Goal: Information Seeking & Learning: Find specific fact

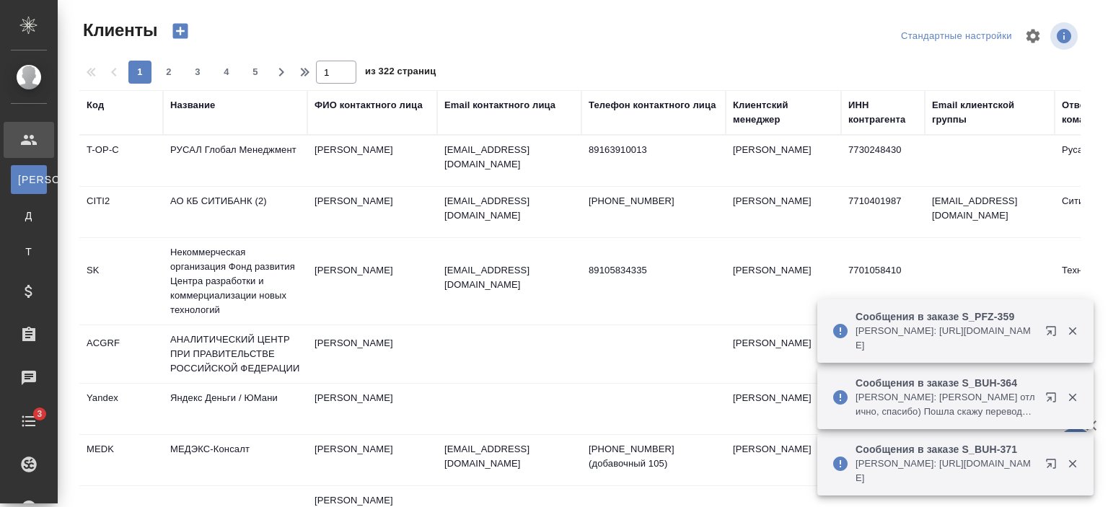
select select "RU"
click at [210, 102] on div "Название" at bounding box center [192, 105] width 45 height 14
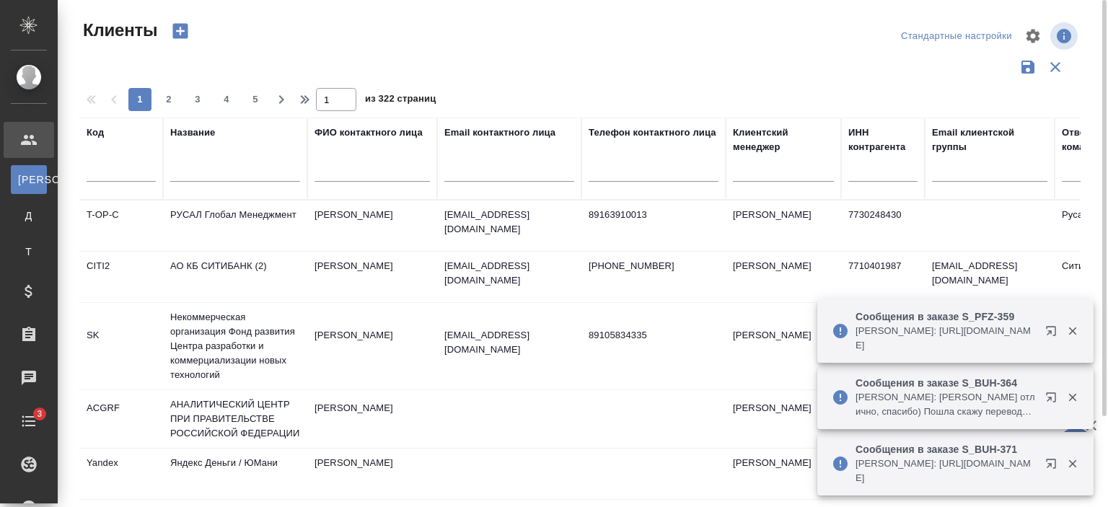
click at [234, 182] on div at bounding box center [235, 174] width 130 height 35
click at [232, 174] on input "text" at bounding box center [235, 173] width 130 height 18
type input "КЭПТ"
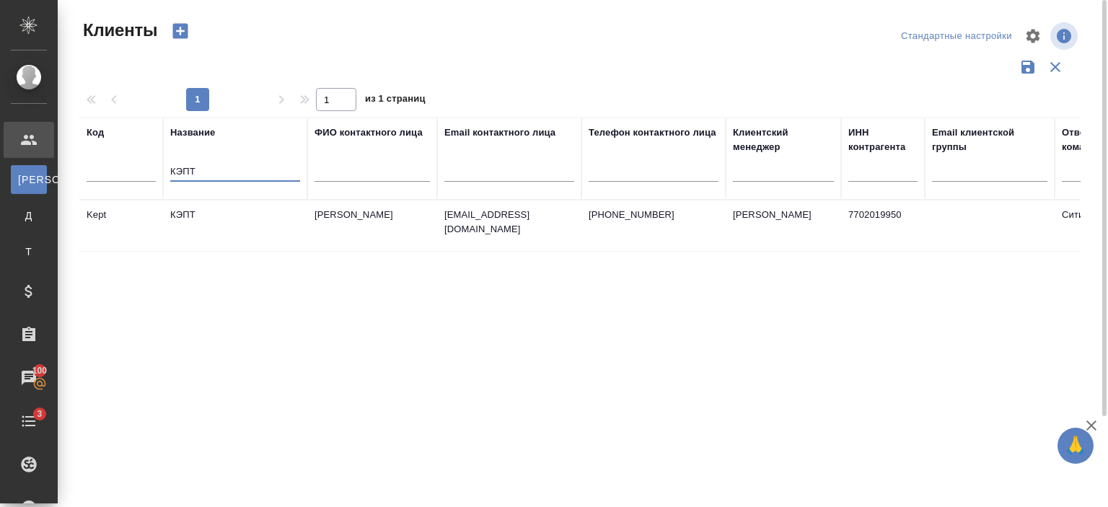
click at [274, 235] on td "КЭПТ" at bounding box center [235, 226] width 144 height 51
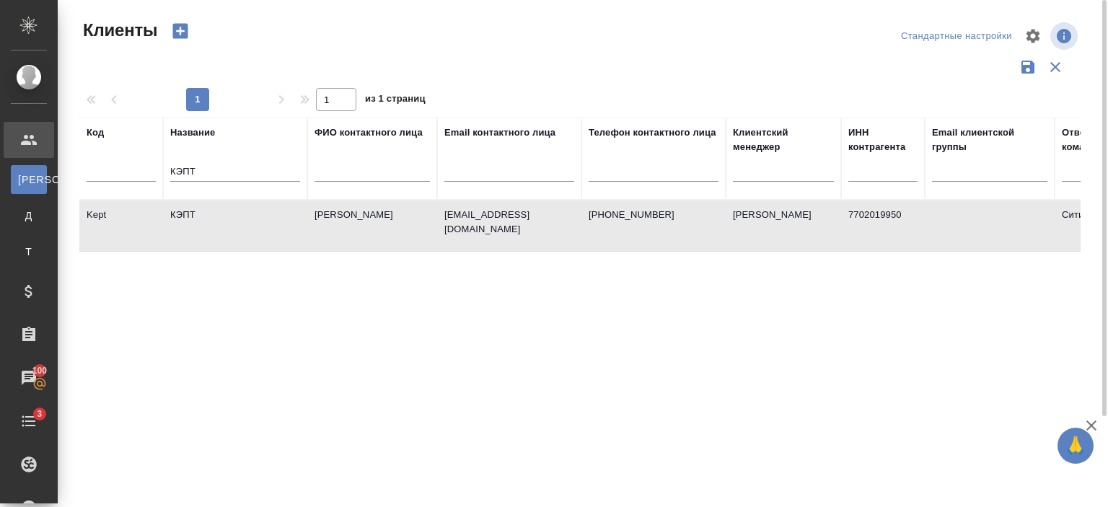
click at [274, 235] on td "КЭПТ" at bounding box center [235, 226] width 144 height 51
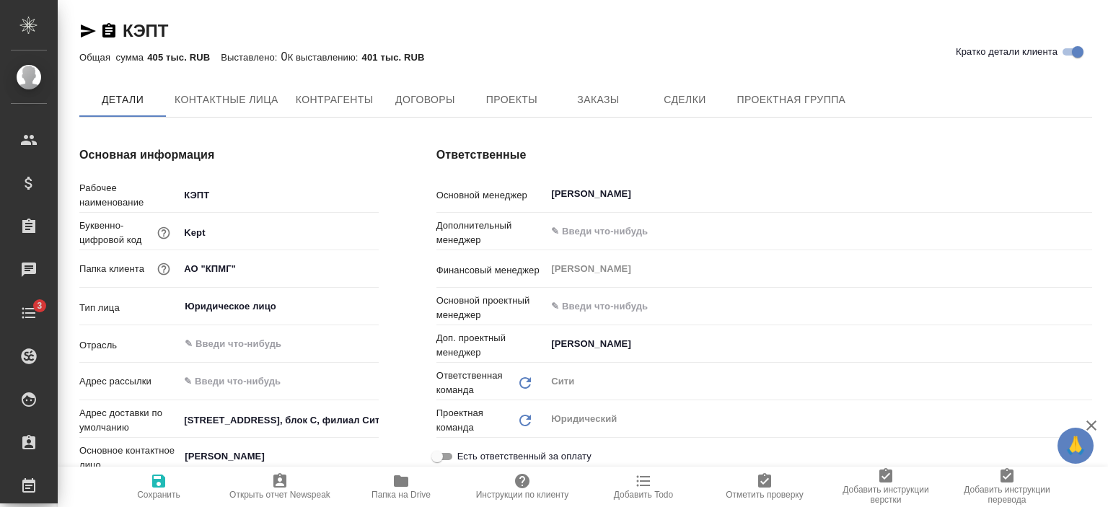
type textarea "x"
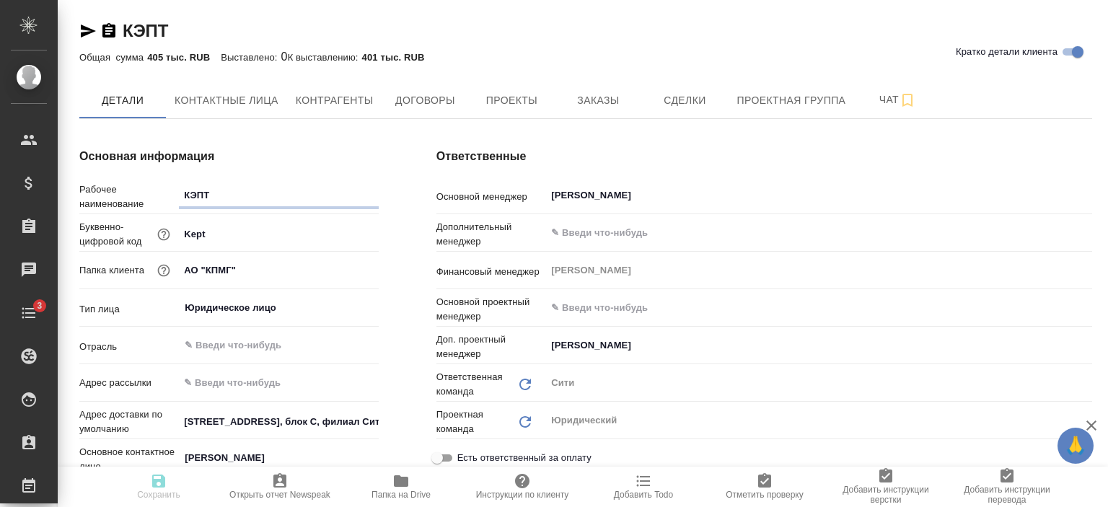
type textarea "x"
click at [232, 92] on span "Контактные лица" at bounding box center [227, 101] width 104 height 18
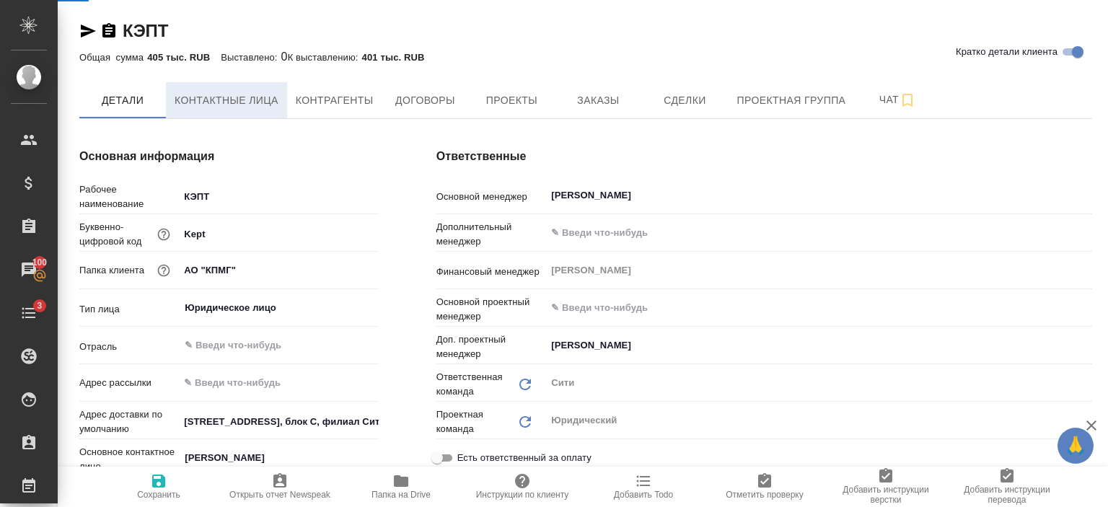
select select "RU"
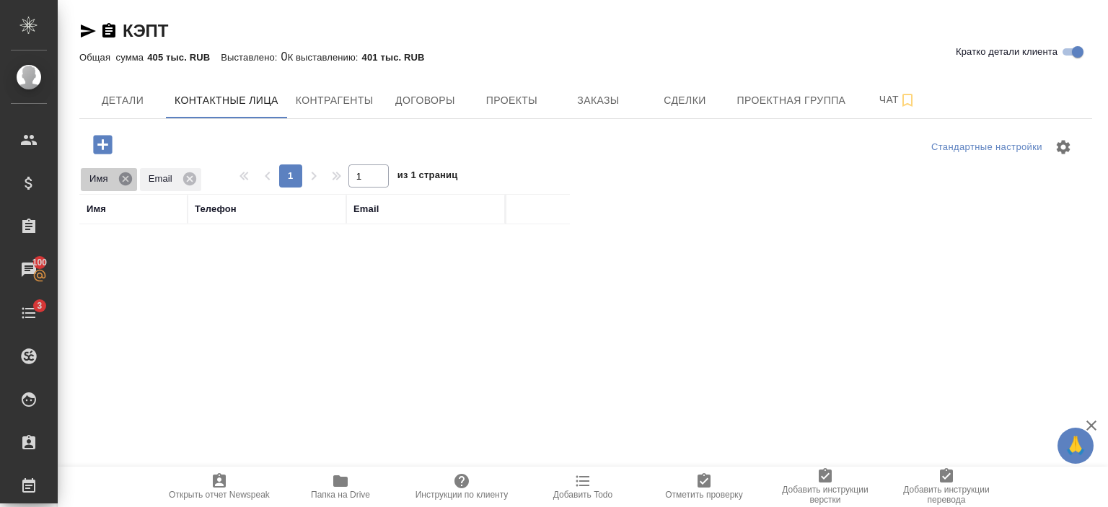
click at [126, 184] on icon at bounding box center [125, 178] width 13 height 13
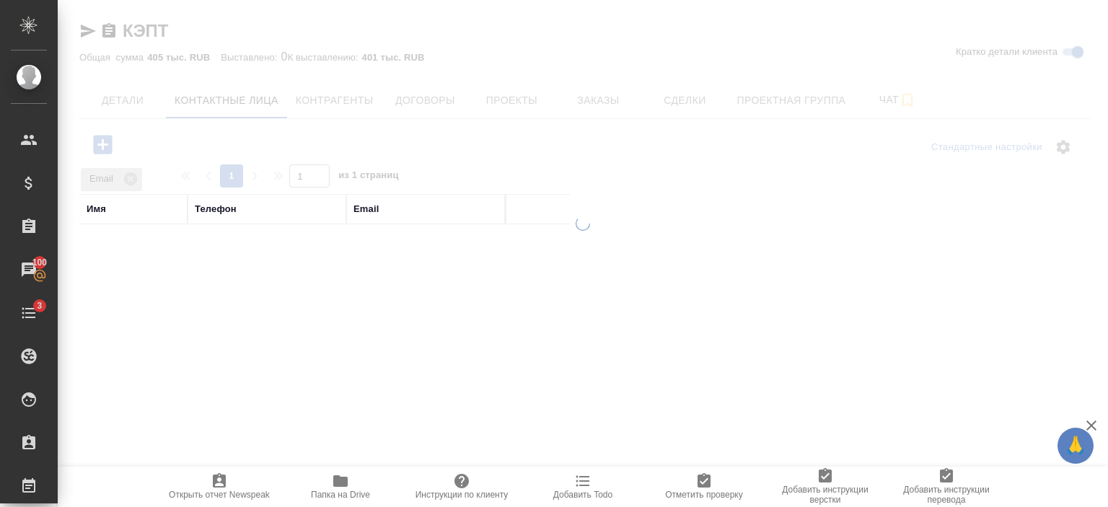
click at [133, 181] on icon at bounding box center [130, 178] width 13 height 13
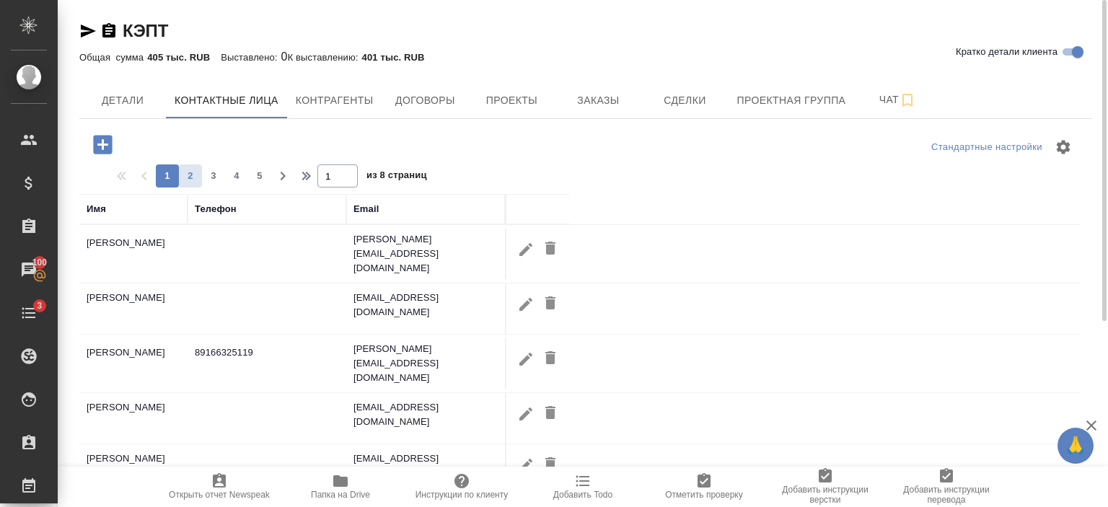
click at [186, 175] on span "2" at bounding box center [190, 176] width 23 height 14
type input "2"
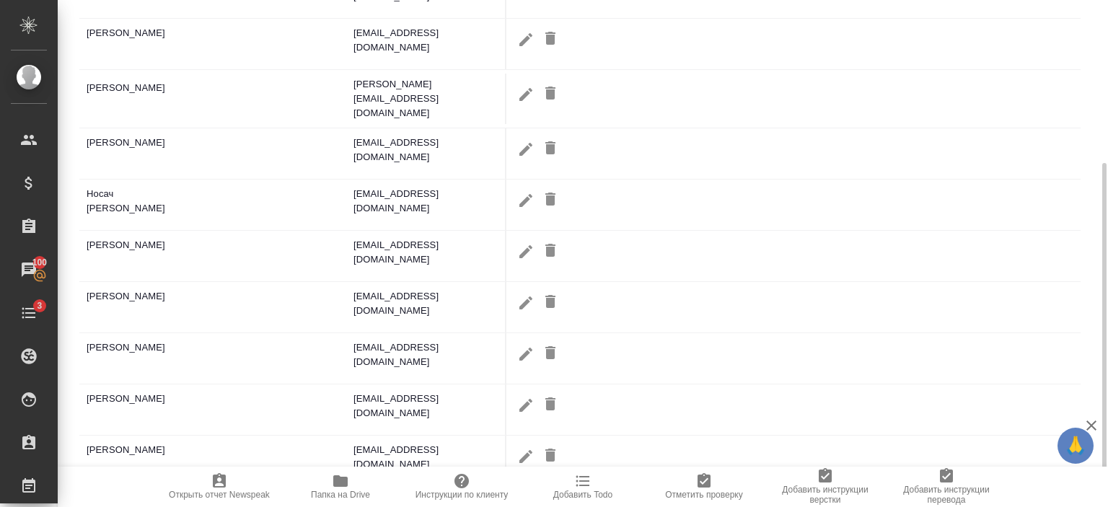
scroll to position [294, 0]
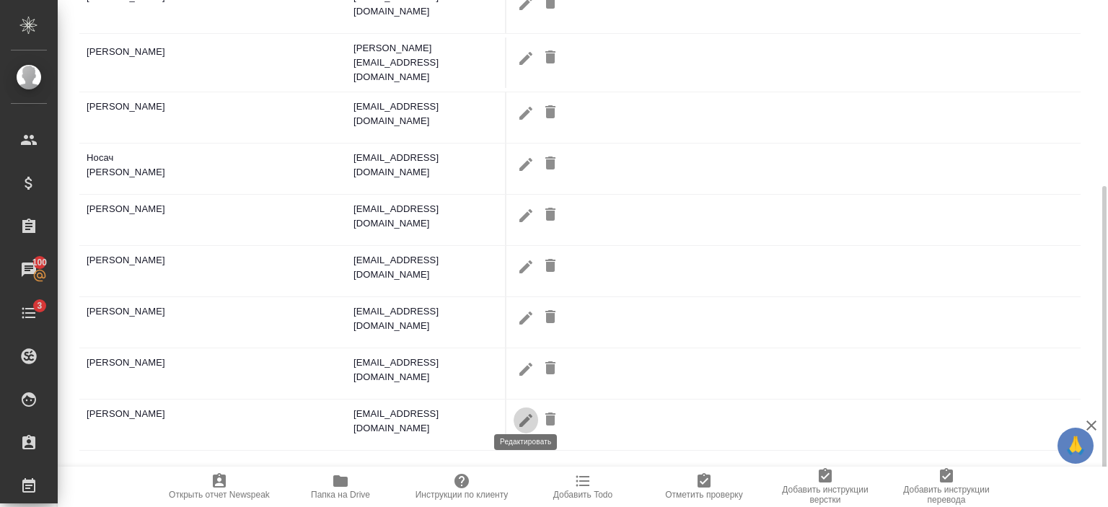
click at [528, 412] on icon "button" at bounding box center [525, 420] width 17 height 17
type input "Виктория"
type input "Басистая"
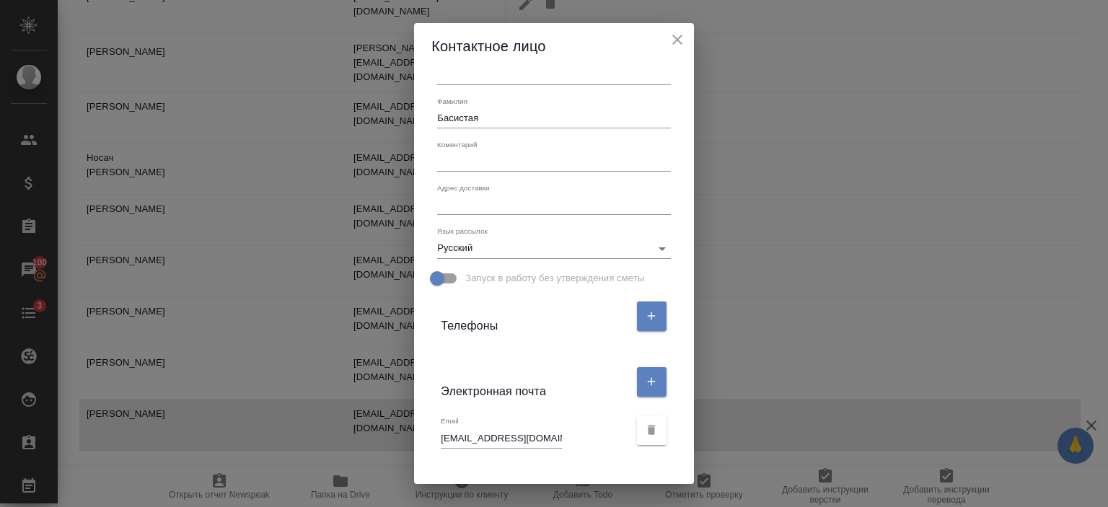
scroll to position [224, 0]
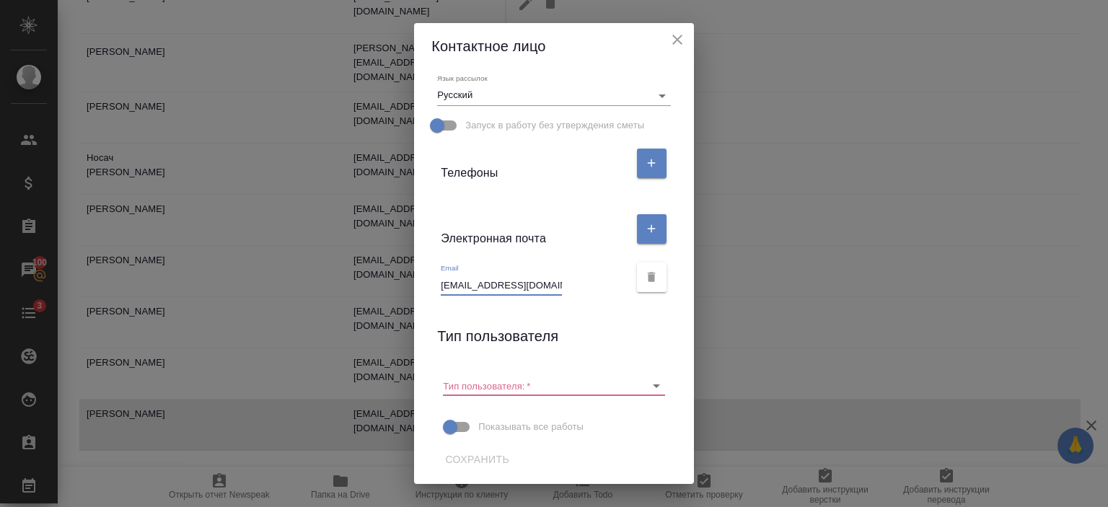
drag, startPoint x: 543, startPoint y: 284, endPoint x: 411, endPoint y: 283, distance: 131.3
click at [414, 283] on div "Имя Виктория Отчество Фамилия Басистая Коментарий x Адрес доставки x Язык рассы…" at bounding box center [553, 276] width 279 height 415
click at [654, 260] on div at bounding box center [651, 277] width 31 height 37
click at [581, 278] on div "Email vbasistaya@kept.ru" at bounding box center [535, 279] width 188 height 32
drag, startPoint x: 536, startPoint y: 285, endPoint x: 404, endPoint y: 297, distance: 132.6
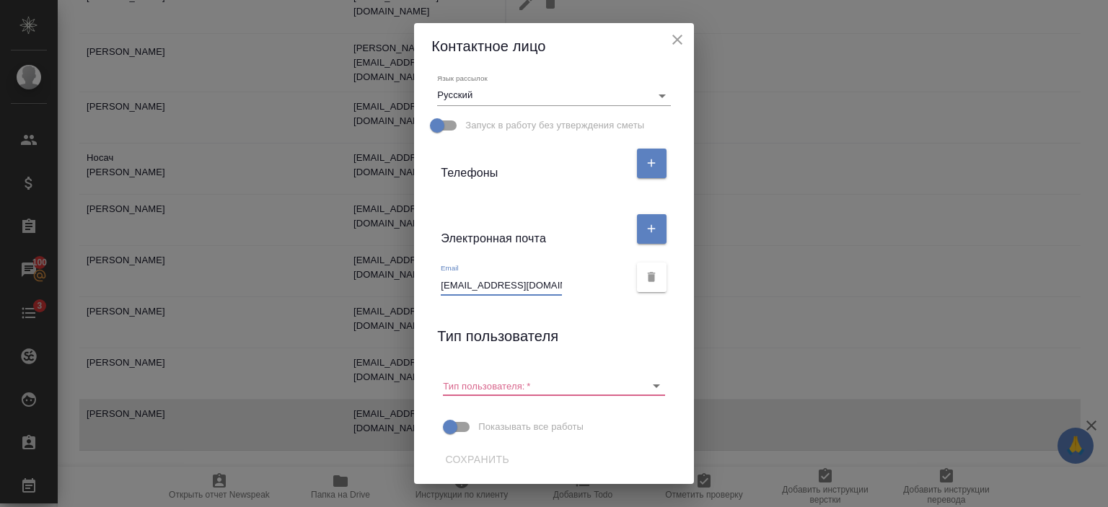
click at [404, 297] on div "Контактное лицо Имя Виктория Отчество Фамилия Басистая Коментарий x Адрес доста…" at bounding box center [554, 253] width 1108 height 507
click at [685, 38] on icon "close" at bounding box center [677, 39] width 17 height 17
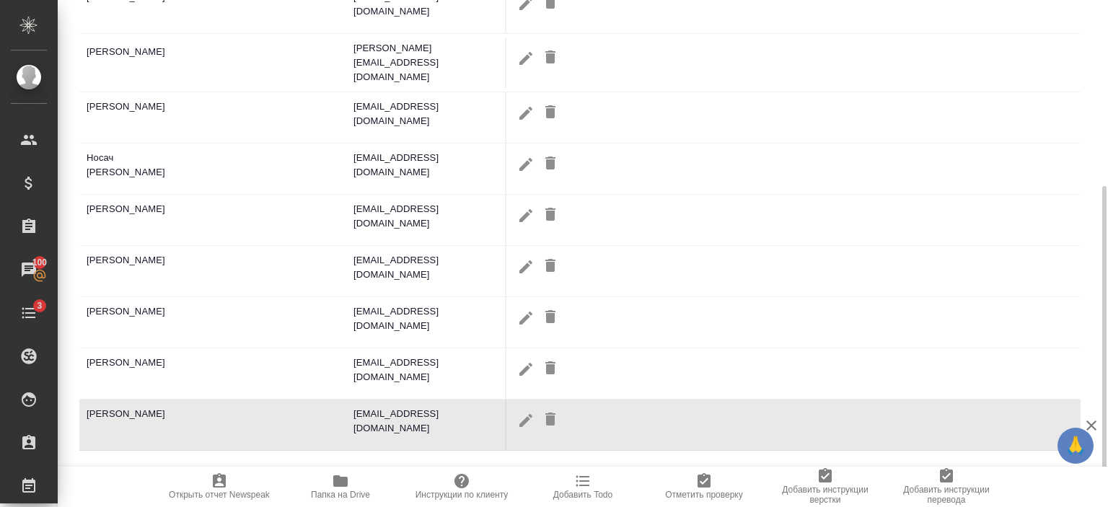
scroll to position [0, 0]
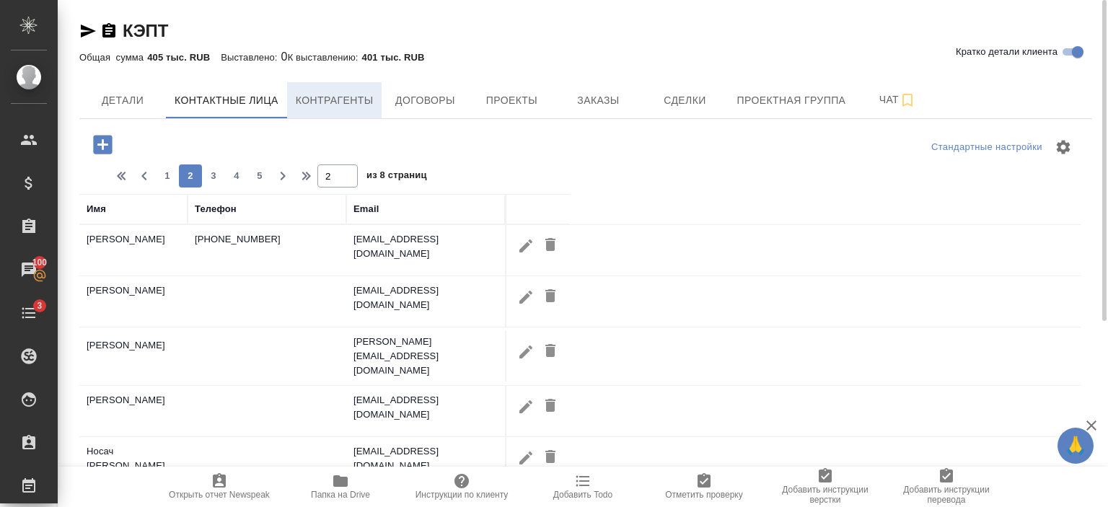
click at [352, 104] on span "Контрагенты" at bounding box center [335, 101] width 78 height 18
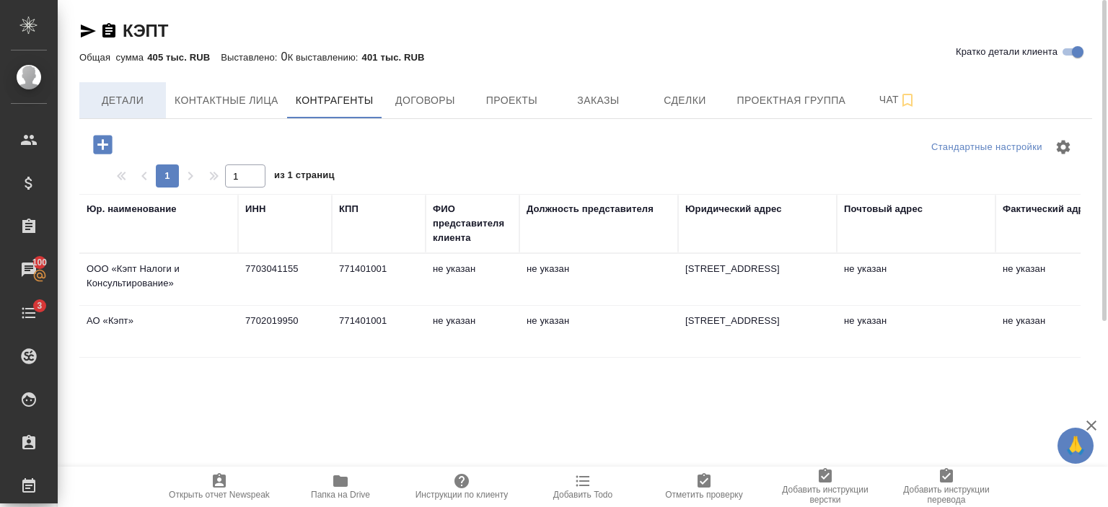
click at [92, 112] on button "Детали" at bounding box center [122, 100] width 87 height 36
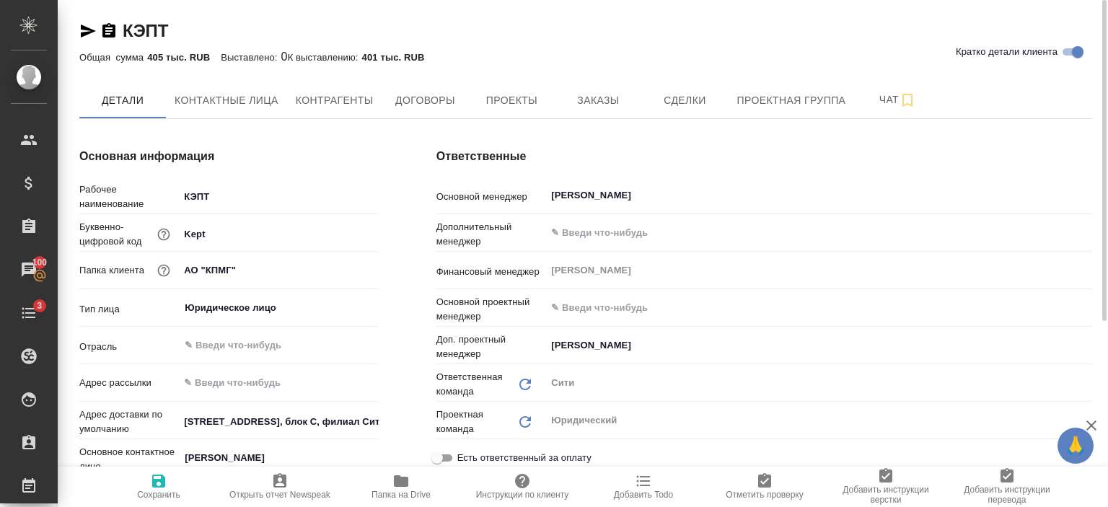
type textarea "x"
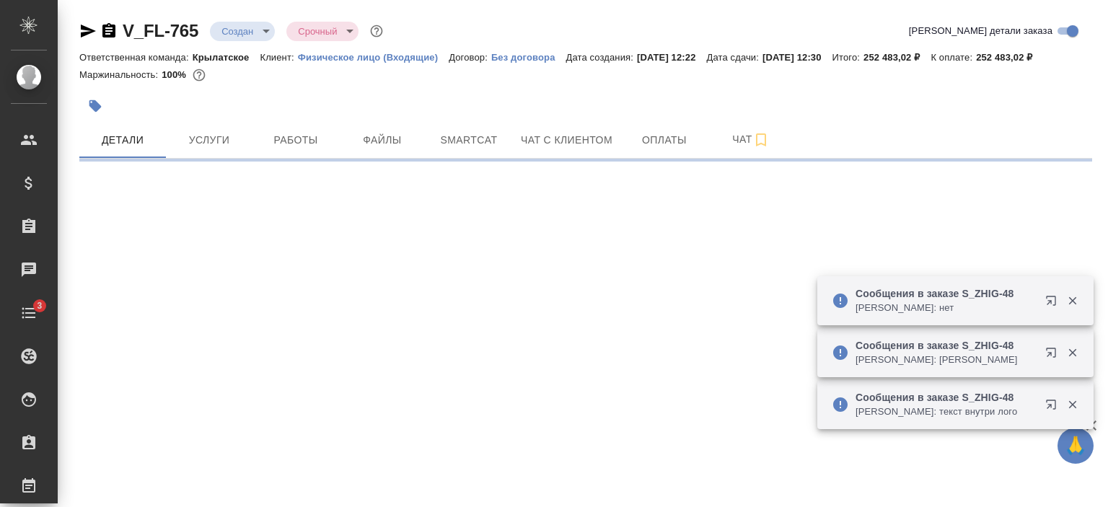
select select "RU"
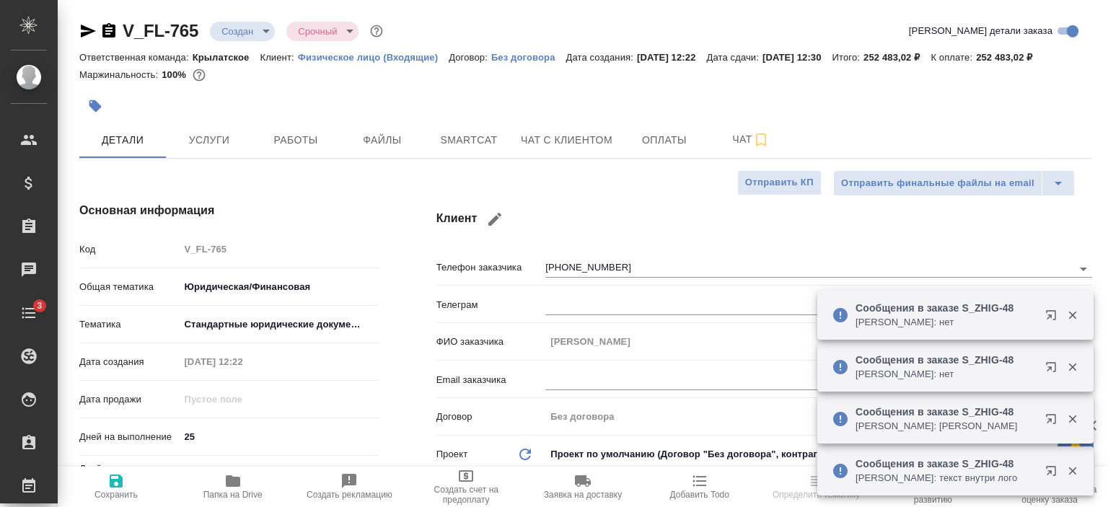
type textarea "x"
click at [577, 144] on span "Чат с клиентом" at bounding box center [567, 140] width 92 height 18
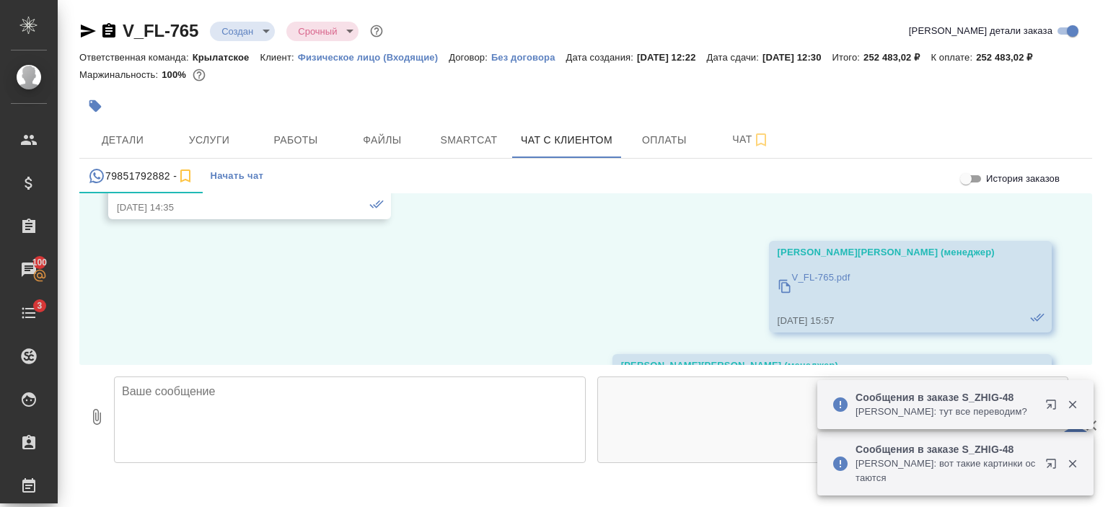
scroll to position [1404, 0]
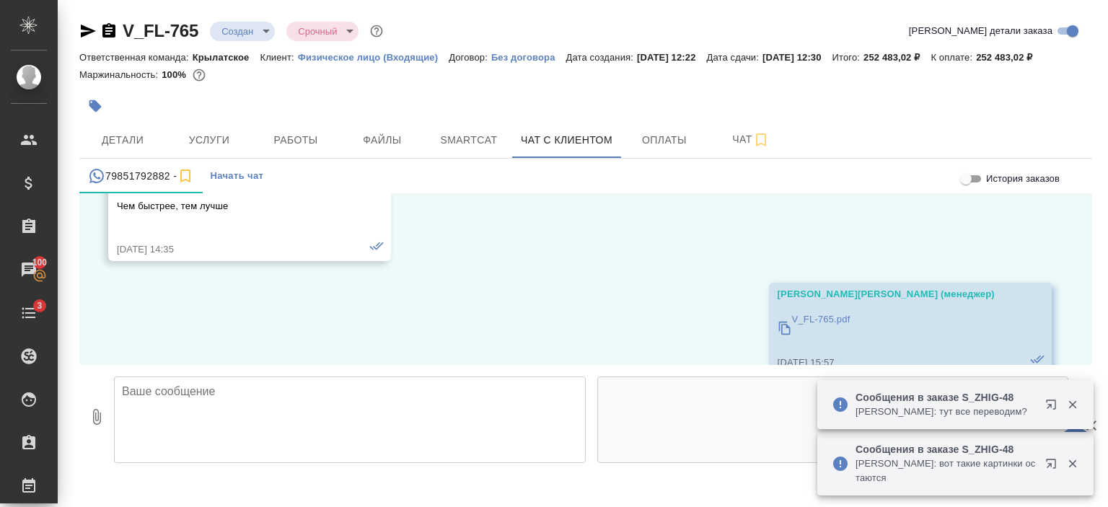
click at [812, 317] on p "V_FL-765.pdf" at bounding box center [821, 319] width 58 height 14
click at [274, 418] on textarea at bounding box center [350, 420] width 472 height 87
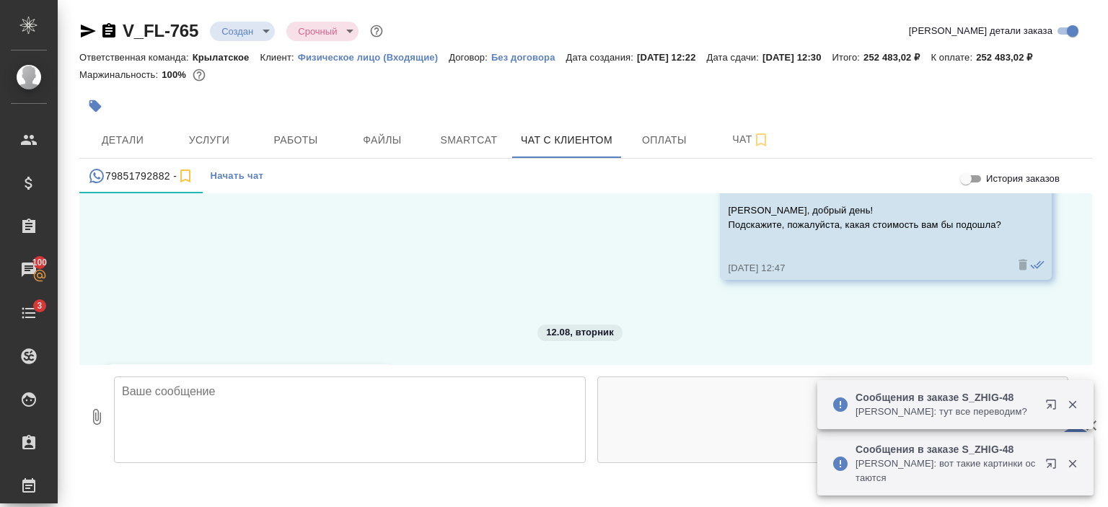
scroll to position [2242, 0]
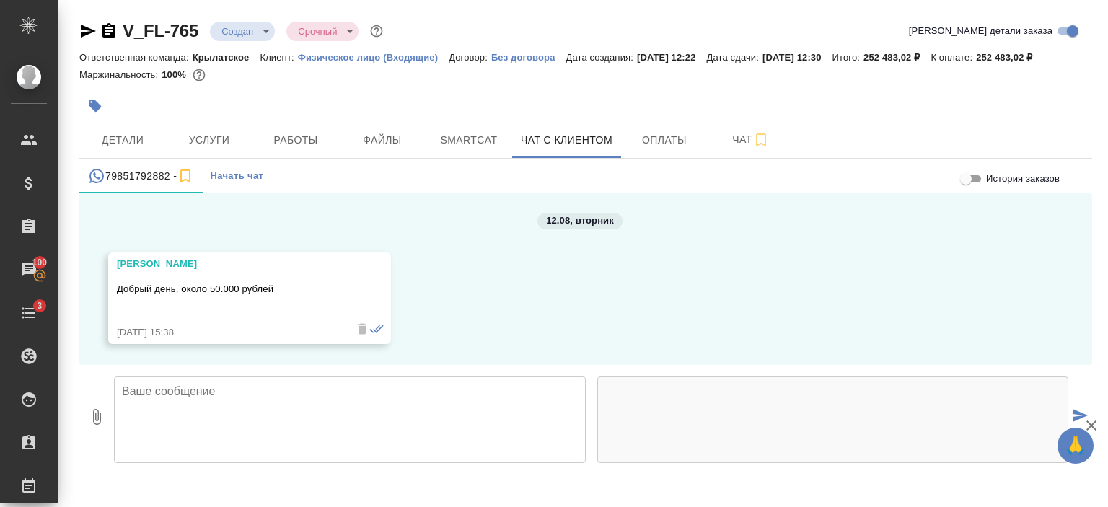
click at [286, 399] on textarea at bounding box center [350, 420] width 472 height 87
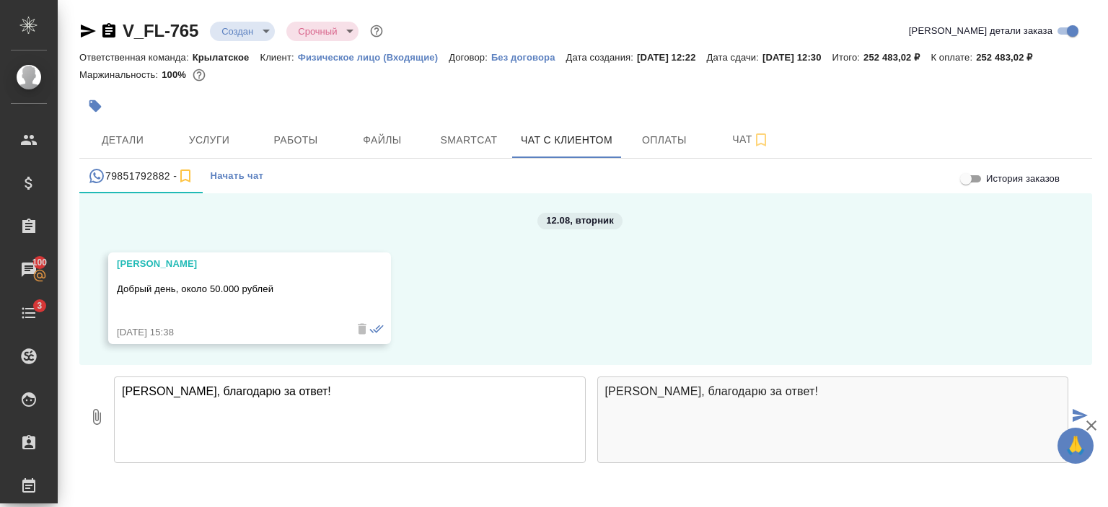
type textarea "Анастасия, благодарю за ответ!"
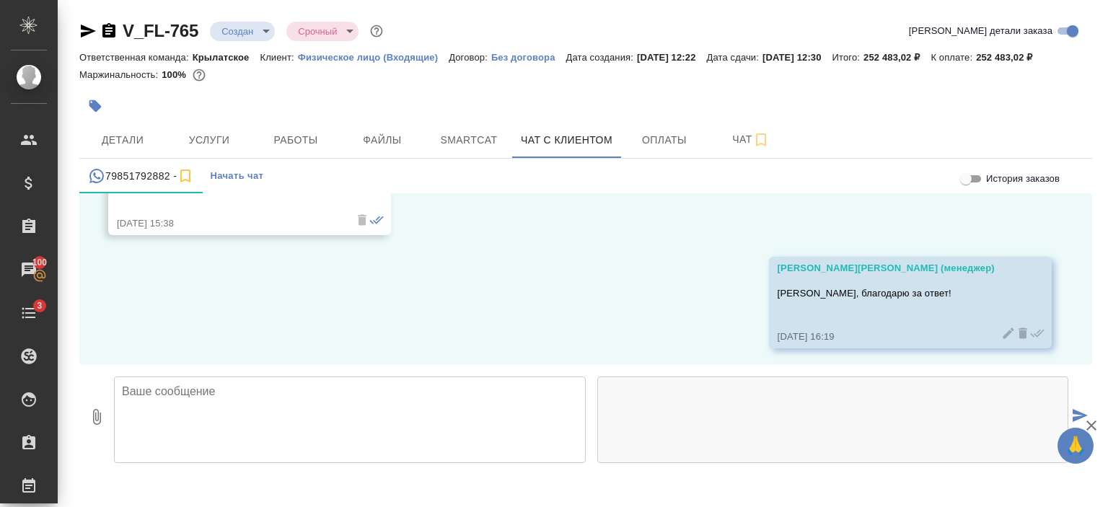
scroll to position [2355, 0]
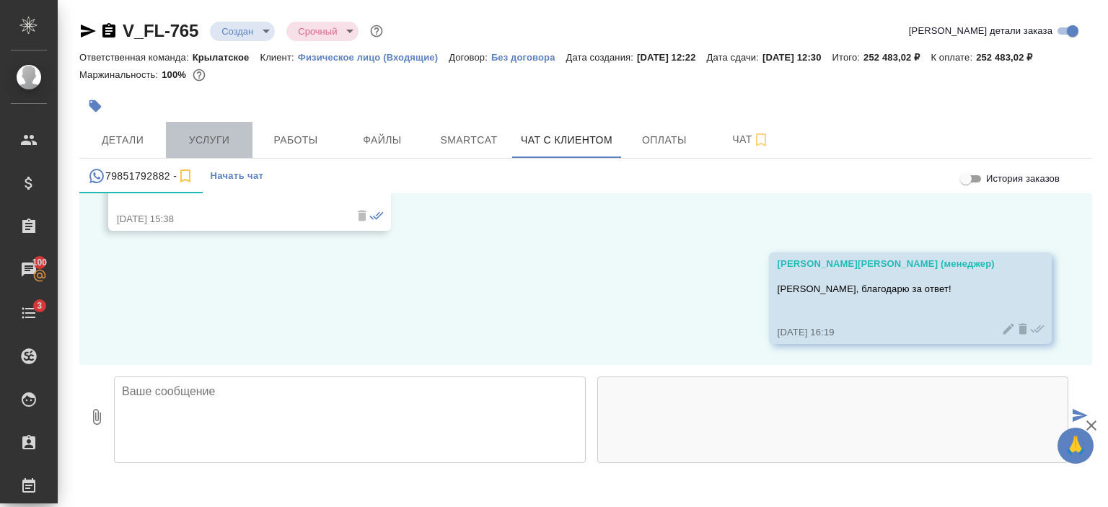
click at [222, 132] on span "Услуги" at bounding box center [209, 140] width 69 height 18
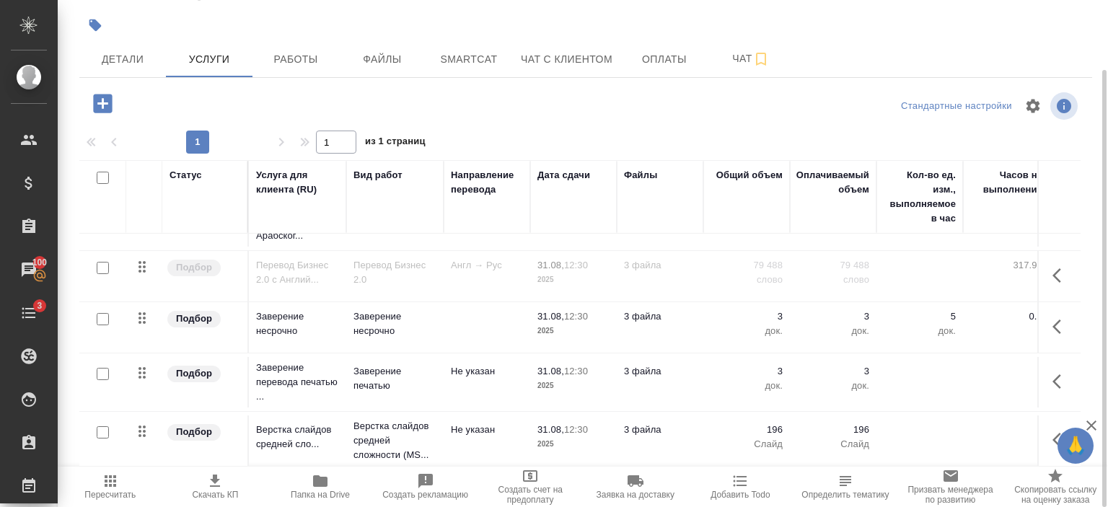
scroll to position [51, 0]
click at [214, 490] on span "Скачать КП" at bounding box center [215, 495] width 46 height 10
click at [208, 477] on icon "button" at bounding box center [214, 481] width 17 height 17
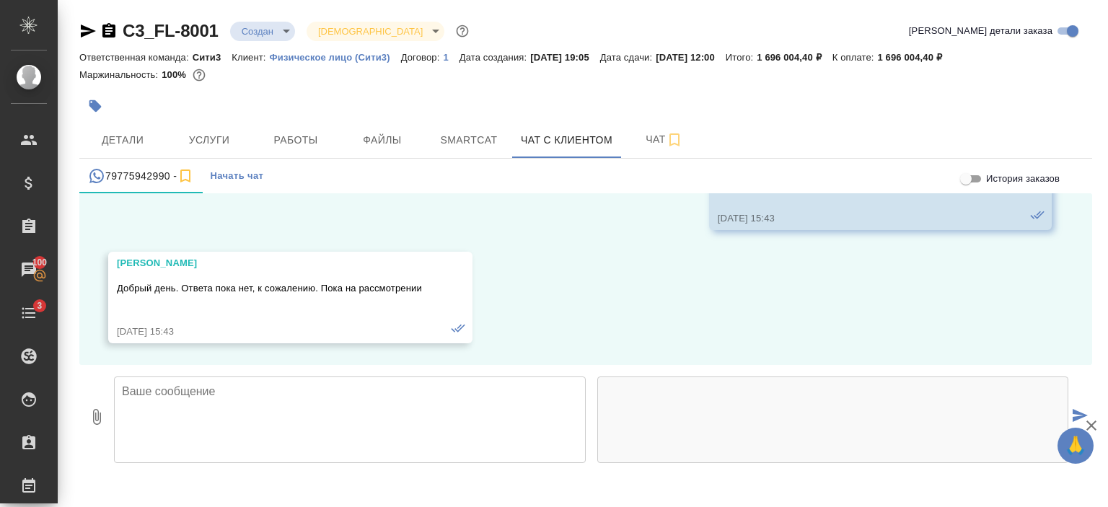
scroll to position [3946, 0]
click at [333, 418] on textarea at bounding box center [350, 420] width 472 height 87
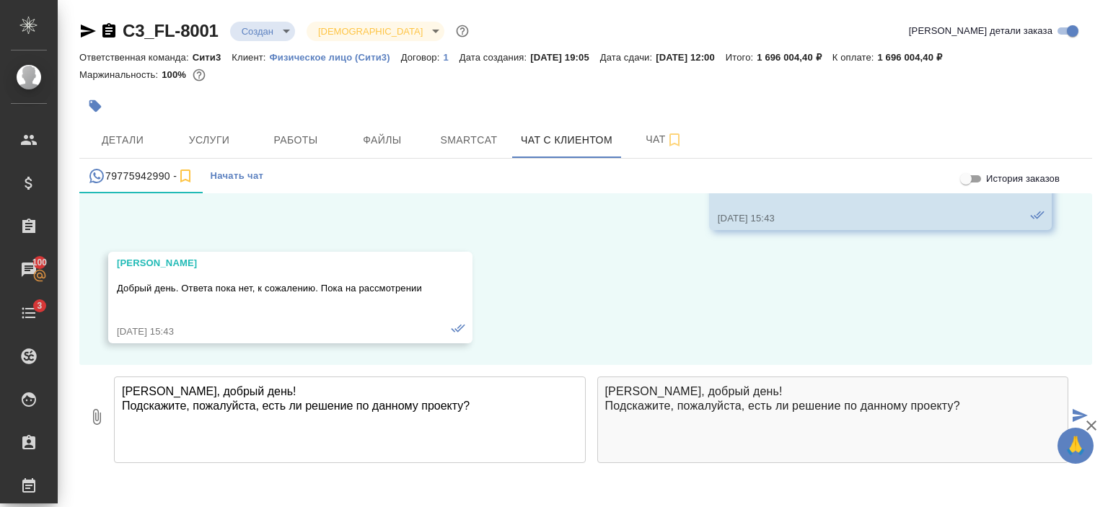
type textarea "Александра, добрый день! Подскажите, пожалуйста, есть ли решение по данному про…"
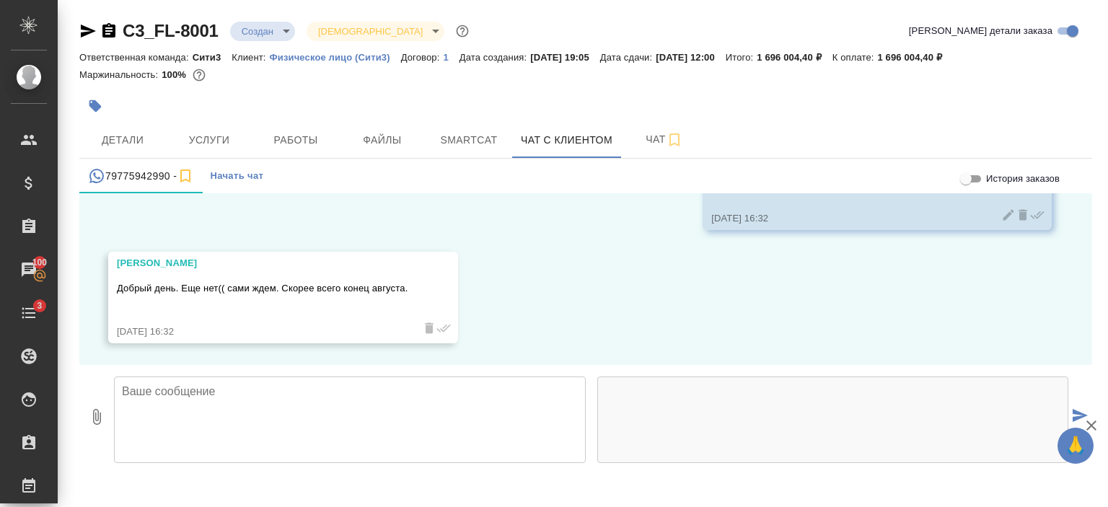
scroll to position [4249, 0]
type textarea "Поняла) спасибо!"
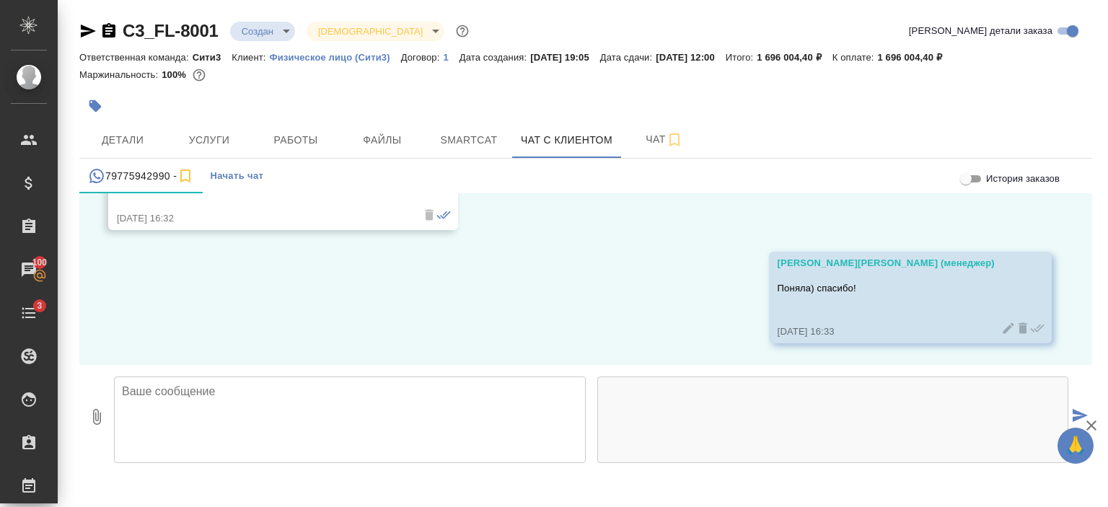
scroll to position [4363, 0]
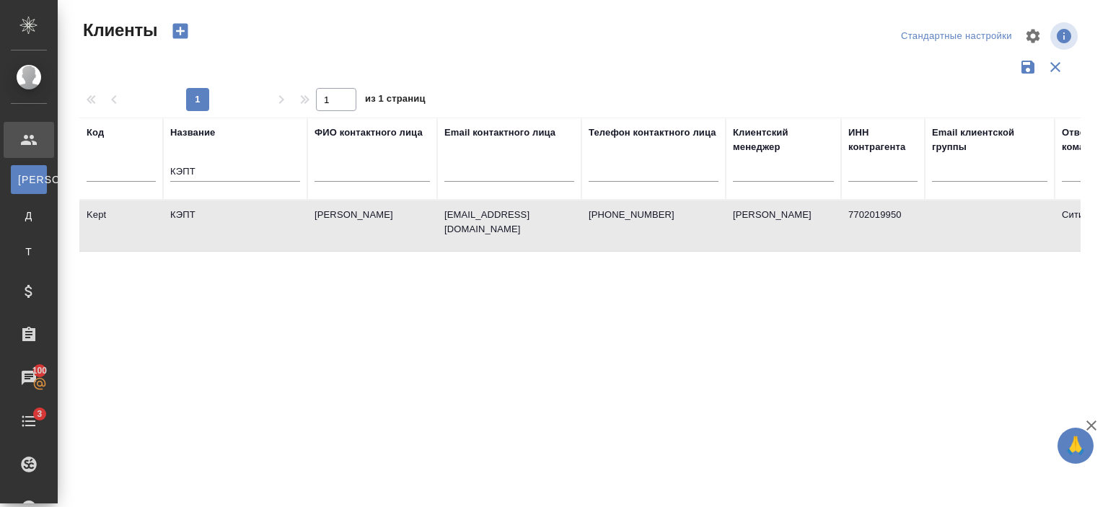
select select "RU"
click at [274, 166] on input "КЭПТ" at bounding box center [235, 173] width 130 height 18
type input "[PERSON_NAME]"
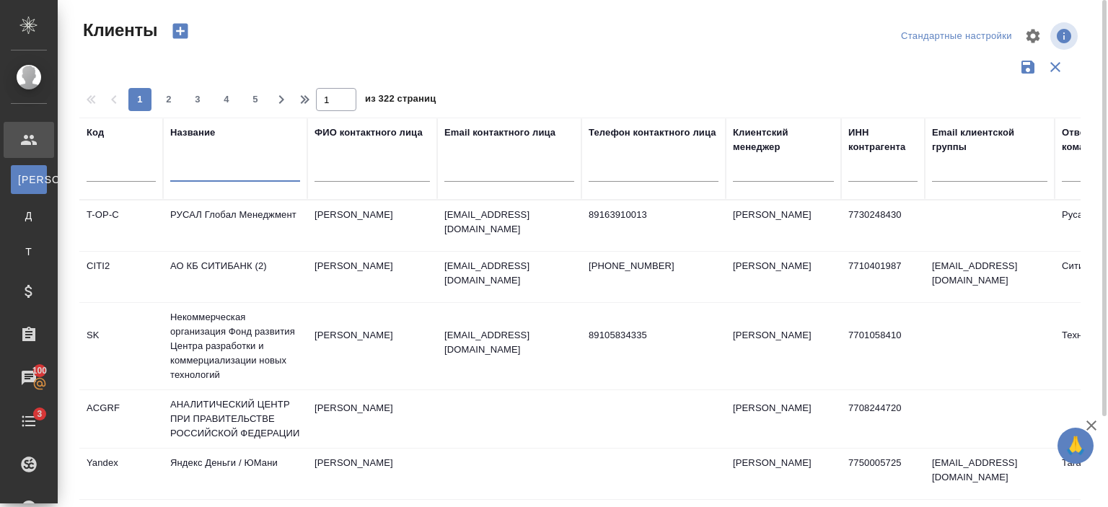
click at [514, 172] on input "text" at bounding box center [509, 173] width 130 height 18
paste input "@phosagro. ru"
type input "@phosagro. ru"
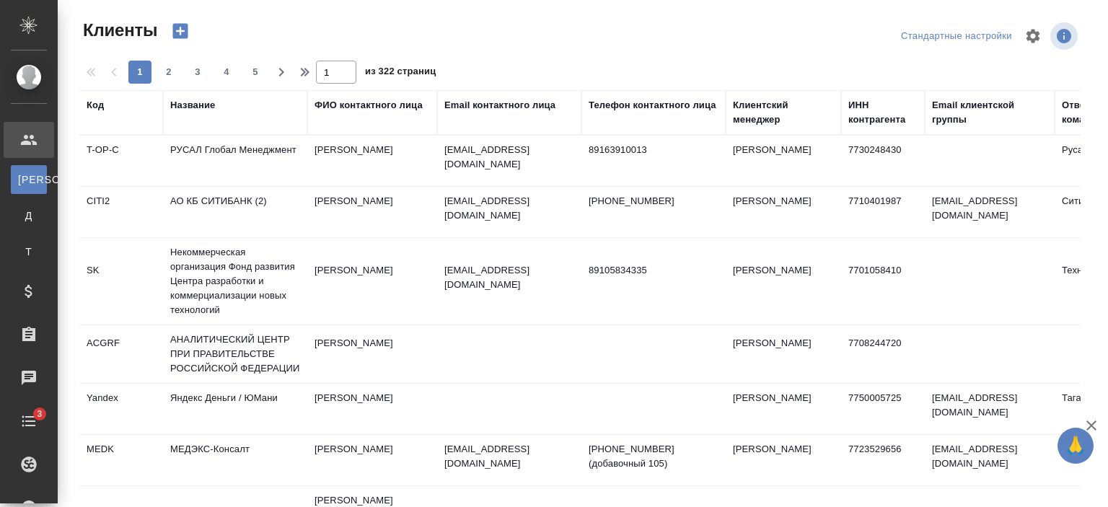
select select "RU"
click at [494, 101] on div "Email контактного лица" at bounding box center [499, 105] width 111 height 14
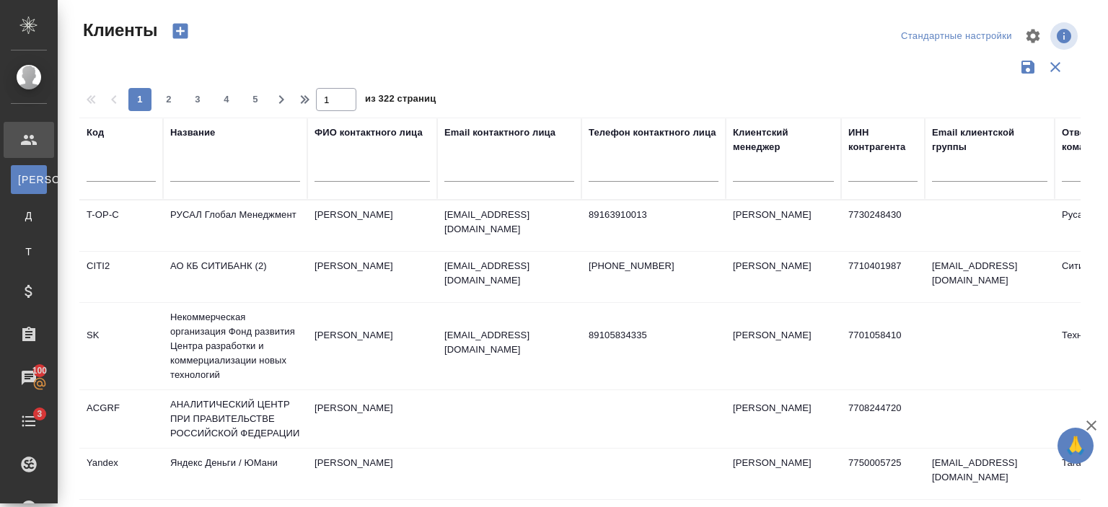
click at [497, 159] on div at bounding box center [509, 174] width 130 height 35
click at [500, 178] on input "text" at bounding box center [509, 173] width 130 height 18
paste input "@phosagro. ru"
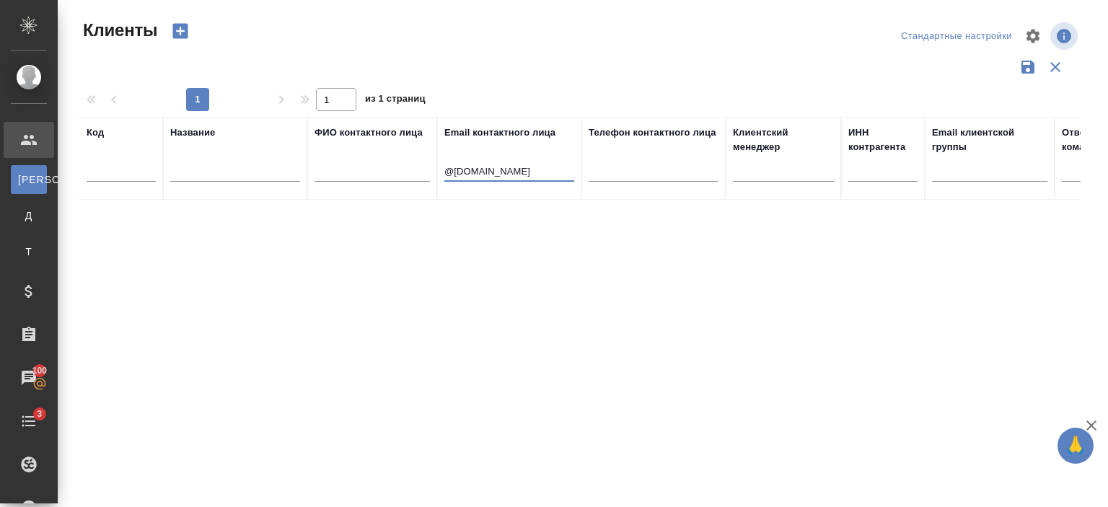
type input "@[DOMAIN_NAME]"
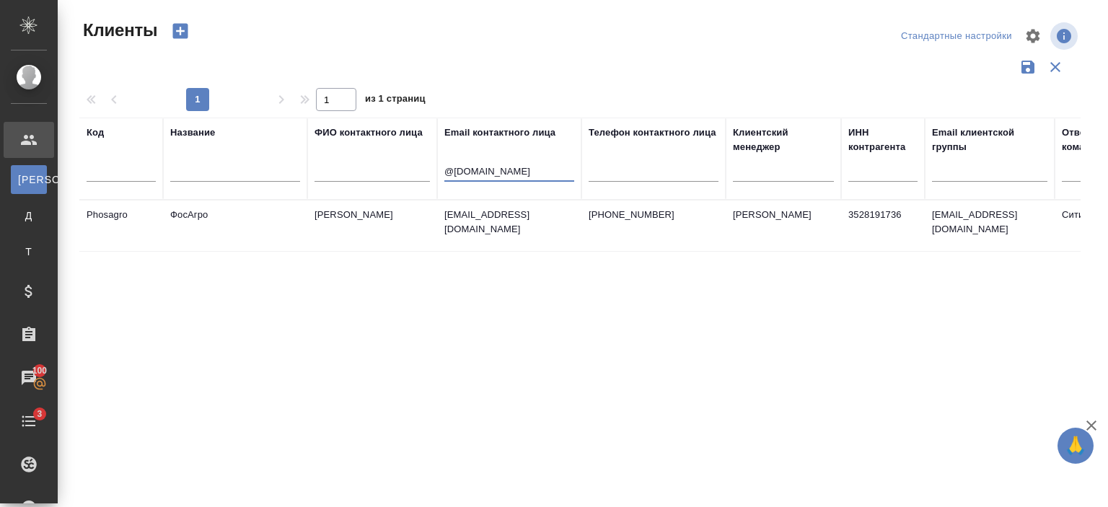
click at [513, 236] on td "[EMAIL_ADDRESS][DOMAIN_NAME]" at bounding box center [509, 226] width 144 height 51
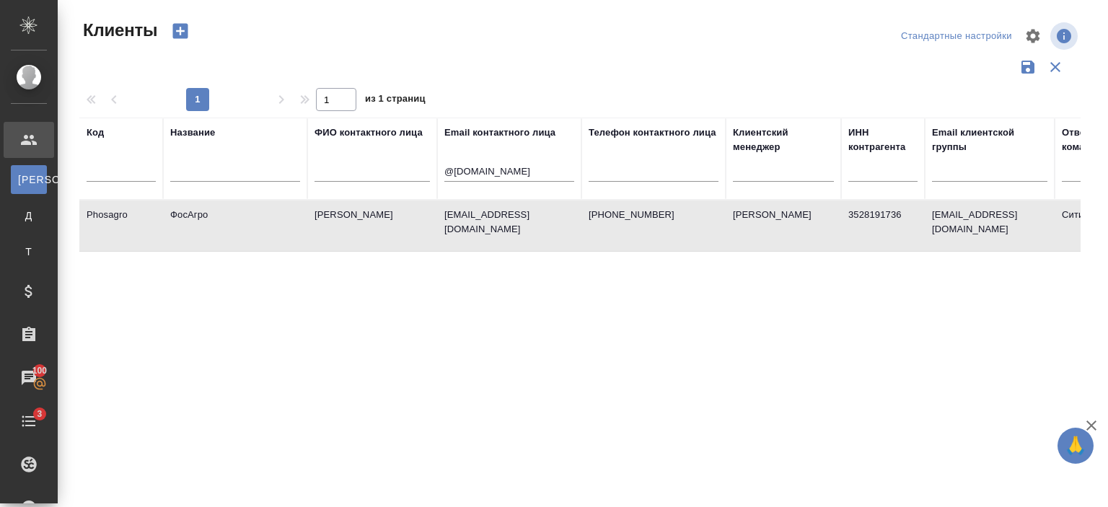
click at [513, 236] on td "[EMAIL_ADDRESS][DOMAIN_NAME]" at bounding box center [509, 226] width 144 height 51
drag, startPoint x: 525, startPoint y: 161, endPoint x: 524, endPoint y: 170, distance: 8.8
click at [524, 170] on div "@[DOMAIN_NAME]" at bounding box center [509, 174] width 130 height 35
drag, startPoint x: 524, startPoint y: 170, endPoint x: 347, endPoint y: 172, distance: 176.8
click at [347, 172] on tr "Код Название ФИО контактного лица Email контактного лица @[DOMAIN_NAME] Телефон…" at bounding box center [624, 159] width 1091 height 82
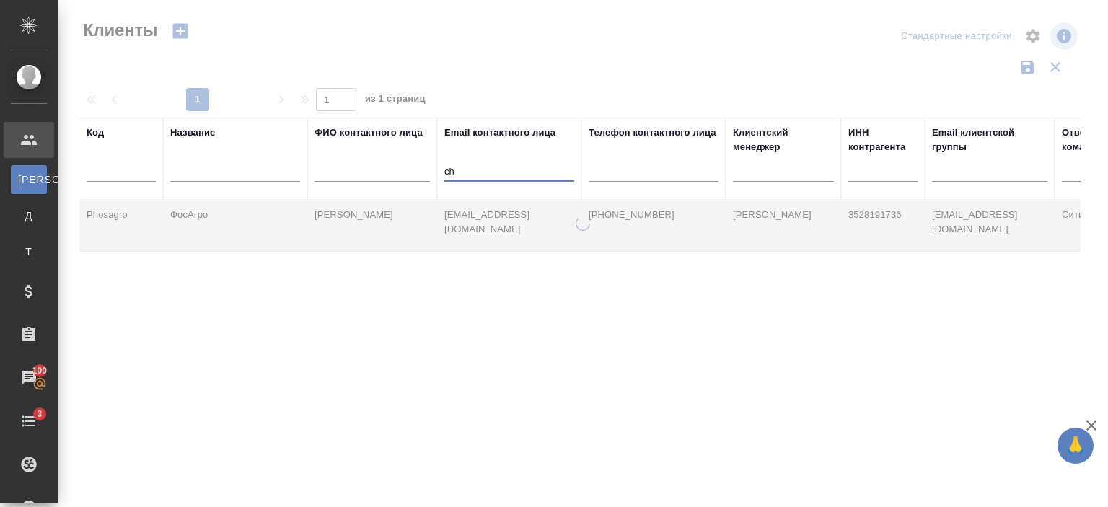
type input "c"
click at [245, 164] on input "text" at bounding box center [235, 173] width 130 height 18
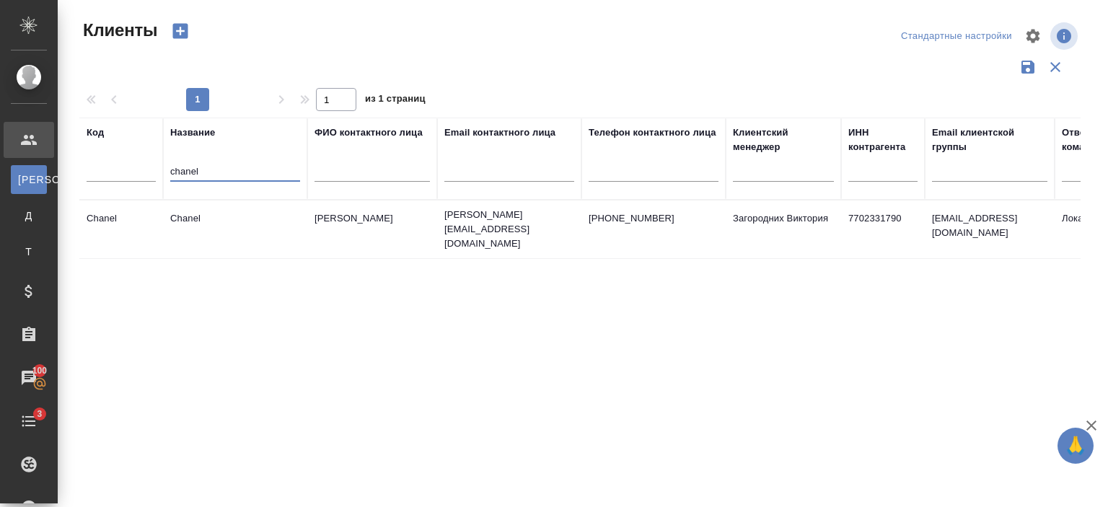
type input "chanel"
click at [248, 226] on td "Chanel" at bounding box center [235, 229] width 144 height 51
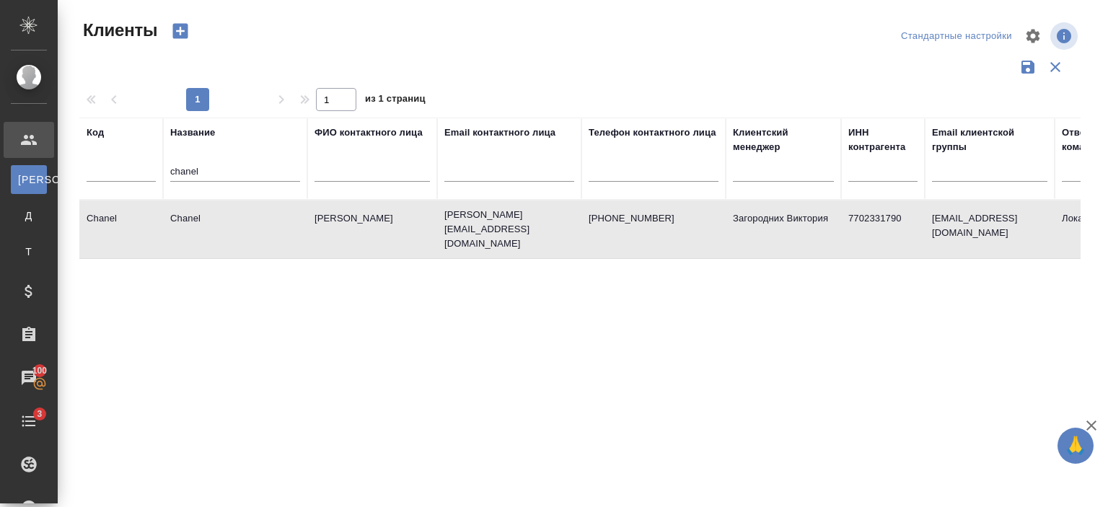
click at [248, 226] on td "Chanel" at bounding box center [235, 229] width 144 height 51
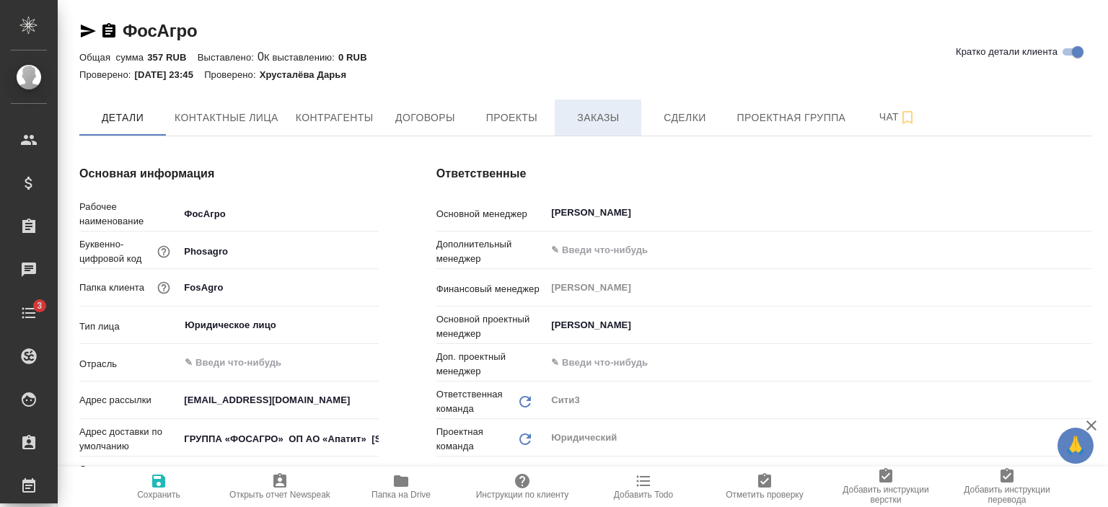
type textarea "x"
click at [585, 118] on span "Заказы" at bounding box center [598, 118] width 69 height 18
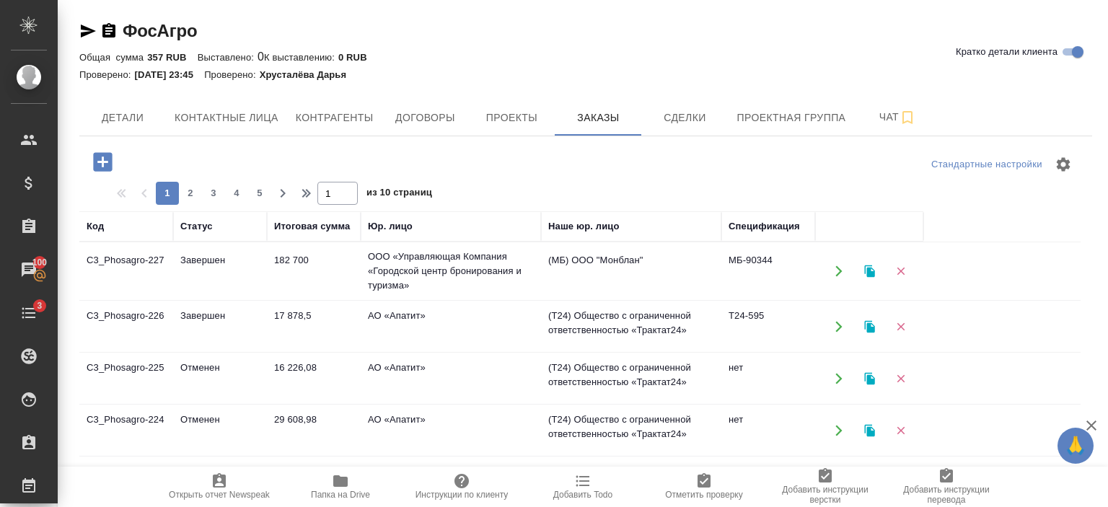
click at [517, 294] on td "ООО «Управляющая Компания «Городской центр бронирования и туризма»" at bounding box center [451, 271] width 180 height 58
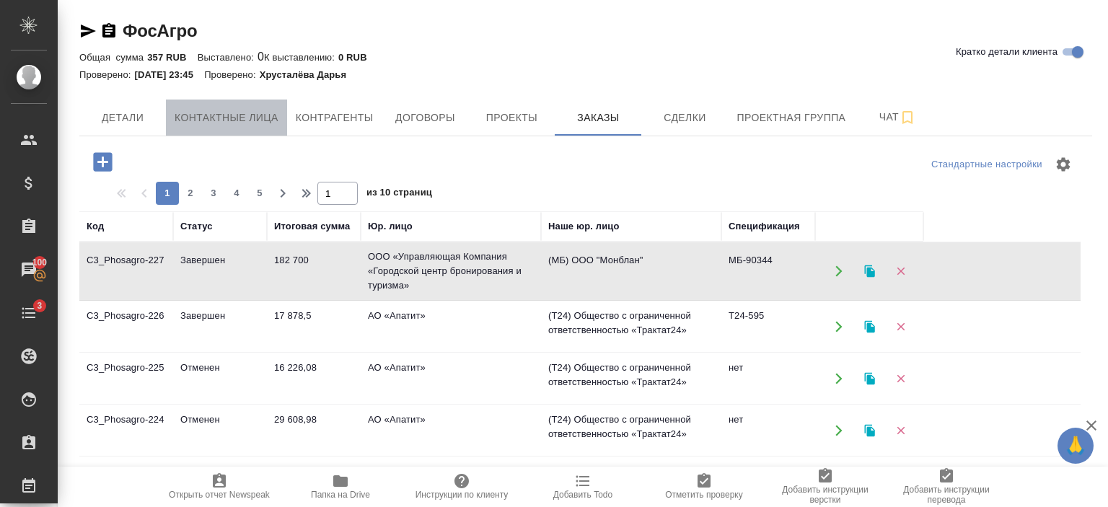
click at [237, 108] on button "Контактные лица" at bounding box center [226, 118] width 121 height 36
select select "RU"
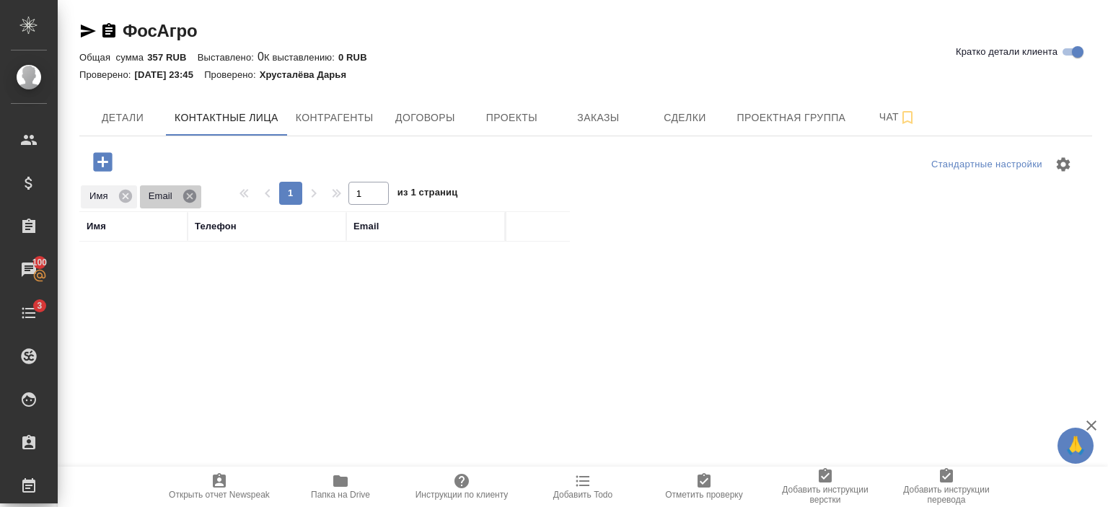
click at [191, 199] on icon at bounding box center [189, 195] width 13 height 13
click at [121, 201] on icon at bounding box center [126, 196] width 16 height 16
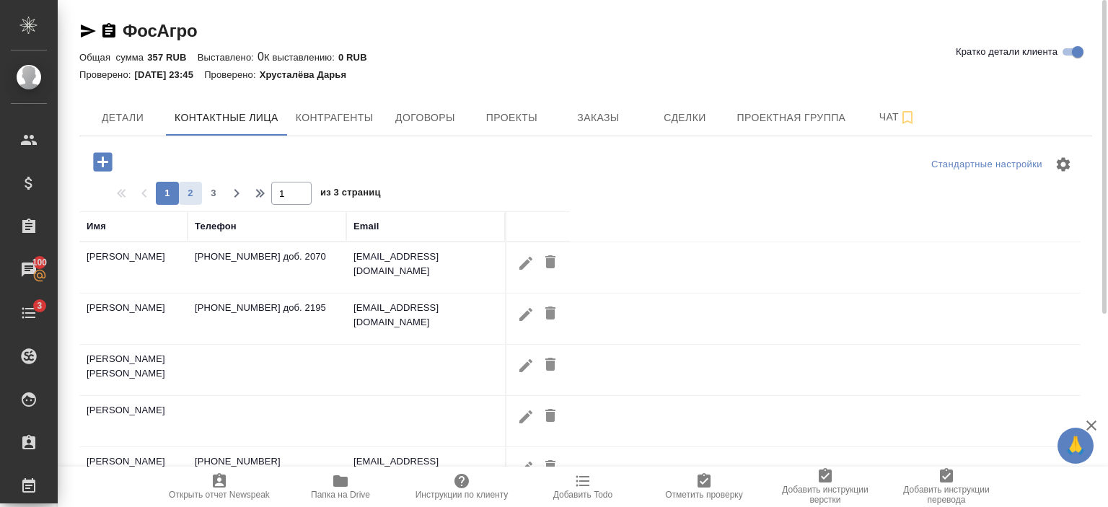
click at [193, 188] on span "2" at bounding box center [190, 193] width 23 height 14
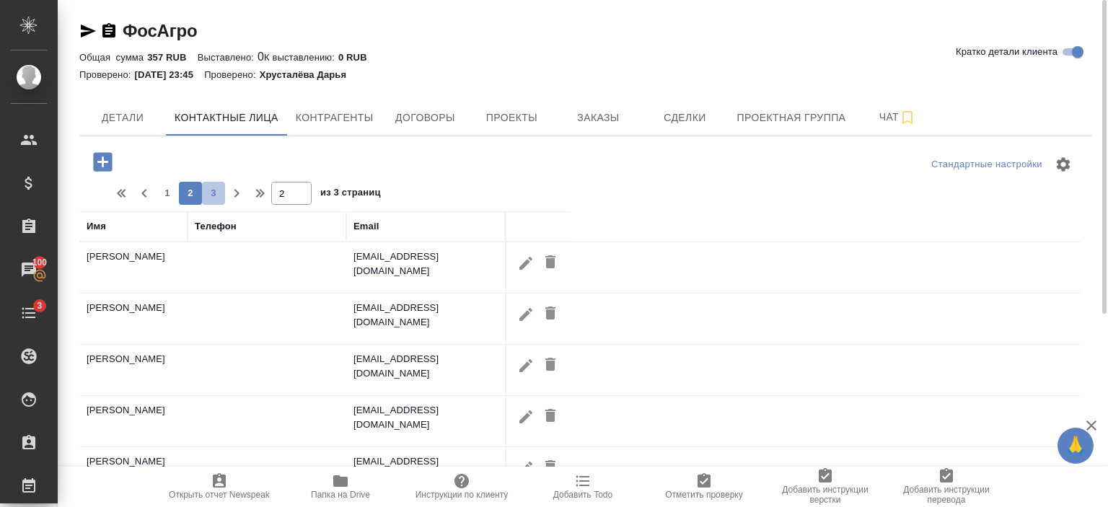
click at [212, 193] on span "3" at bounding box center [213, 193] width 23 height 14
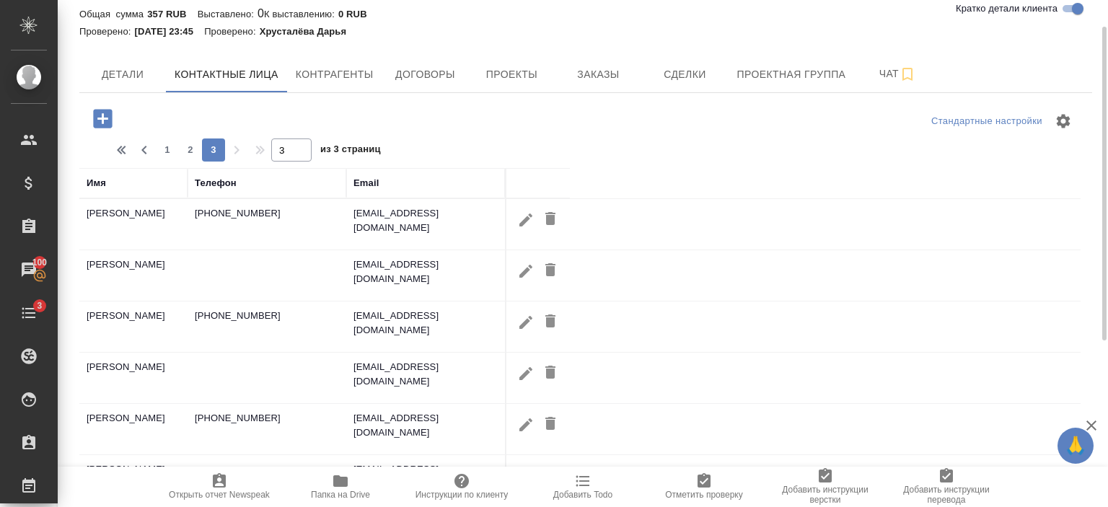
scroll to position [43, 0]
click at [133, 152] on span "button" at bounding box center [144, 149] width 23 height 17
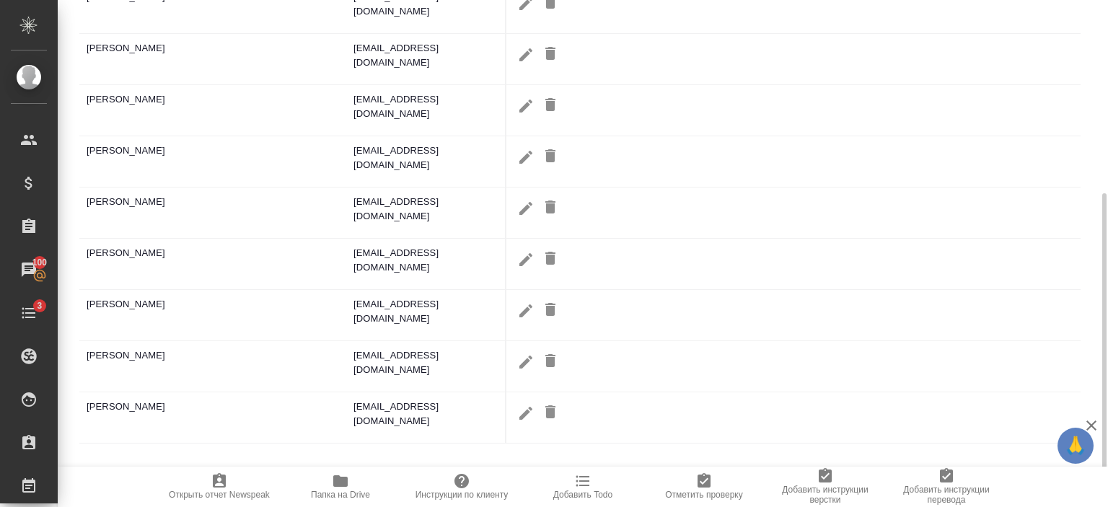
scroll to position [0, 0]
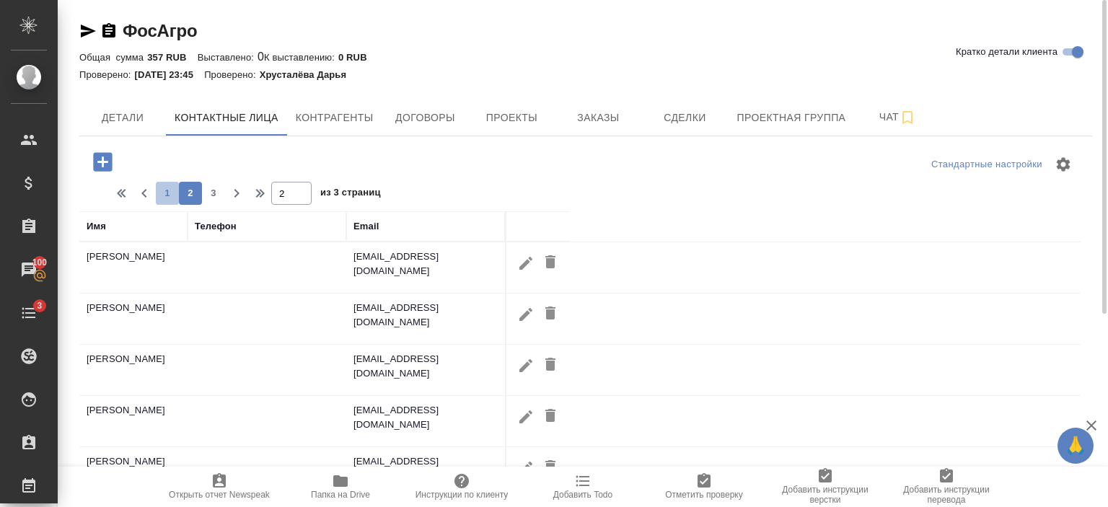
click at [169, 193] on span "1" at bounding box center [167, 193] width 23 height 14
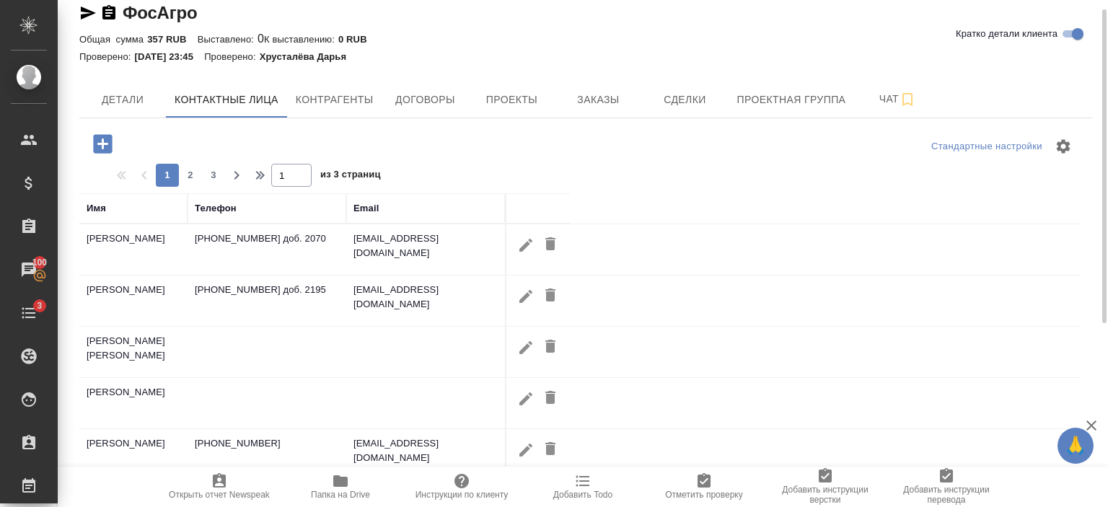
scroll to position [17, 0]
click at [193, 172] on span "2" at bounding box center [190, 176] width 23 height 14
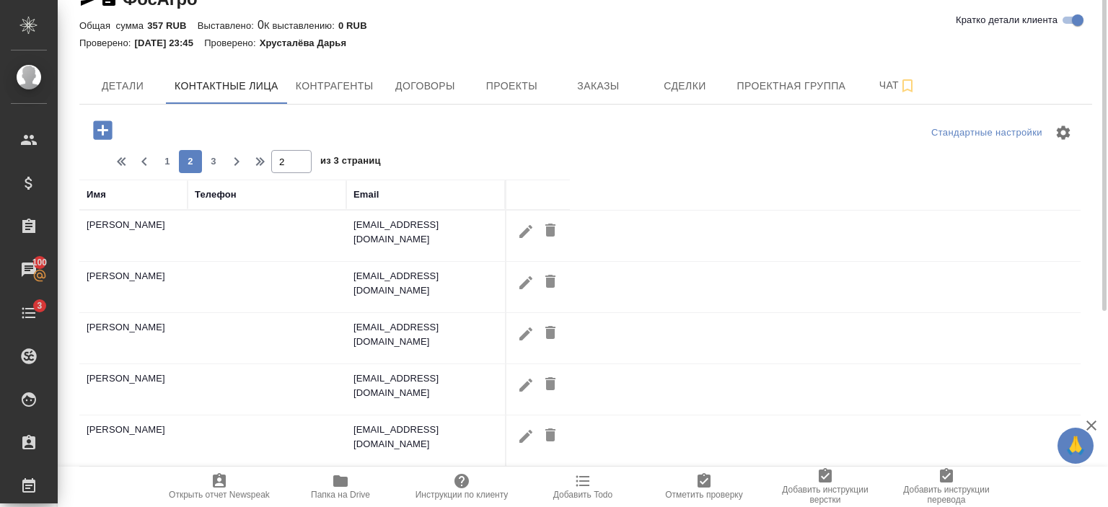
scroll to position [0, 0]
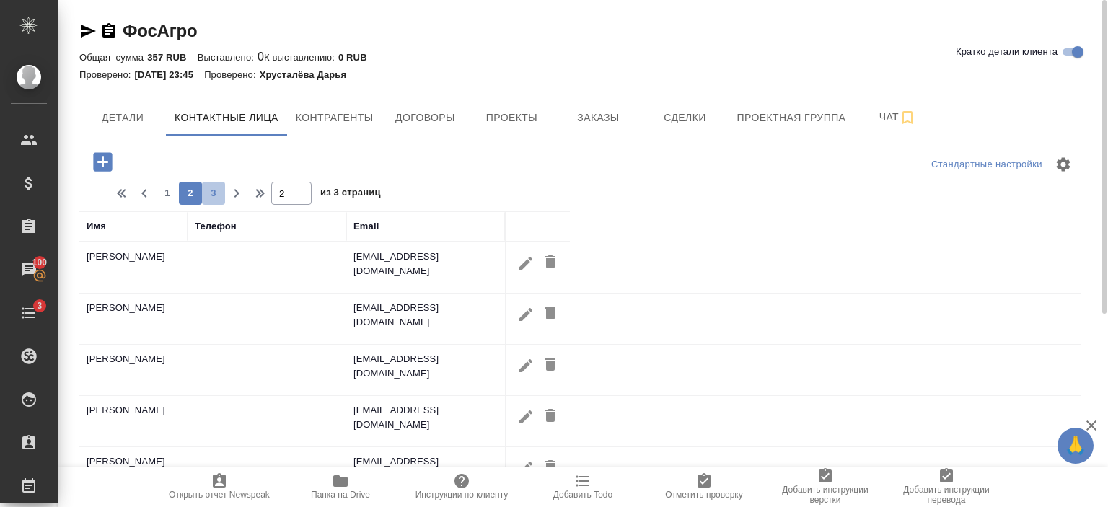
click at [211, 193] on span "3" at bounding box center [213, 193] width 23 height 14
click at [190, 196] on span "2" at bounding box center [190, 193] width 23 height 14
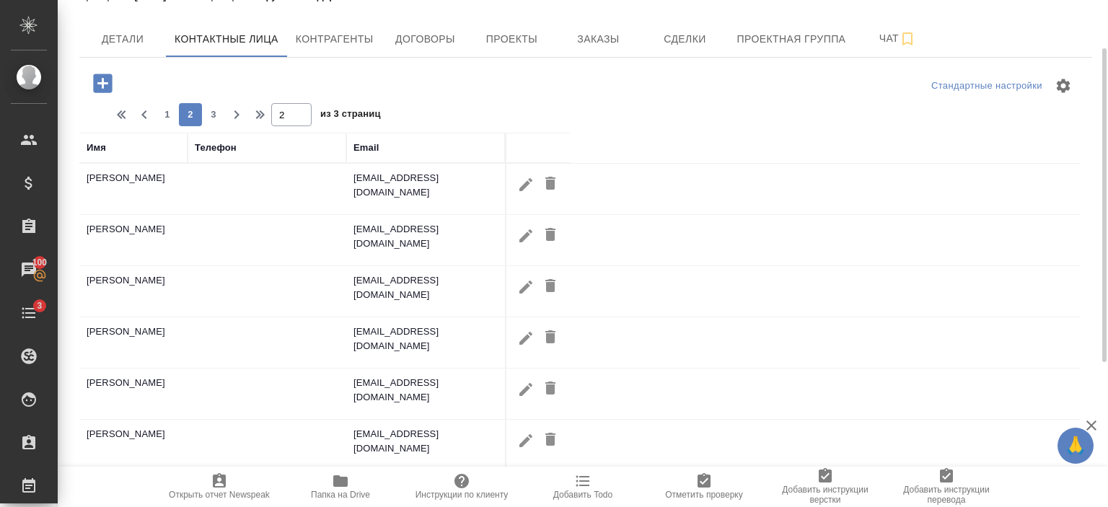
scroll to position [78, 0]
click at [159, 123] on button "1" at bounding box center [167, 115] width 23 height 23
type input "1"
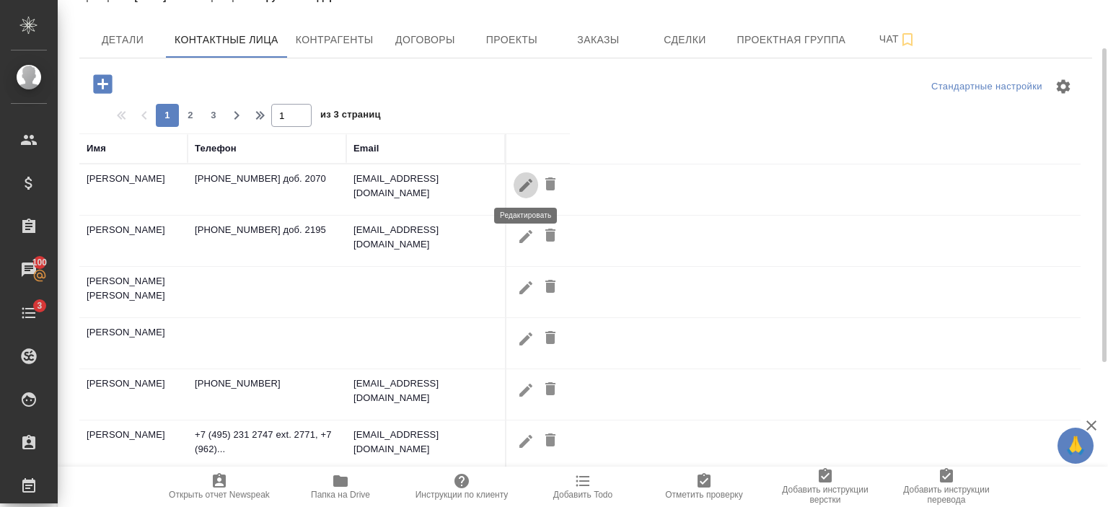
click at [527, 185] on icon "button" at bounding box center [526, 184] width 13 height 13
type input "Эльвира"
type input "Бакирова"
type textarea "Начальник отдела организации выставочной деятельности"
type textarea "119333, г. Москва, Ленинский пр-т, д. 55/1, строение 1"
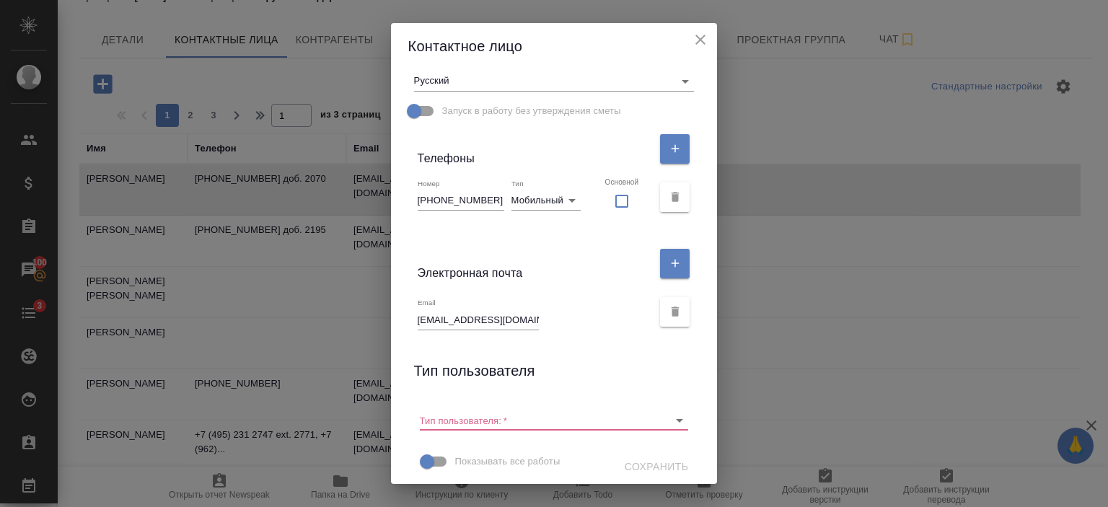
scroll to position [251, 0]
drag, startPoint x: 430, startPoint y: 316, endPoint x: 554, endPoint y: 320, distance: 124.2
click at [554, 320] on div "Email EBakirova@phosagro.ru" at bounding box center [535, 313] width 235 height 32
click at [693, 37] on icon "close" at bounding box center [700, 39] width 17 height 17
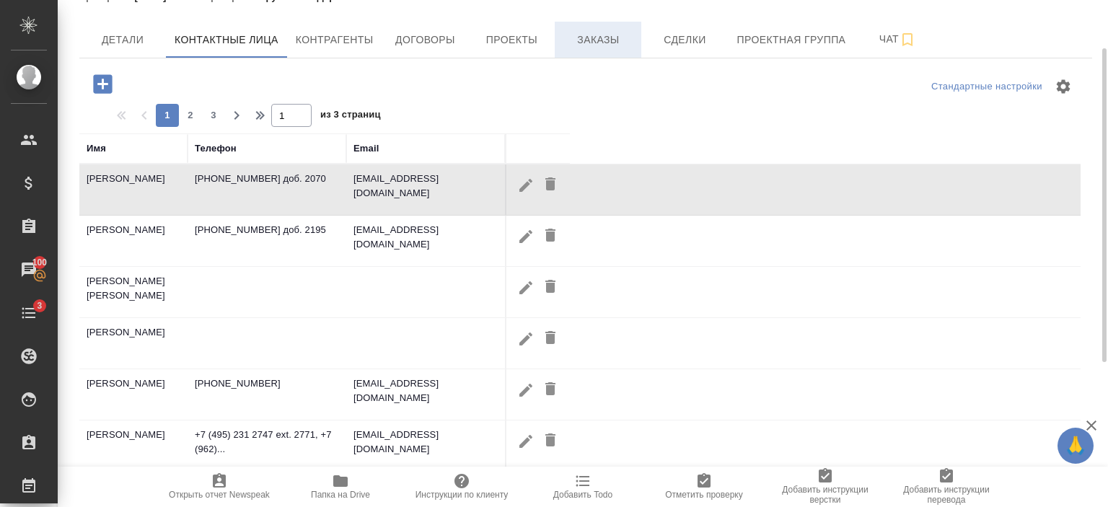
click at [597, 54] on button "Заказы" at bounding box center [598, 40] width 87 height 36
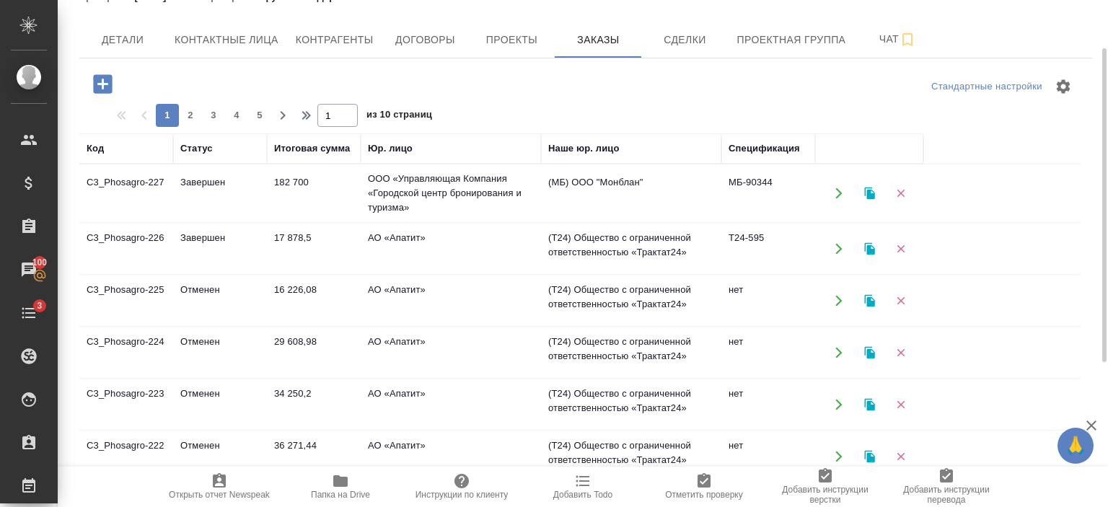
click at [346, 219] on td "17 878,5" at bounding box center [314, 193] width 94 height 51
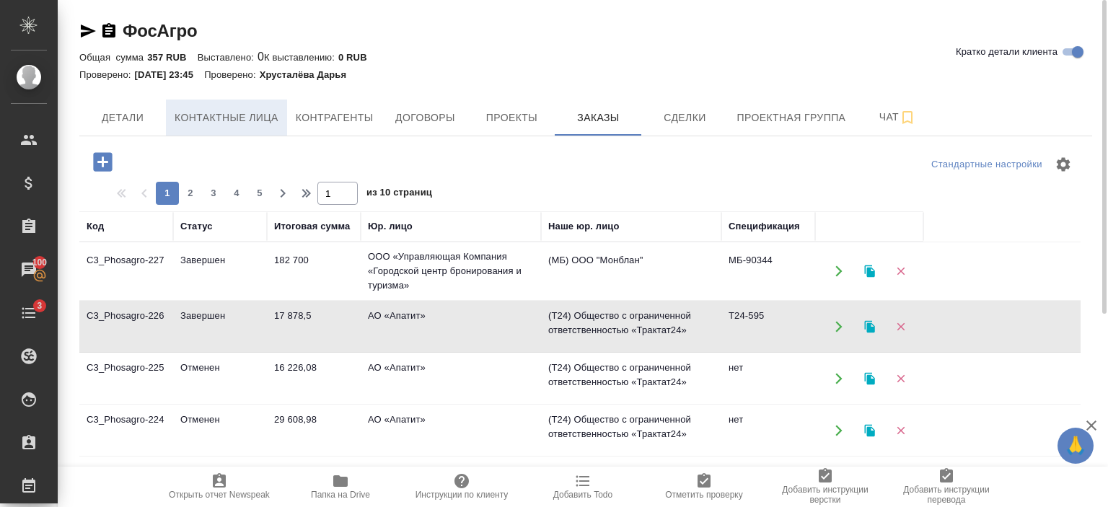
click at [255, 118] on span "Контактные лица" at bounding box center [227, 118] width 104 height 18
select select "RU"
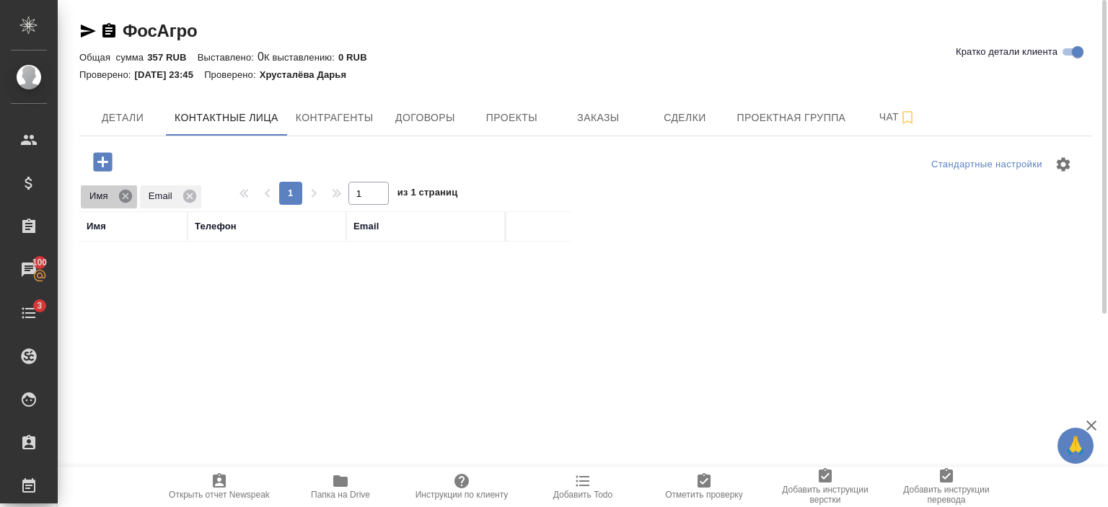
click at [124, 196] on icon at bounding box center [126, 196] width 16 height 16
click at [129, 196] on icon at bounding box center [131, 196] width 16 height 16
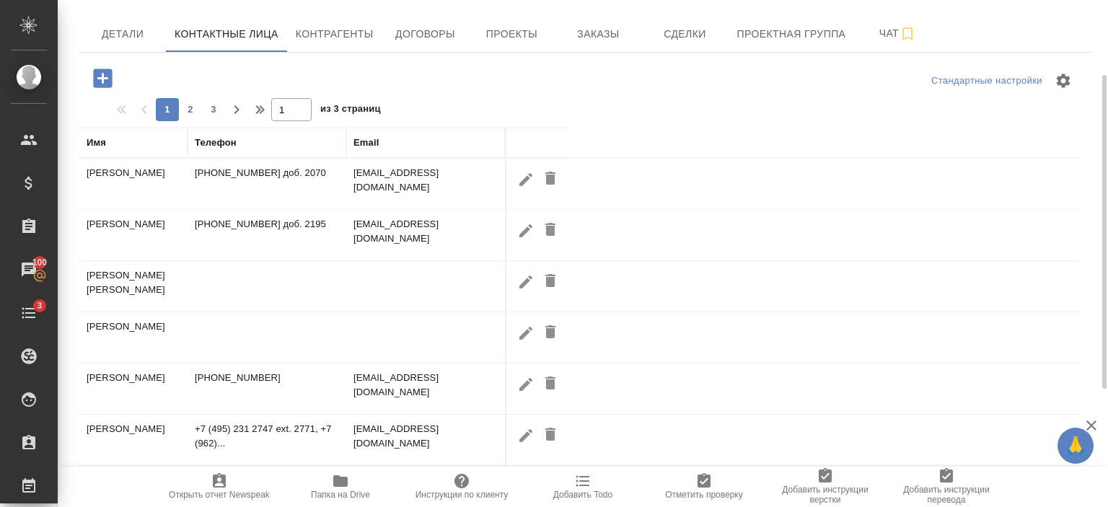
scroll to position [144, 0]
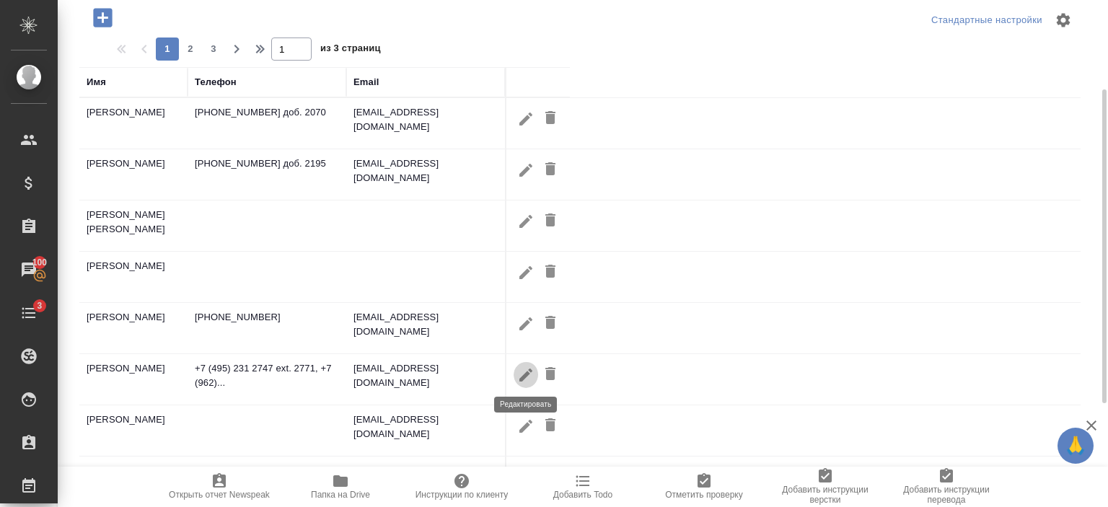
click at [524, 376] on icon "button" at bounding box center [526, 374] width 13 height 13
type input "Александр"
type input "Хлевной"
type input "+7 (495) 231 2747 ext. 2771"
type input "phone"
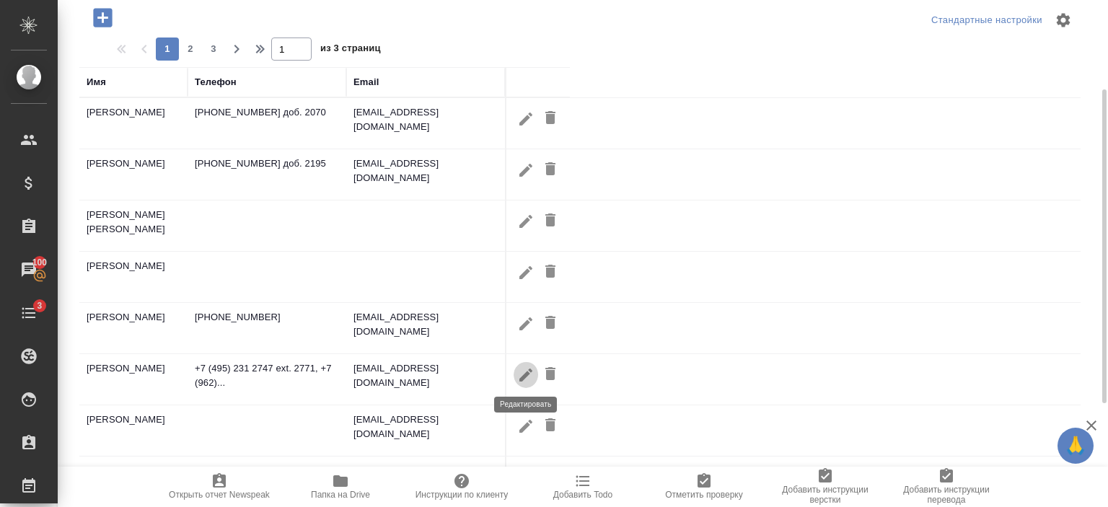
checkbox input "false"
type input "akhlevnoy@phosagro.ru"
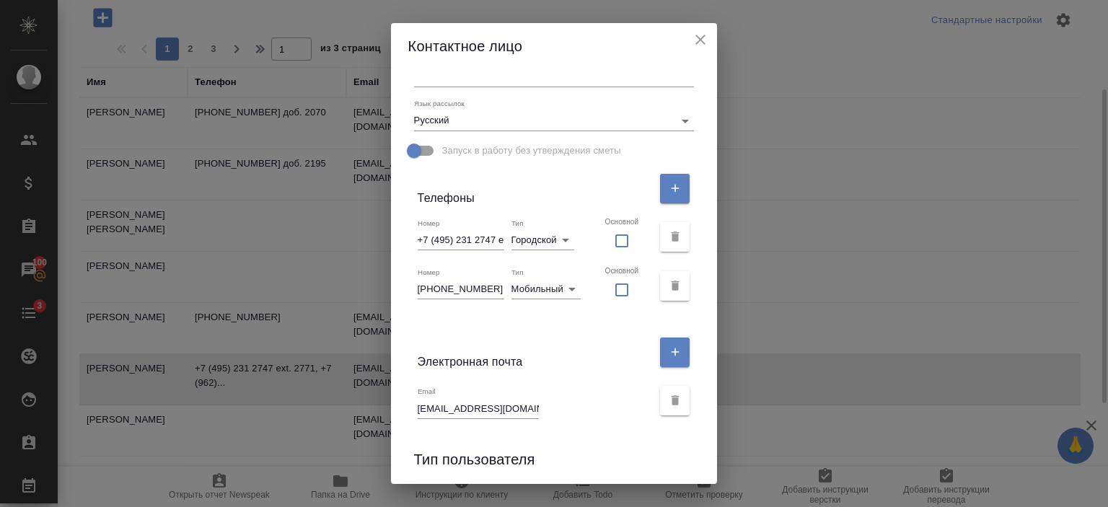
scroll to position [295, 0]
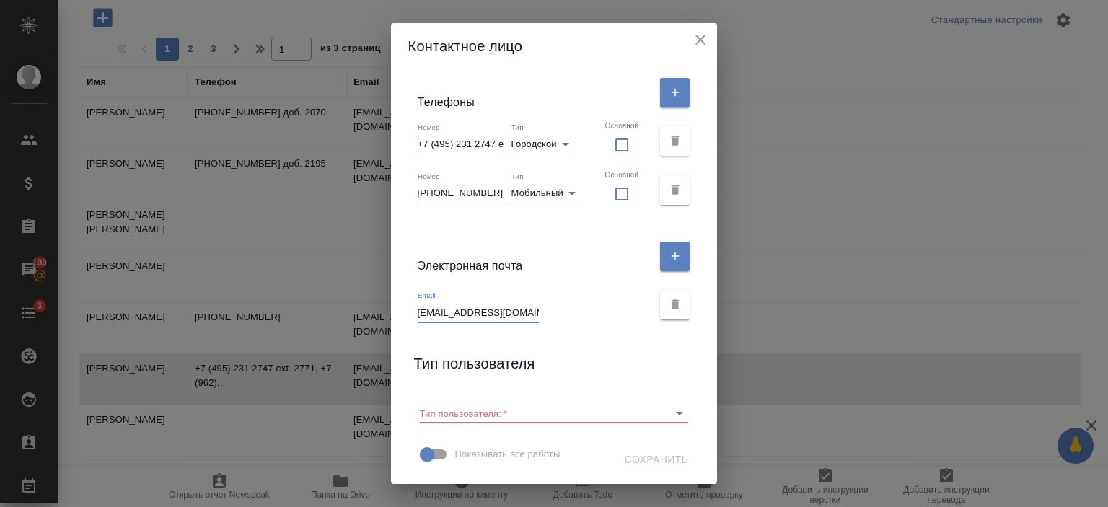
drag, startPoint x: 539, startPoint y: 314, endPoint x: 398, endPoint y: 314, distance: 140.7
click at [398, 314] on div "Контактное лицо Имя Александр Отчество Фамилия Хлевной Коментарий x Адрес доста…" at bounding box center [554, 253] width 1108 height 507
click at [486, 314] on input "akhlevnoy@phosagro.ru" at bounding box center [478, 312] width 121 height 20
drag, startPoint x: 534, startPoint y: 314, endPoint x: 405, endPoint y: 332, distance: 130.4
click at [405, 332] on div "Имя Александр Отчество Фамилия Хлевной Коментарий x Адрес доставки x Язык рассы…" at bounding box center [554, 276] width 327 height 415
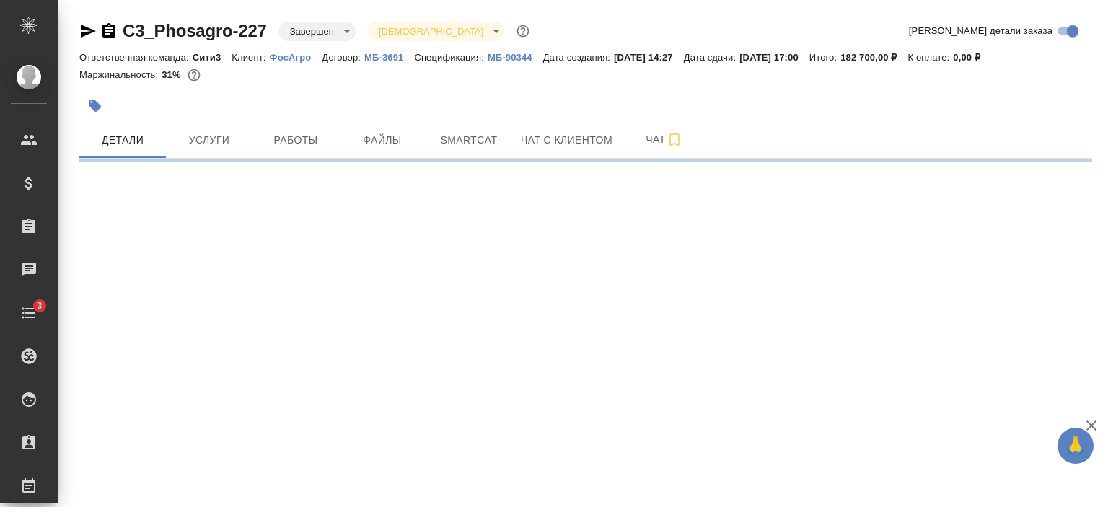
select select "RU"
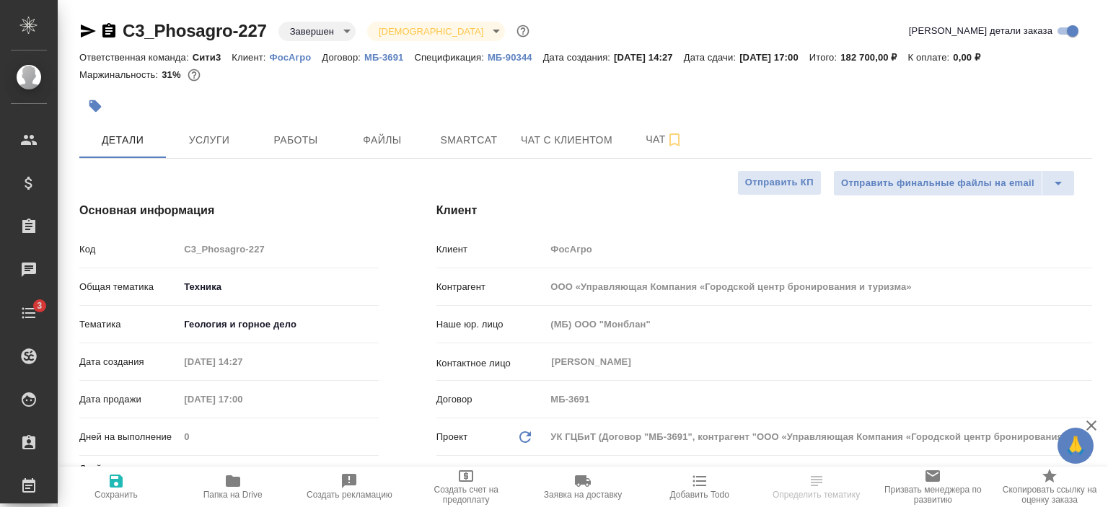
type textarea "x"
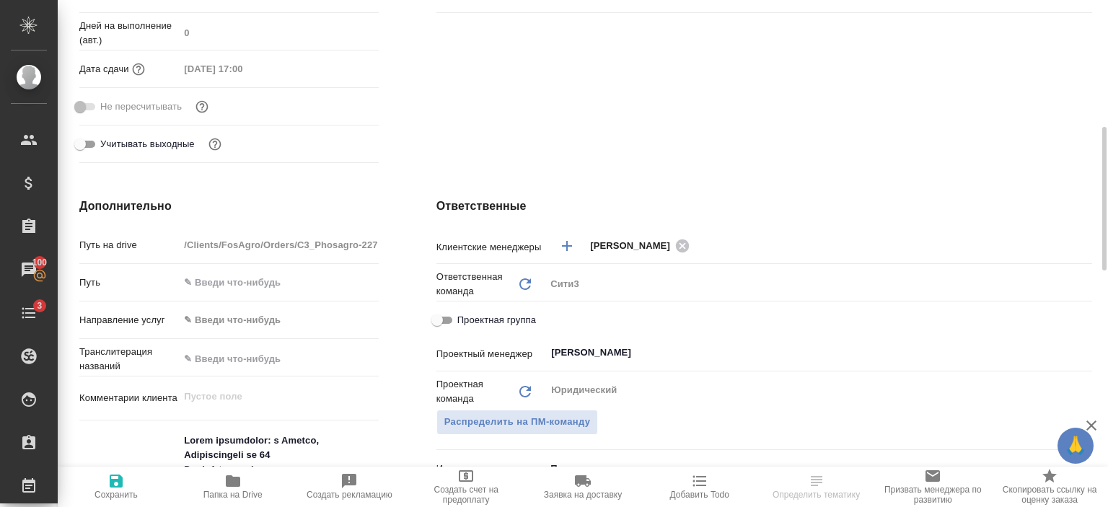
scroll to position [444, 0]
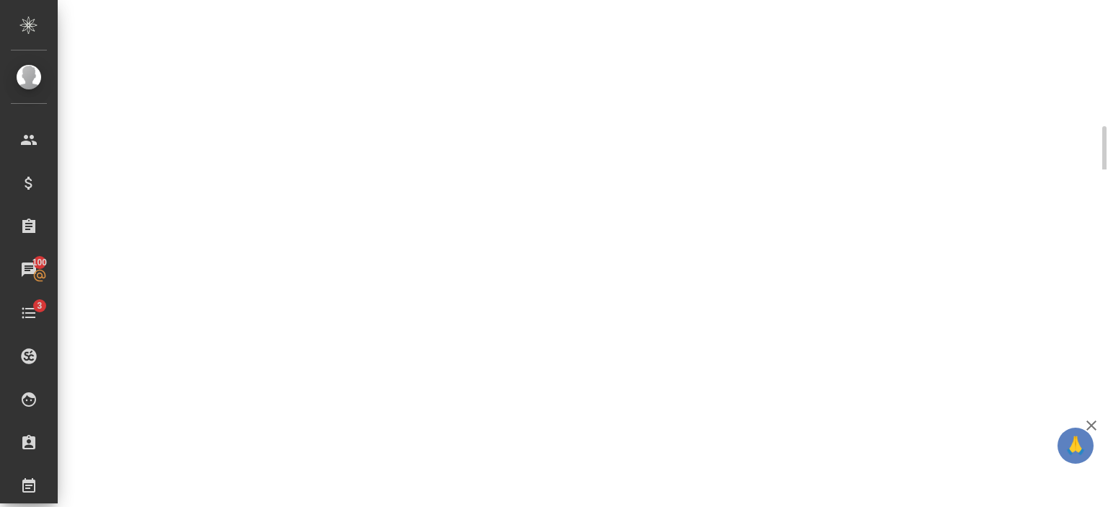
select select "RU"
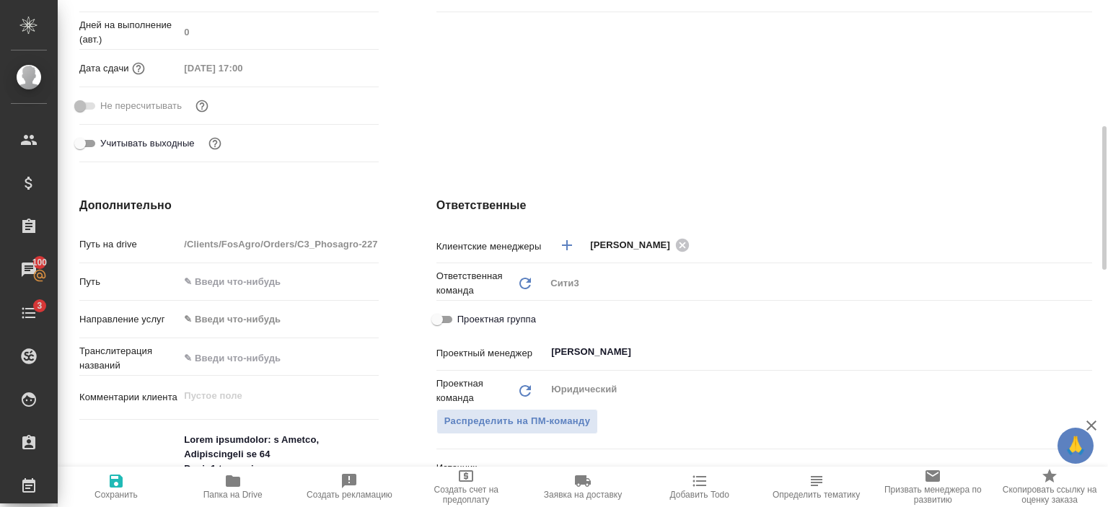
type textarea "x"
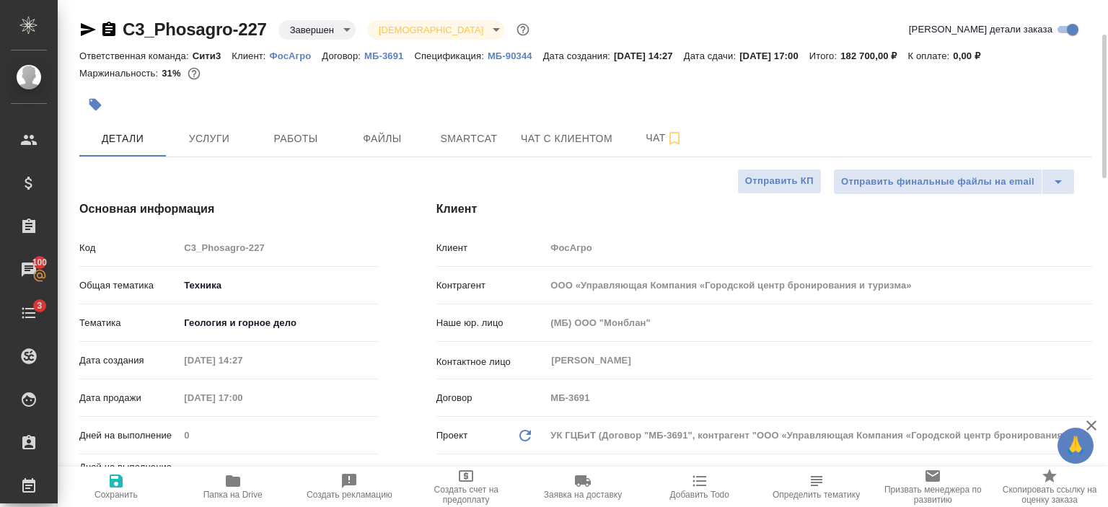
scroll to position [0, 0]
type textarea "x"
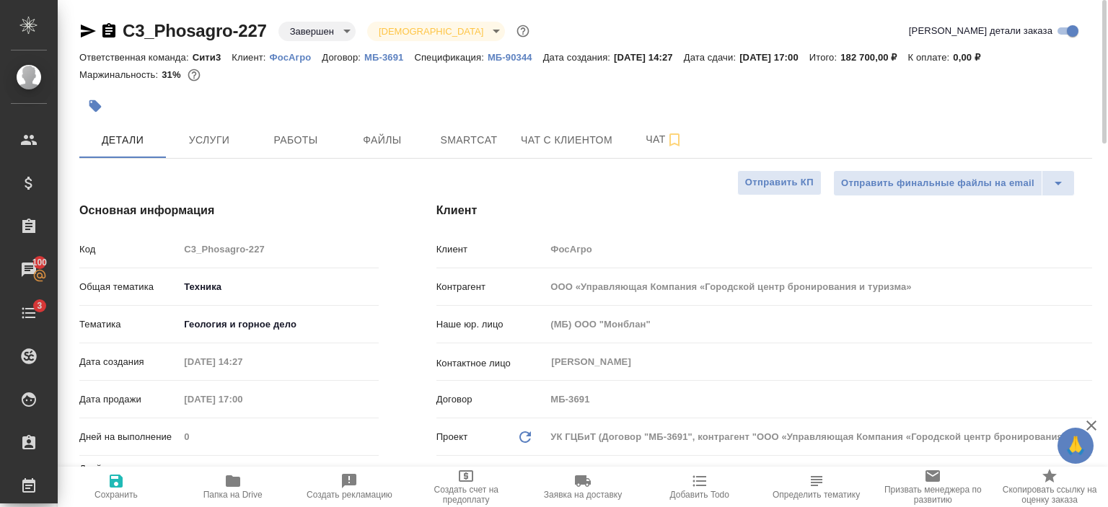
type textarea "x"
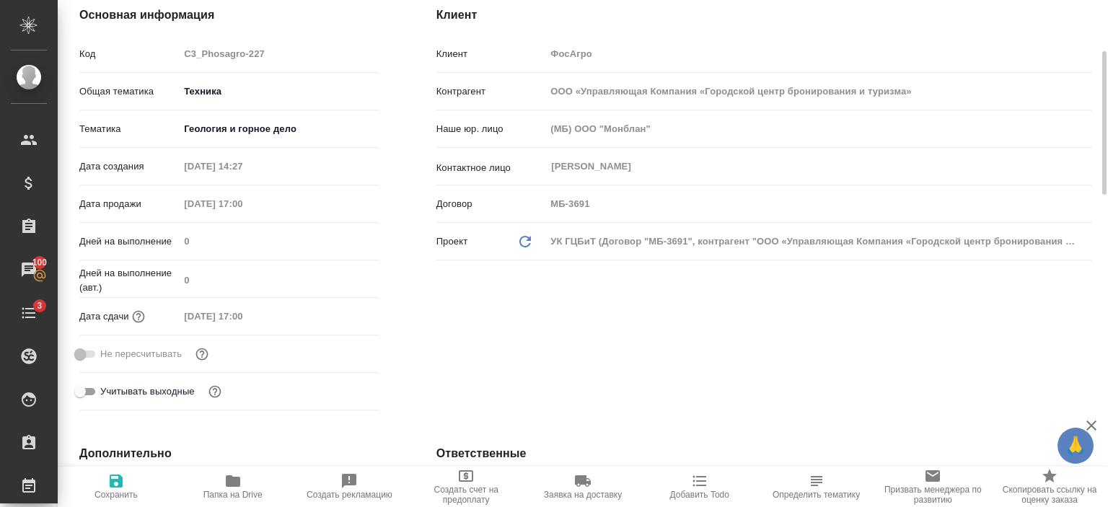
scroll to position [192, 0]
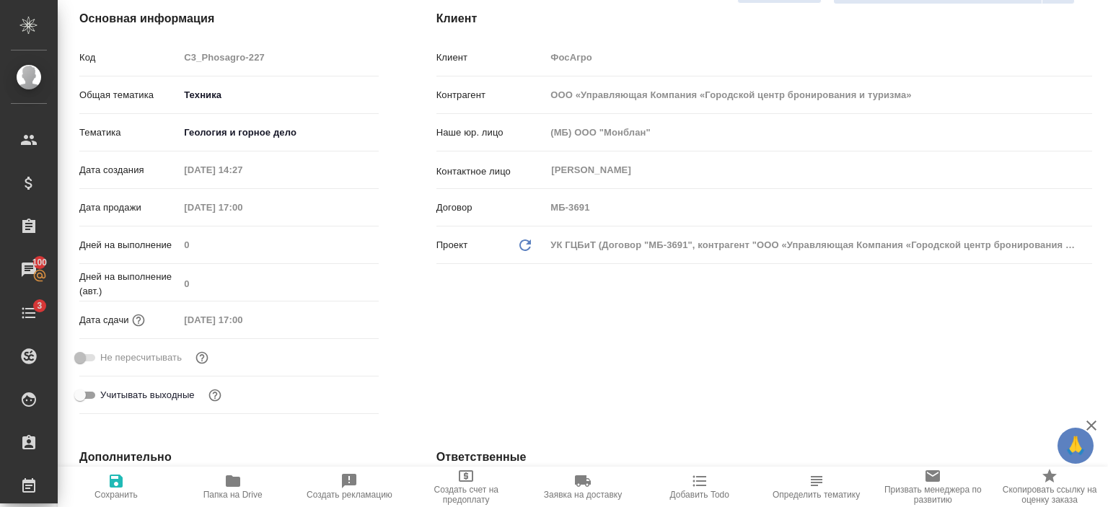
type textarea "x"
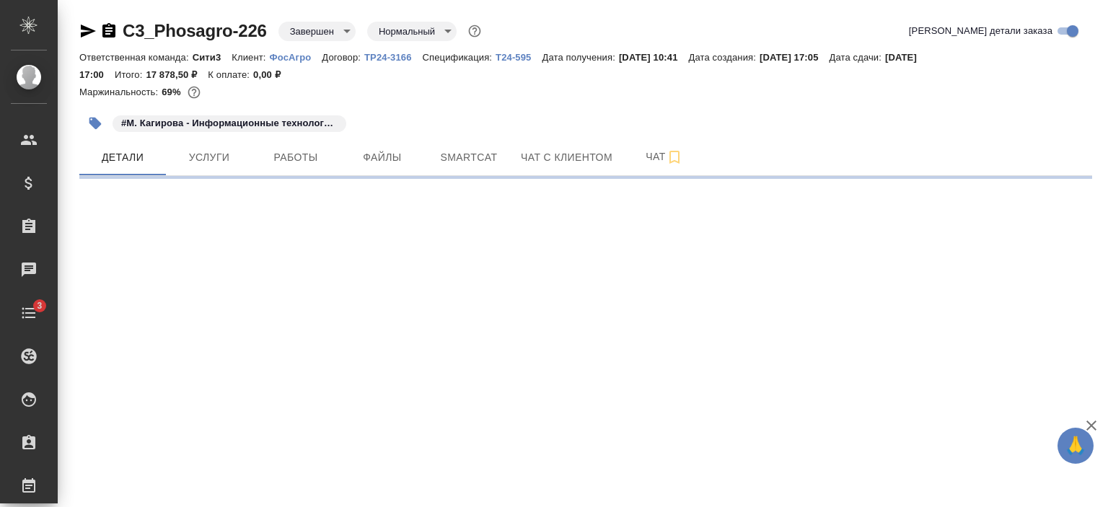
select select "RU"
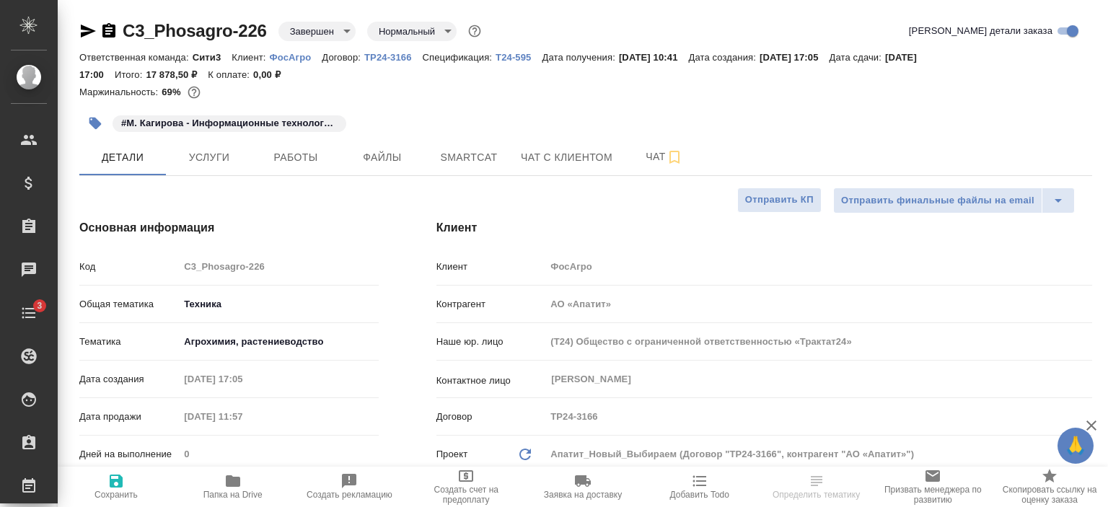
type textarea "x"
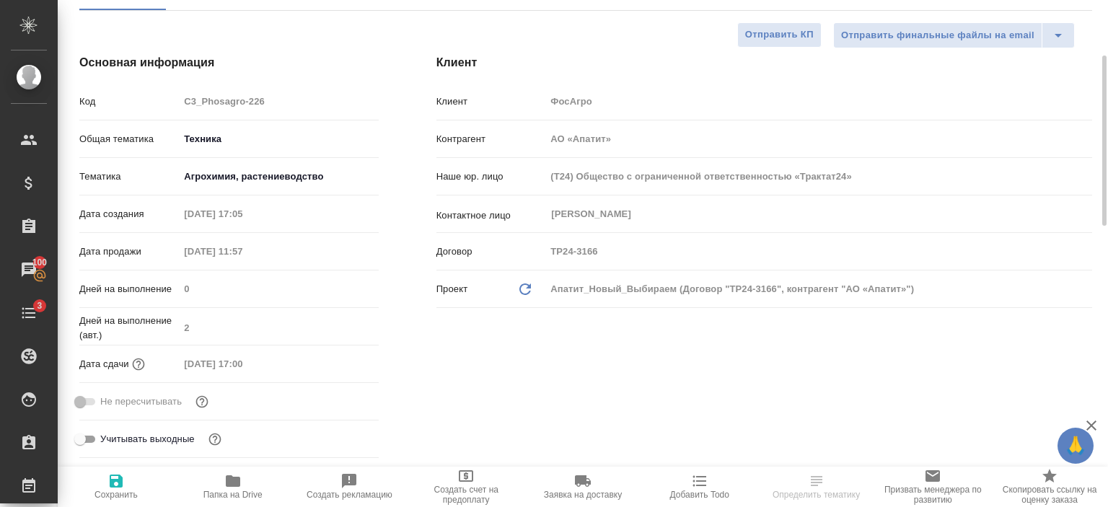
scroll to position [165, 0]
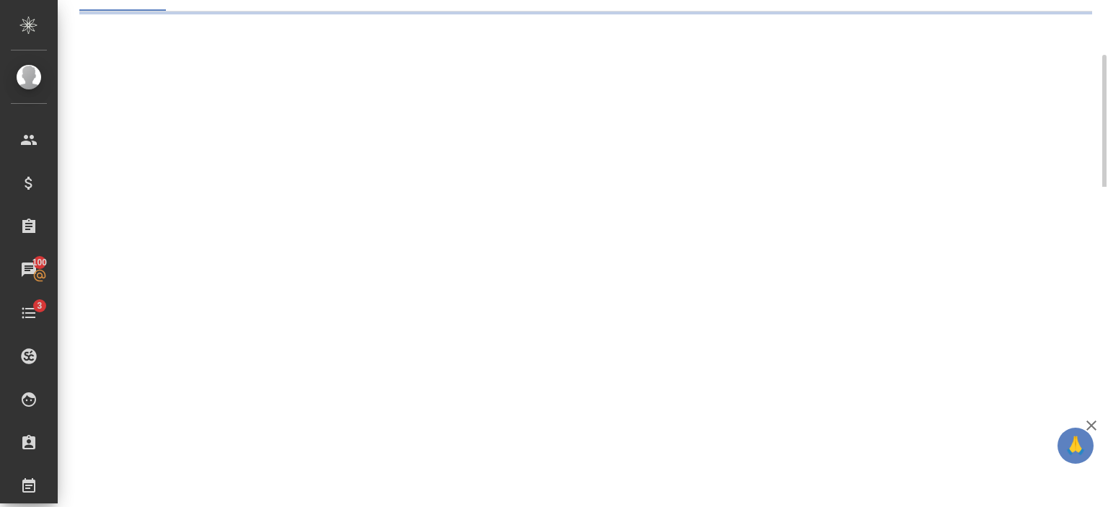
select select "RU"
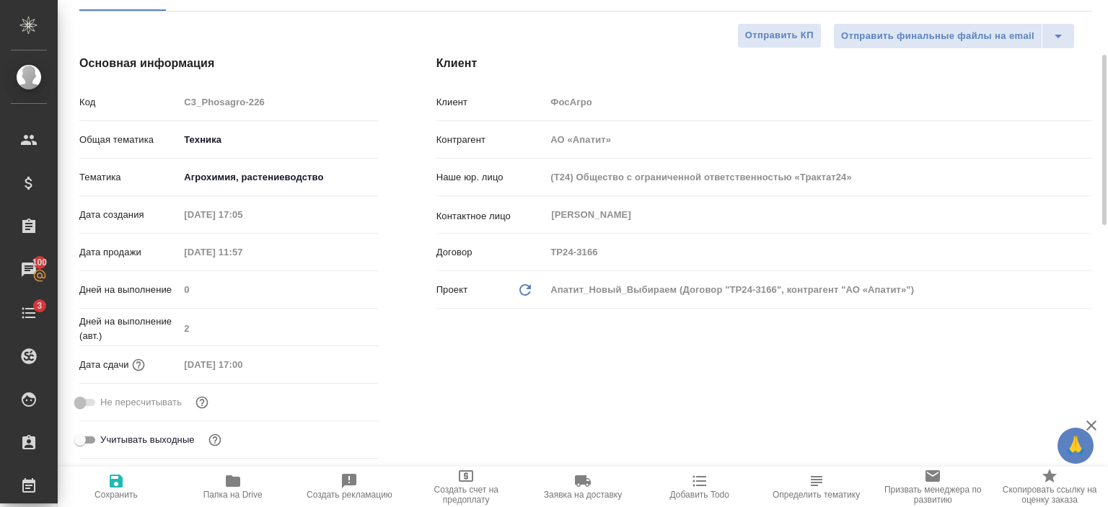
type textarea "x"
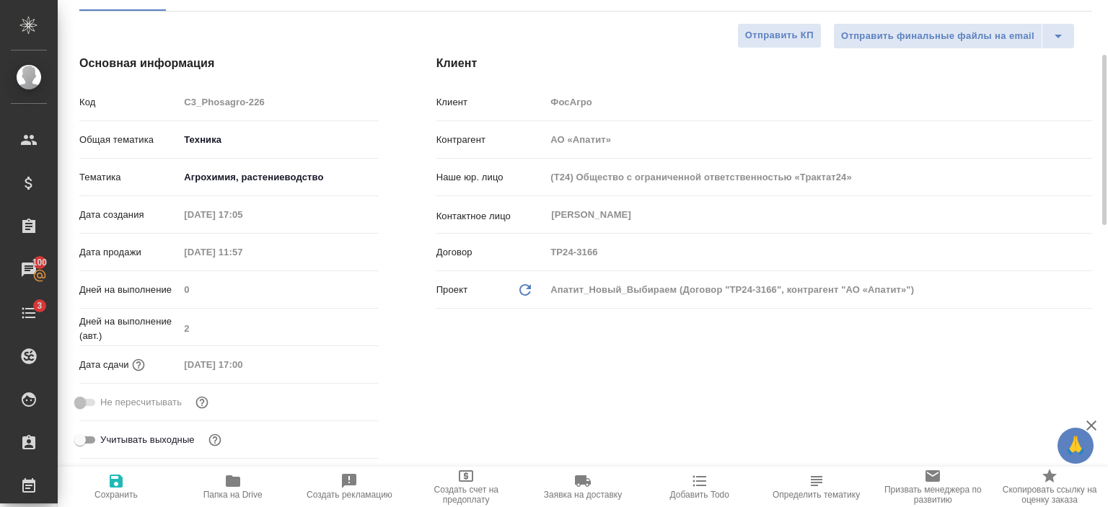
type textarea "x"
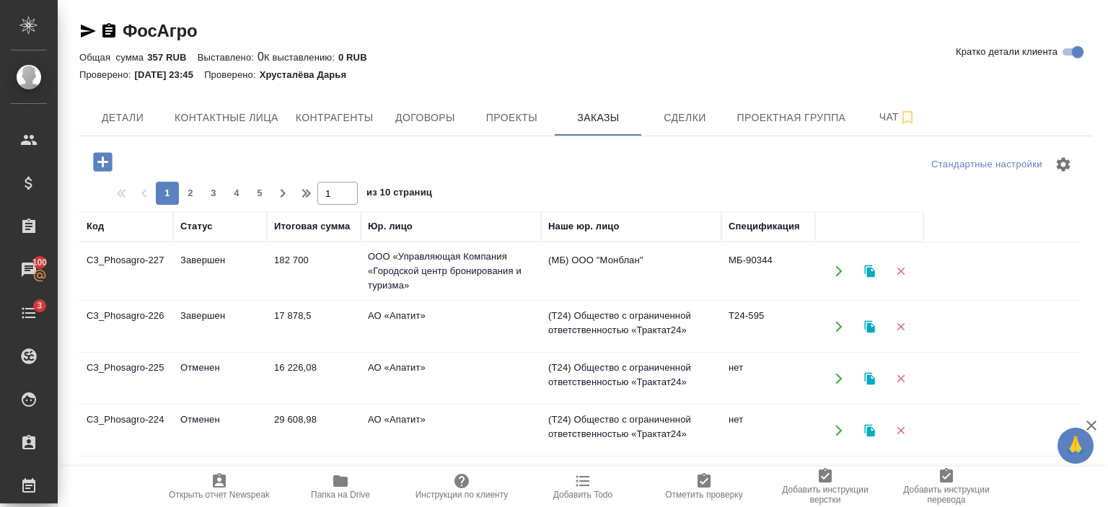
click at [442, 300] on td "АО «Апатит»" at bounding box center [451, 271] width 180 height 58
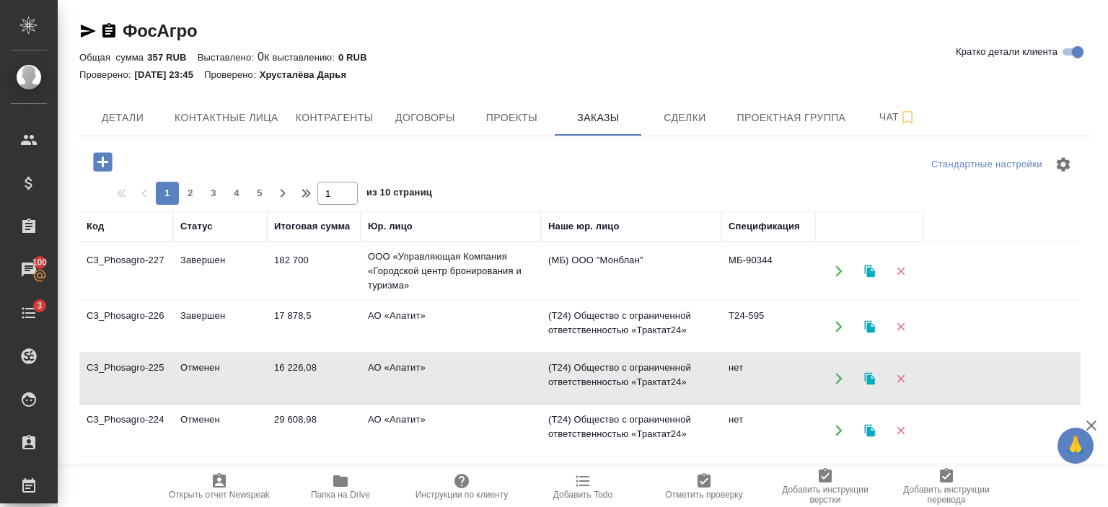
click at [442, 300] on td "АО «Апатит»" at bounding box center [451, 271] width 180 height 58
click at [436, 300] on td "АО «Апатит»" at bounding box center [451, 271] width 180 height 58
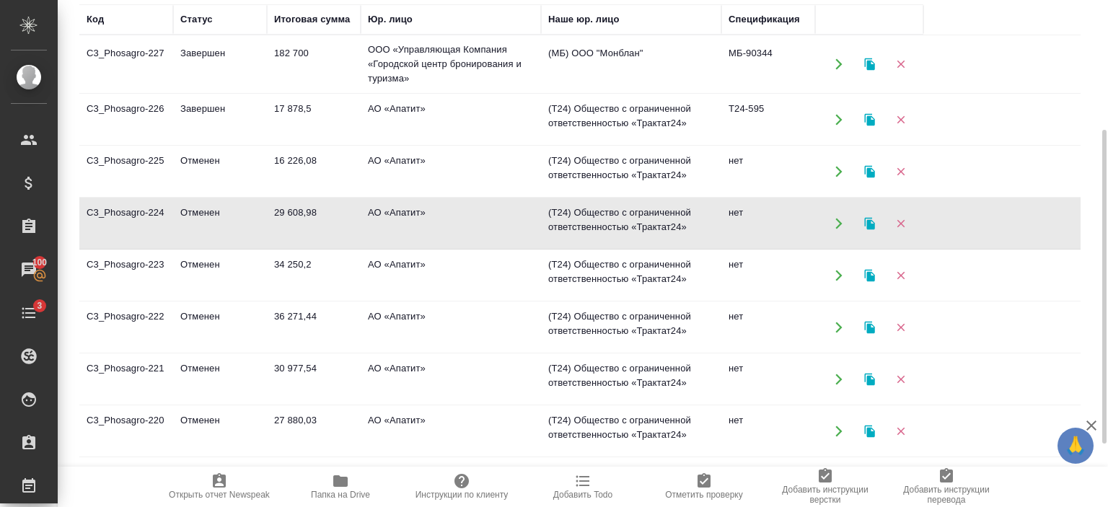
scroll to position [210, 0]
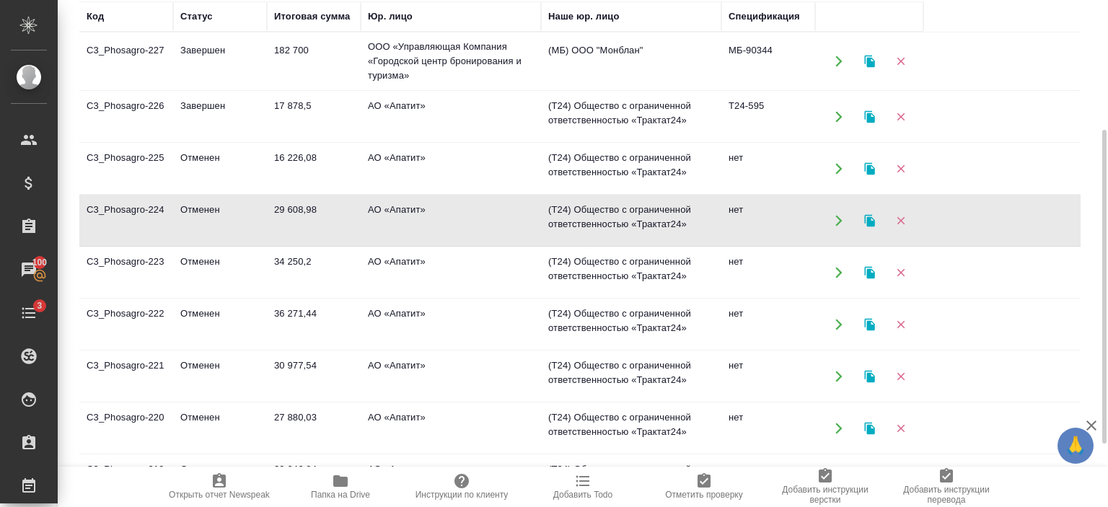
click at [434, 90] on td "АО «Апатит»" at bounding box center [451, 61] width 180 height 58
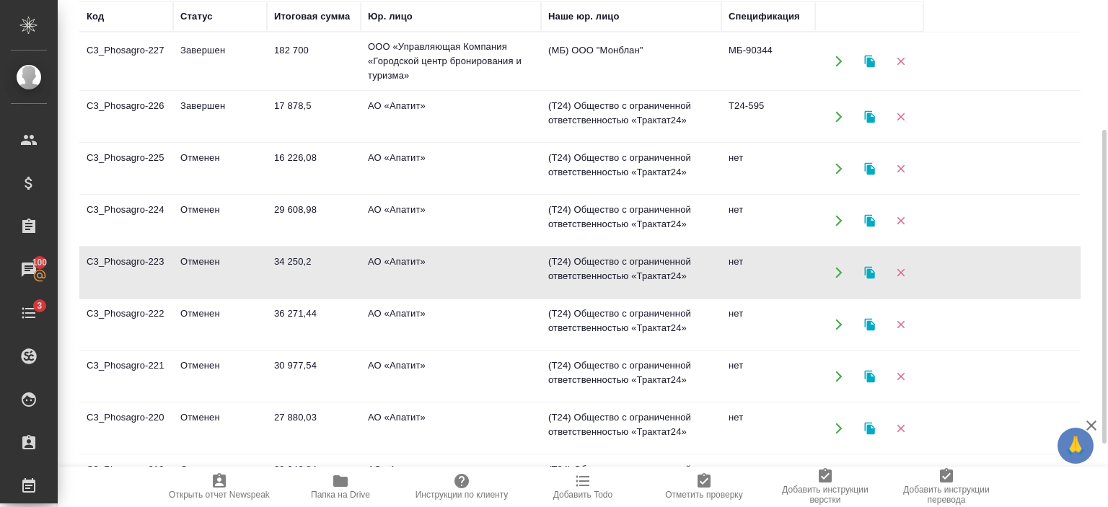
click at [434, 90] on td "АО «Апатит»" at bounding box center [451, 61] width 180 height 58
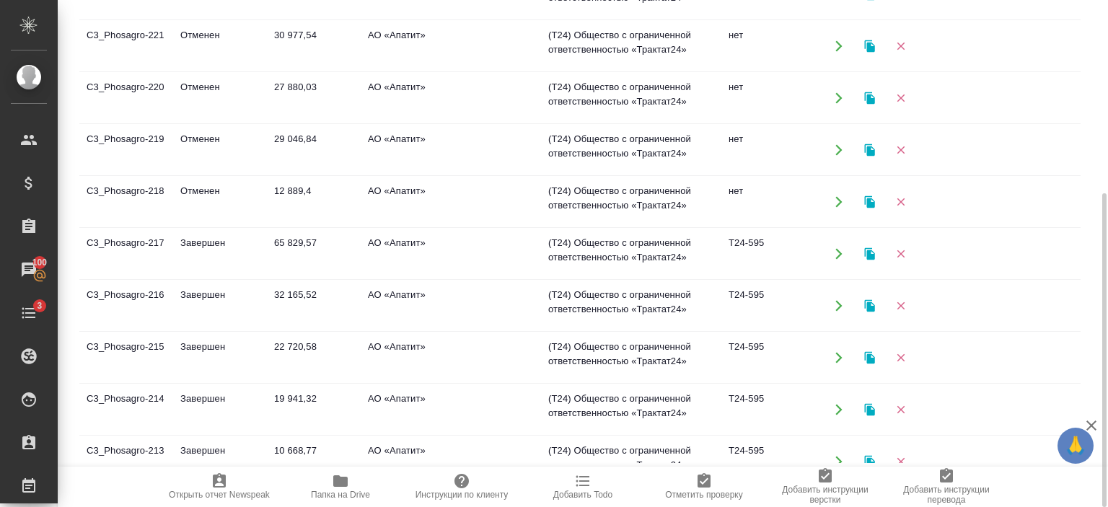
scroll to position [254, 0]
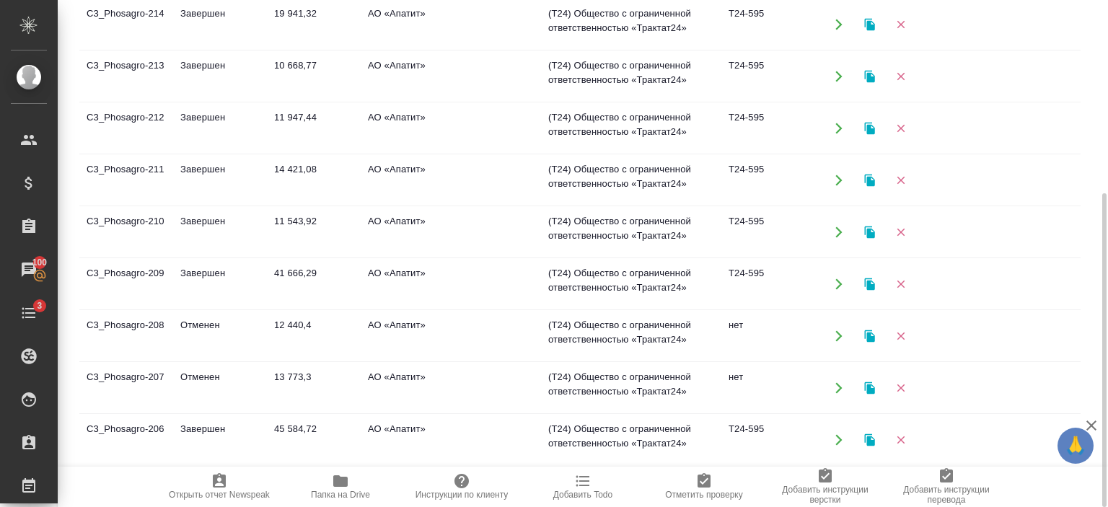
scroll to position [615, 0]
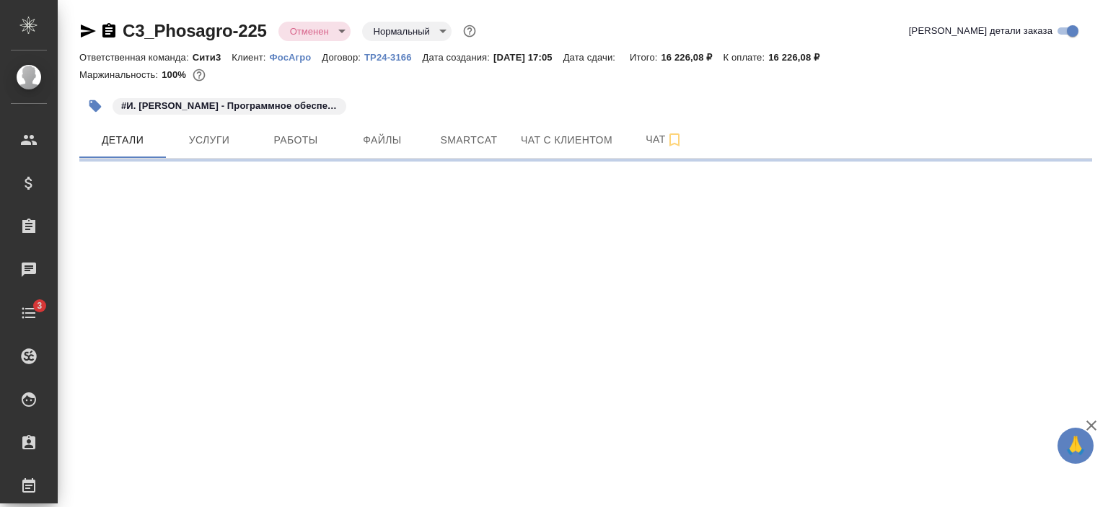
select select "RU"
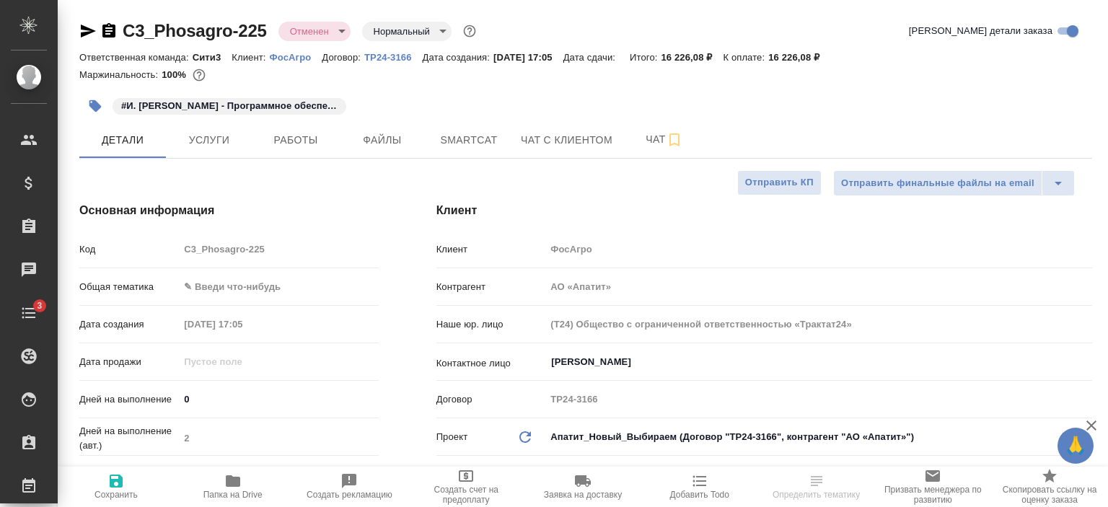
type textarea "x"
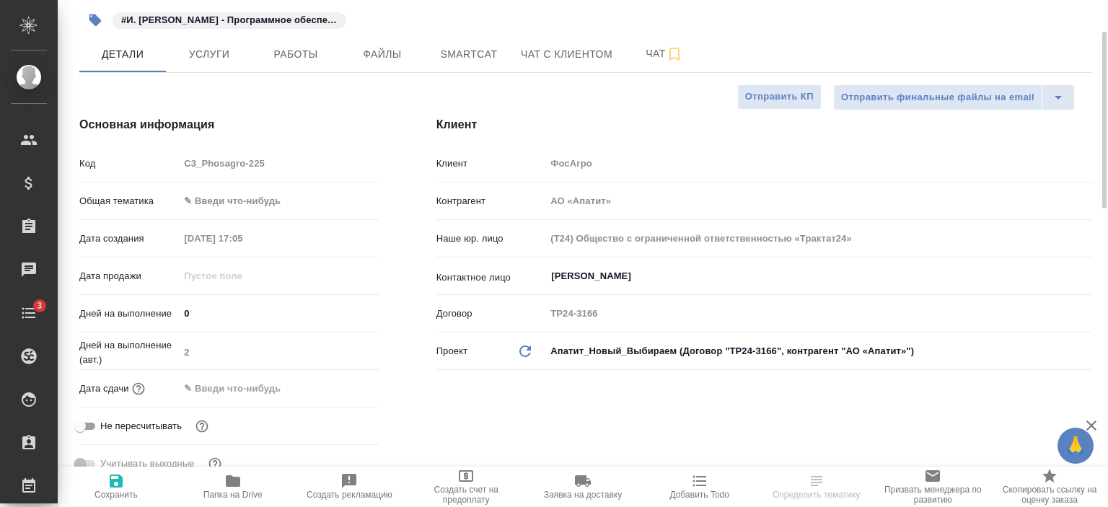
scroll to position [88, 0]
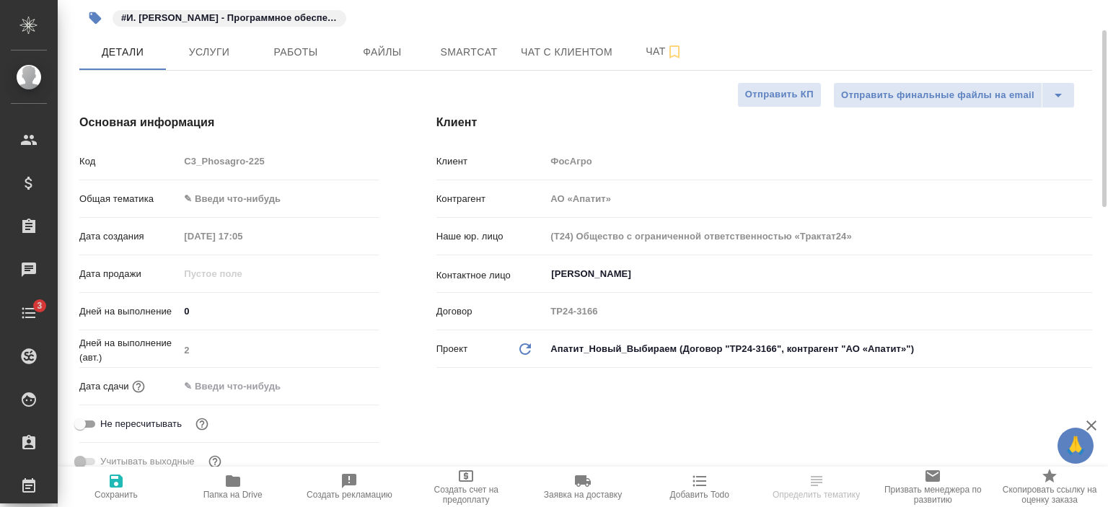
type textarea "x"
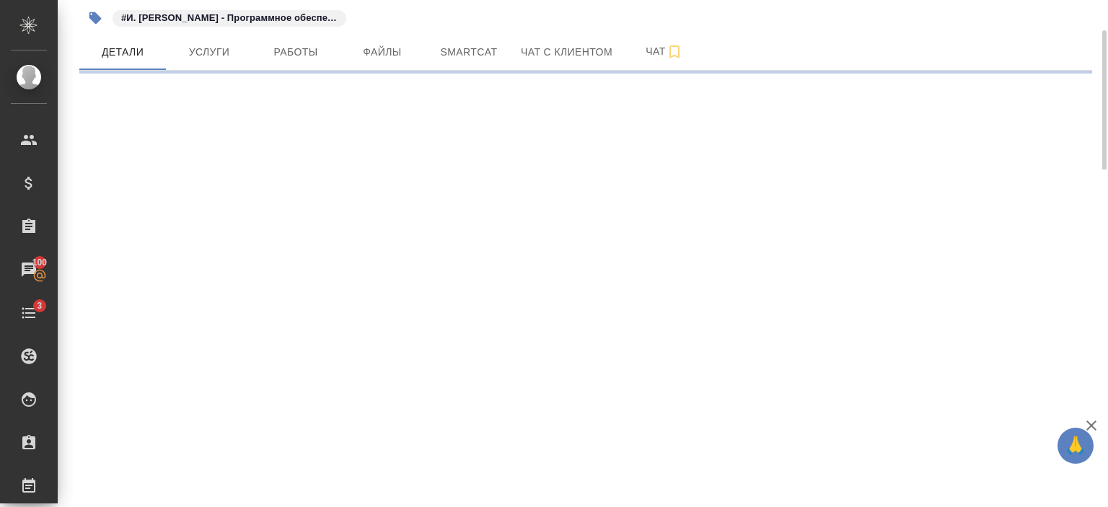
select select "RU"
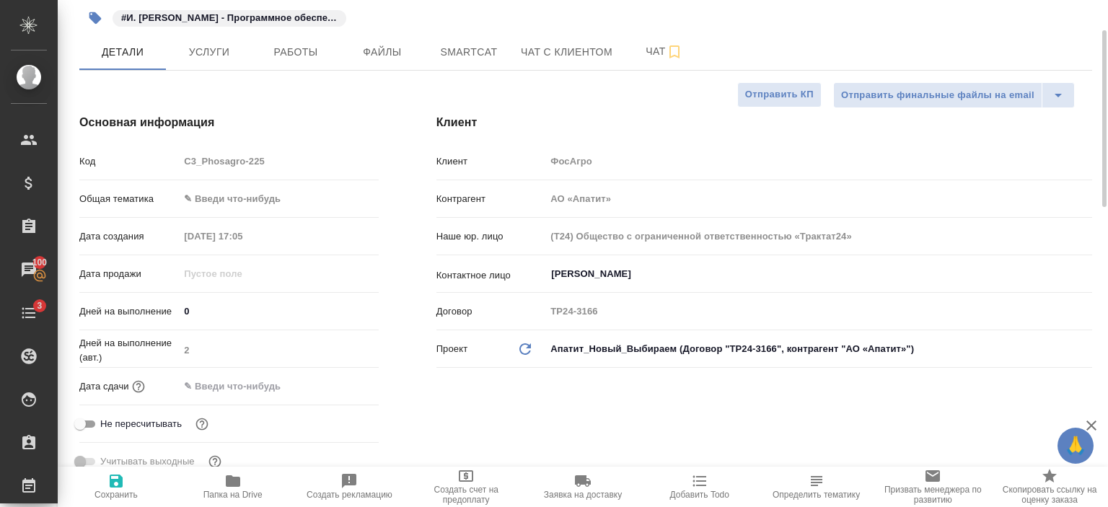
type textarea "x"
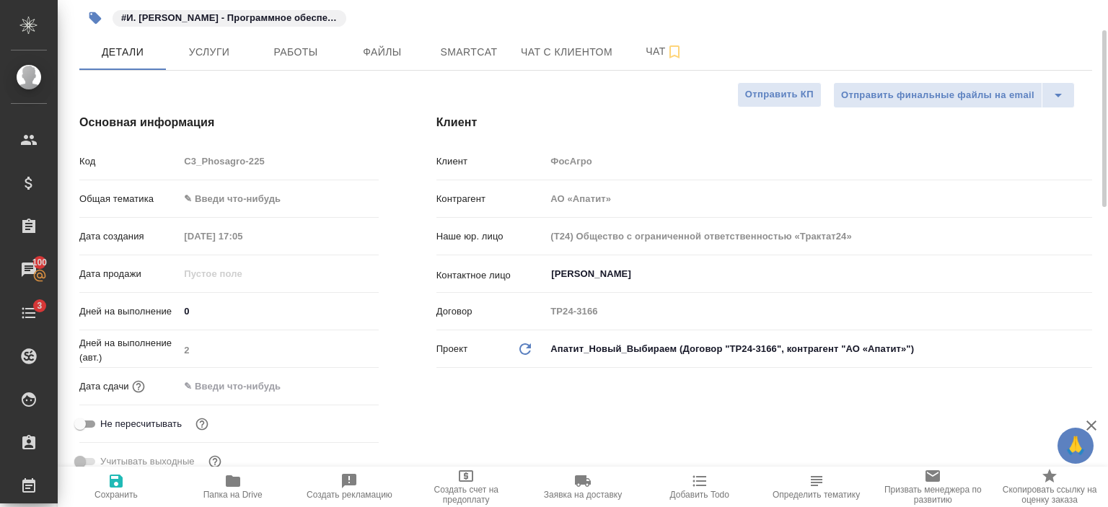
type textarea "x"
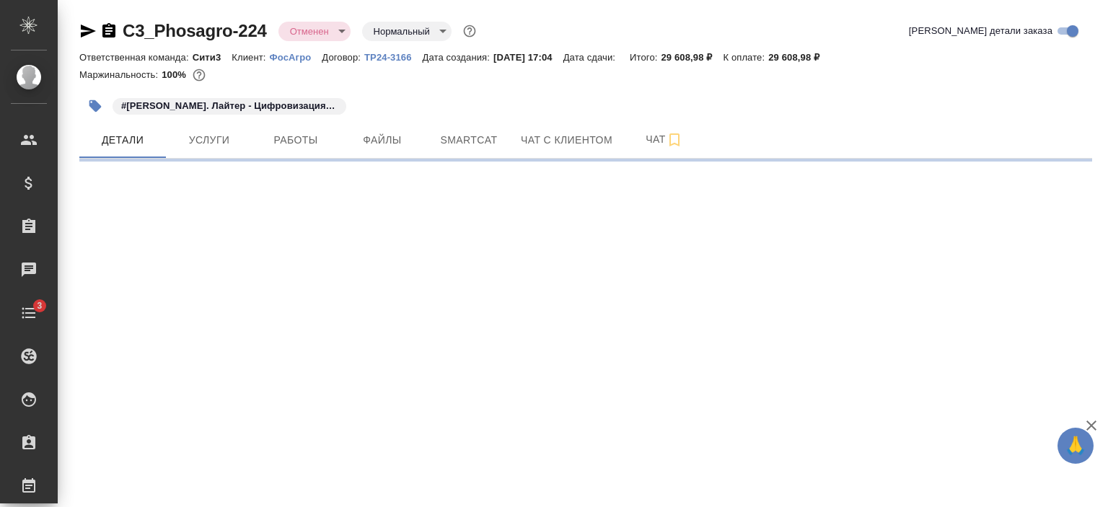
select select "RU"
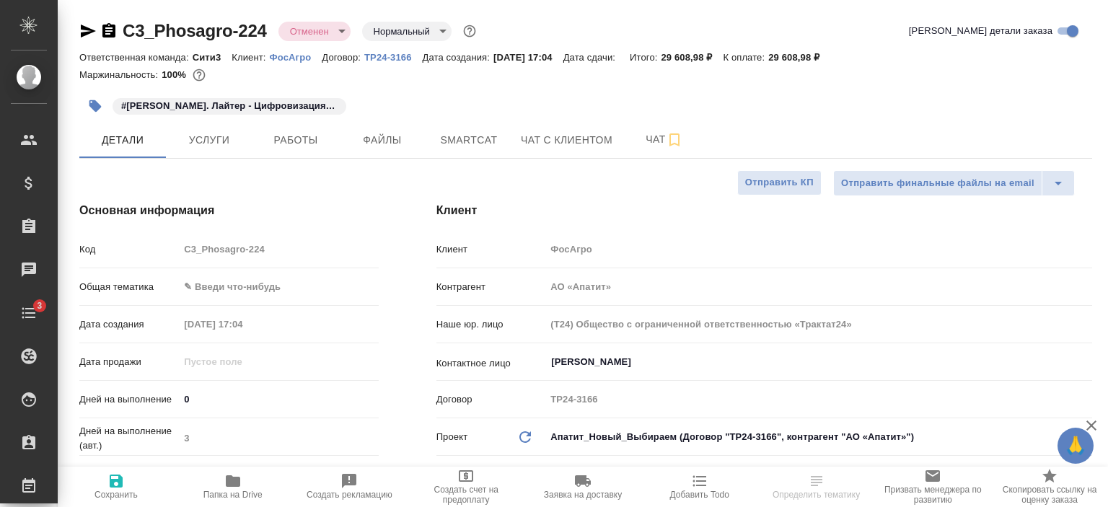
type textarea "x"
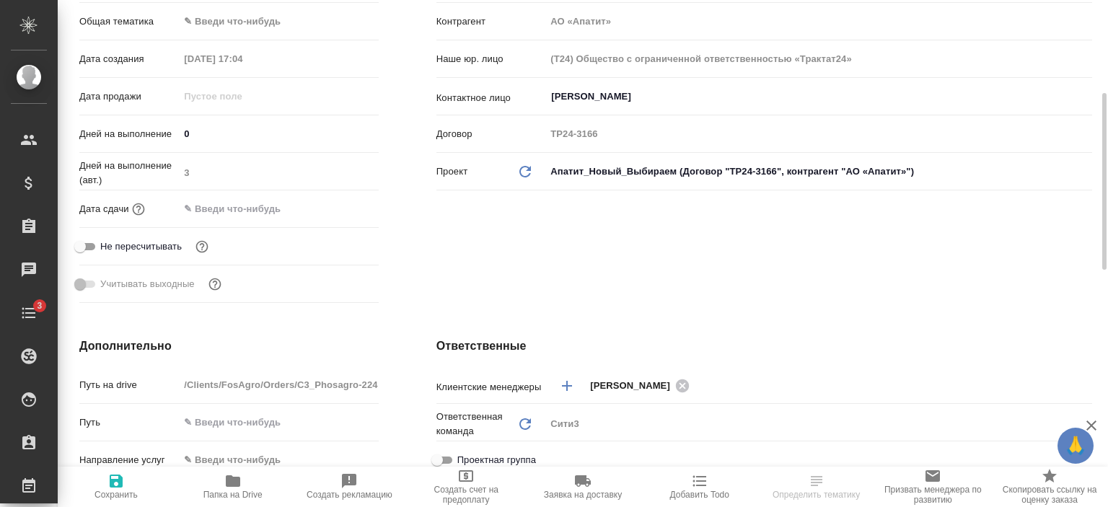
scroll to position [268, 0]
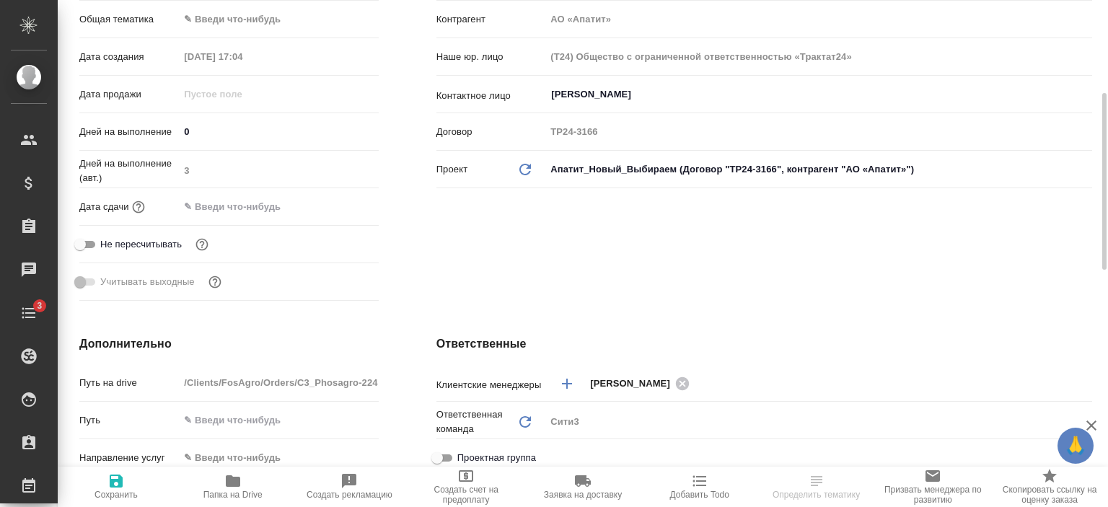
type textarea "x"
select select "RU"
type textarea "x"
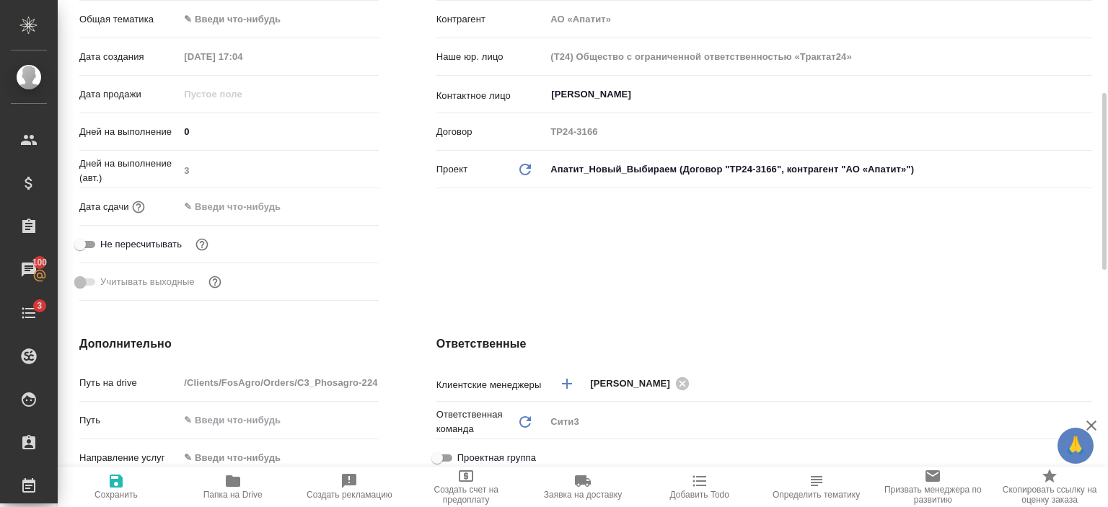
type textarea "x"
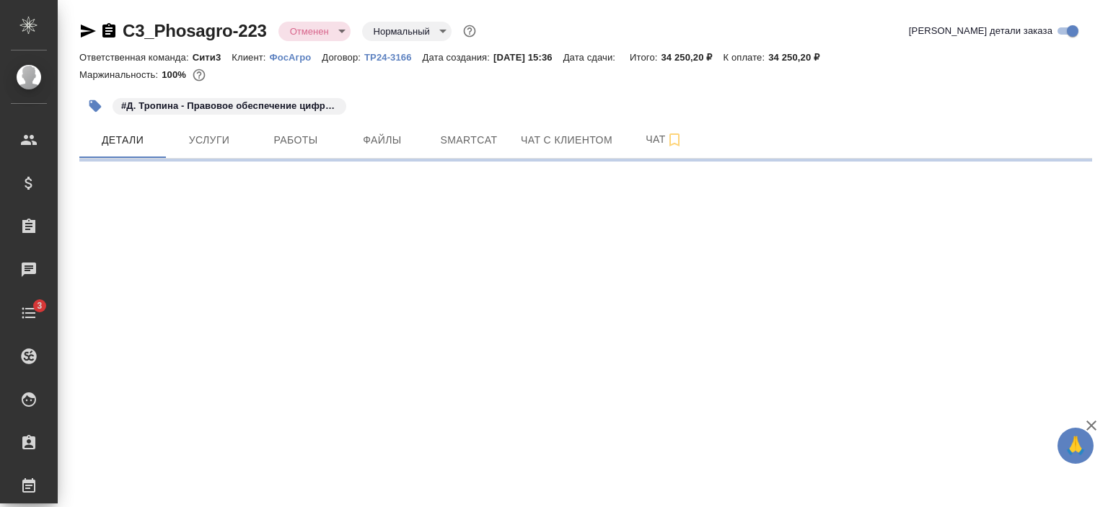
select select "RU"
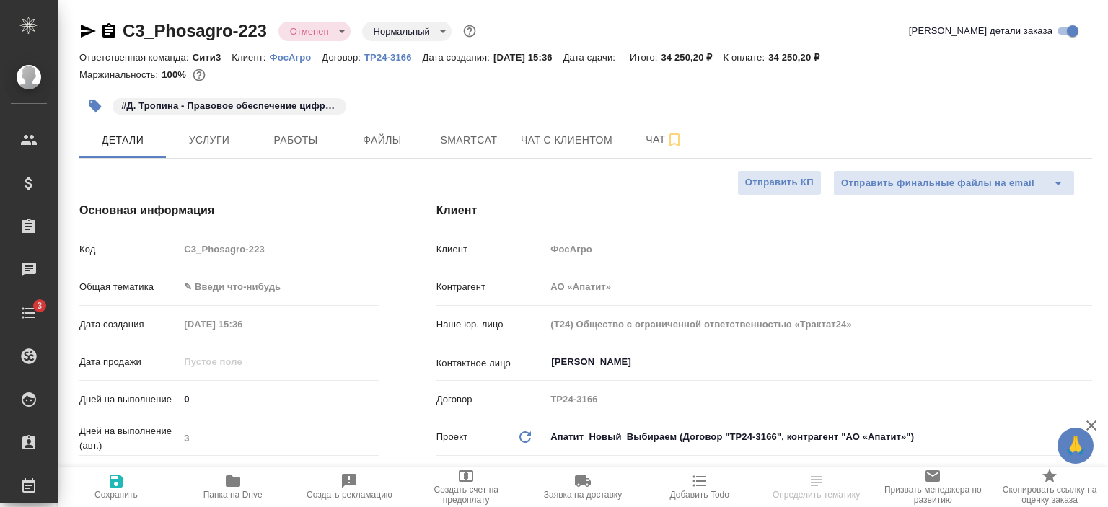
type textarea "x"
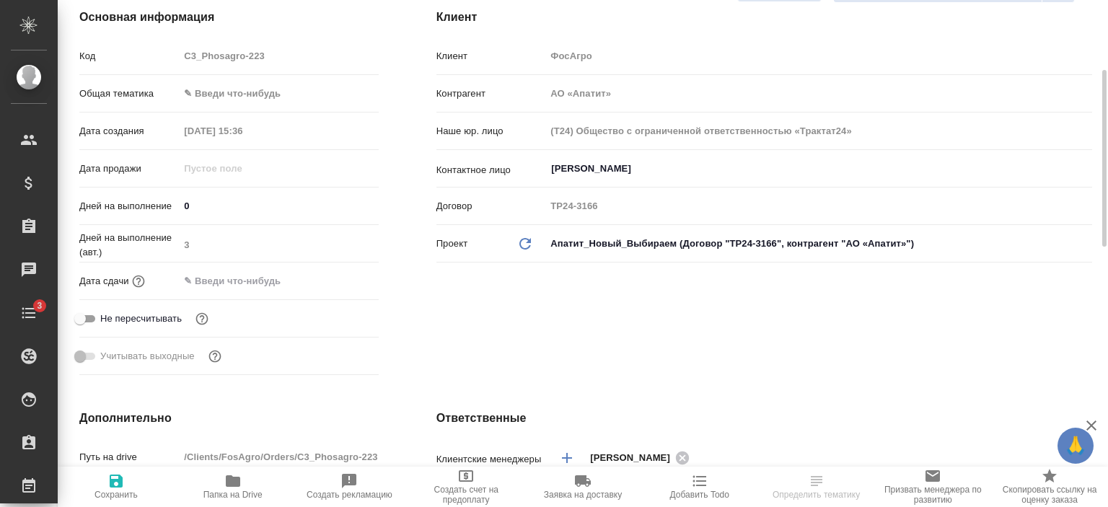
scroll to position [197, 0]
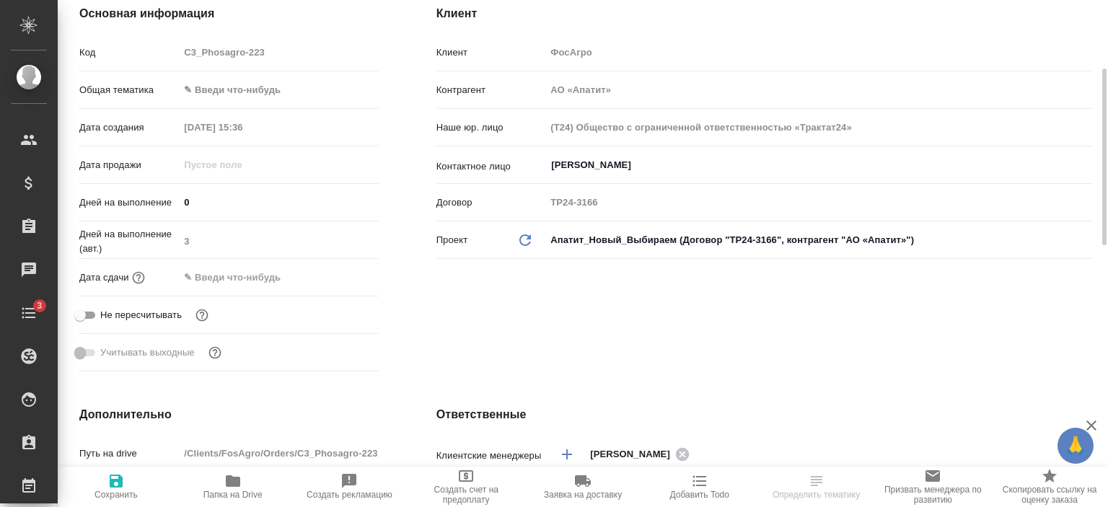
type textarea "x"
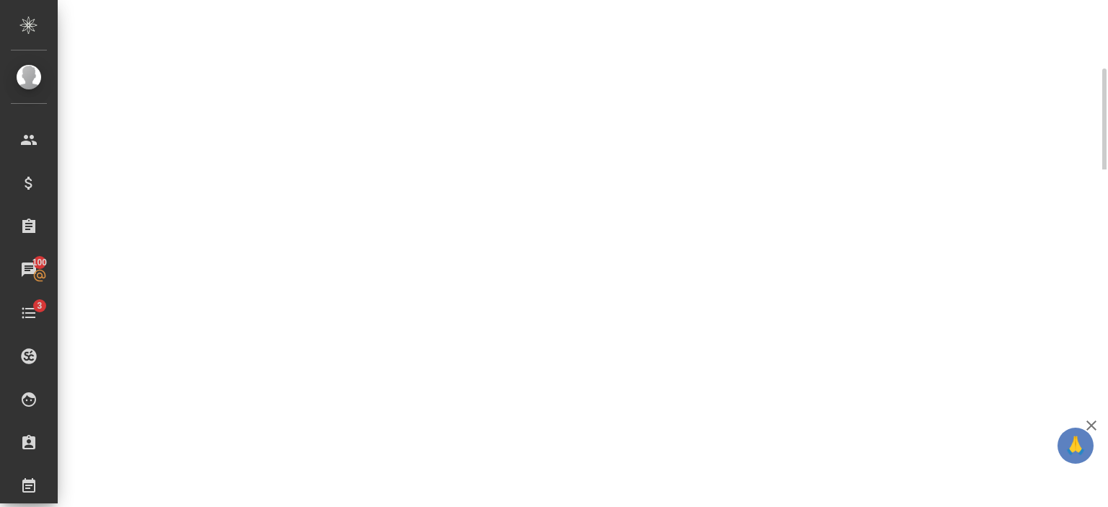
select select "RU"
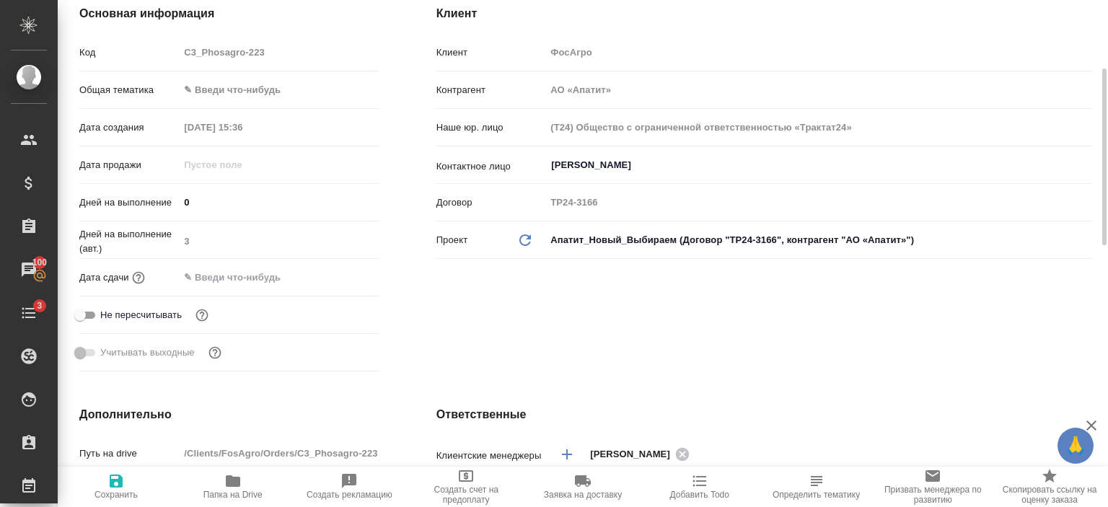
type textarea "x"
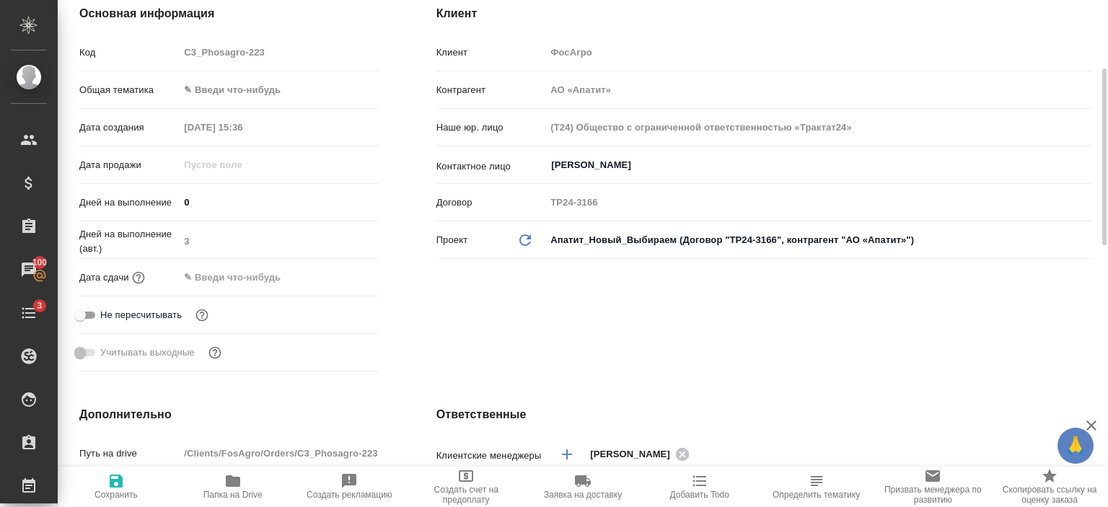
type textarea "x"
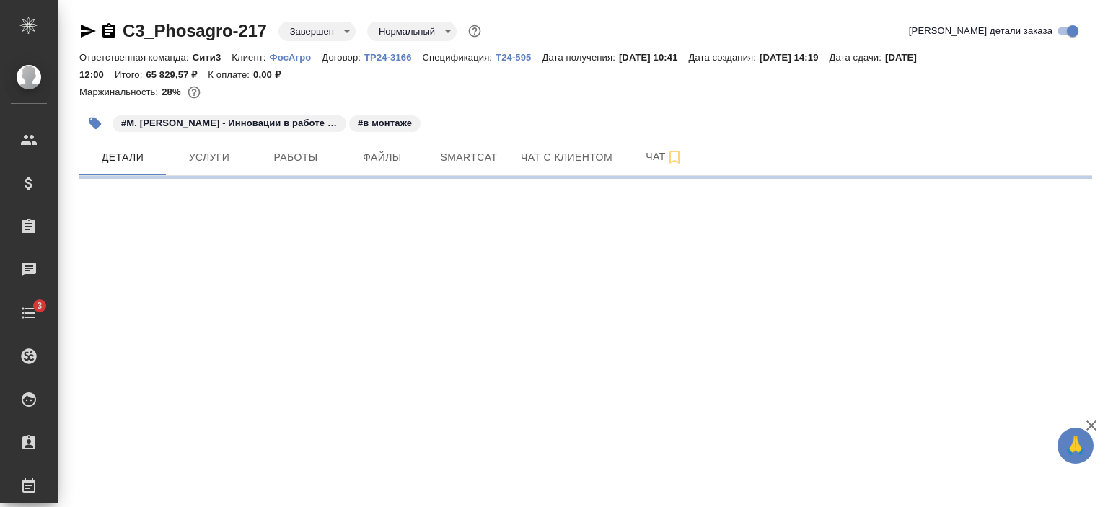
select select "RU"
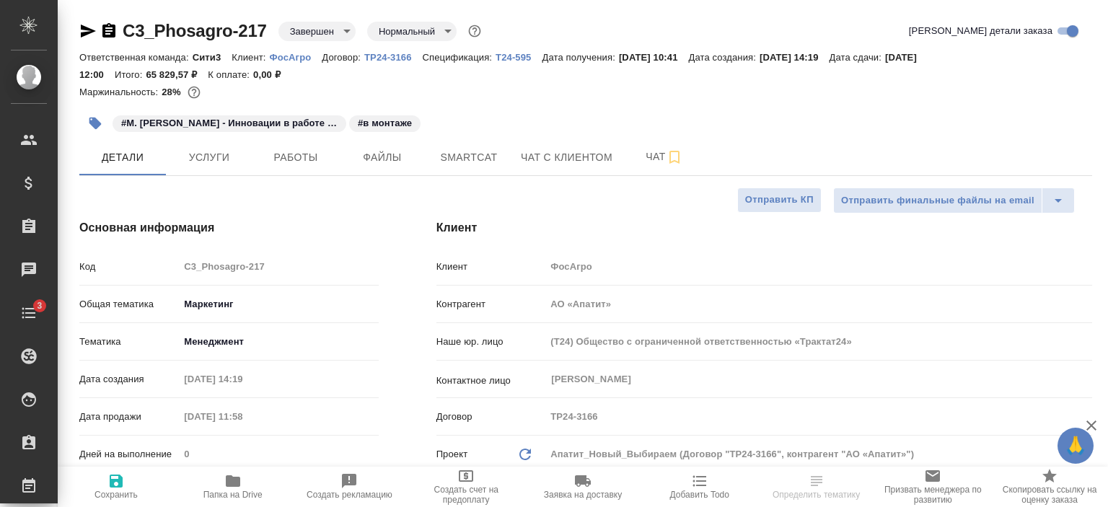
type textarea "x"
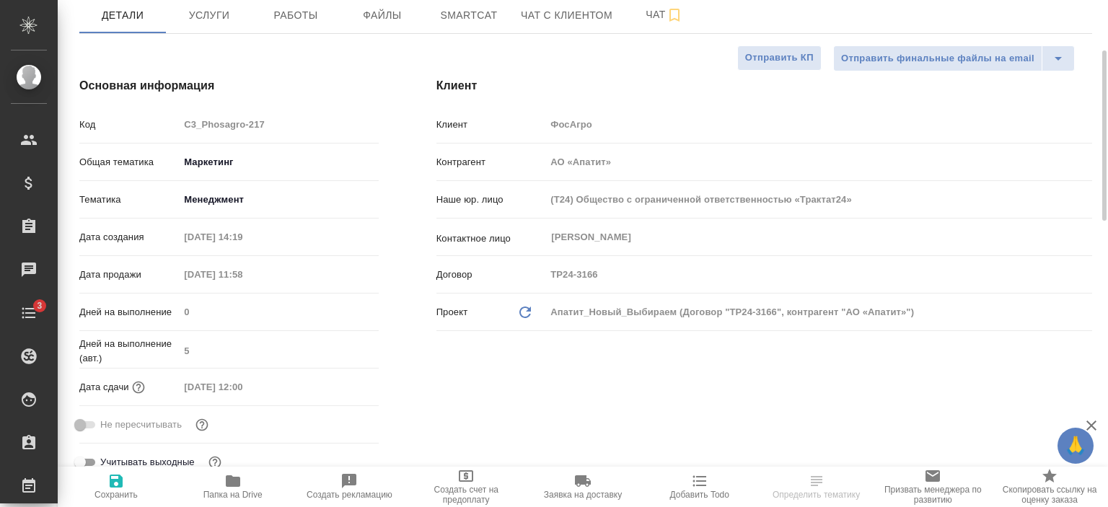
scroll to position [144, 0]
type textarea "x"
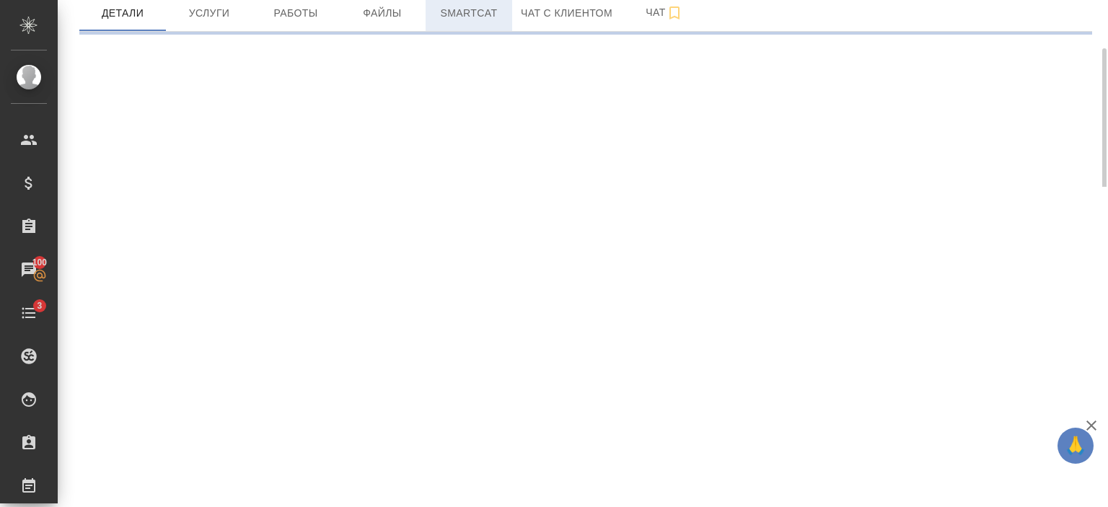
select select "RU"
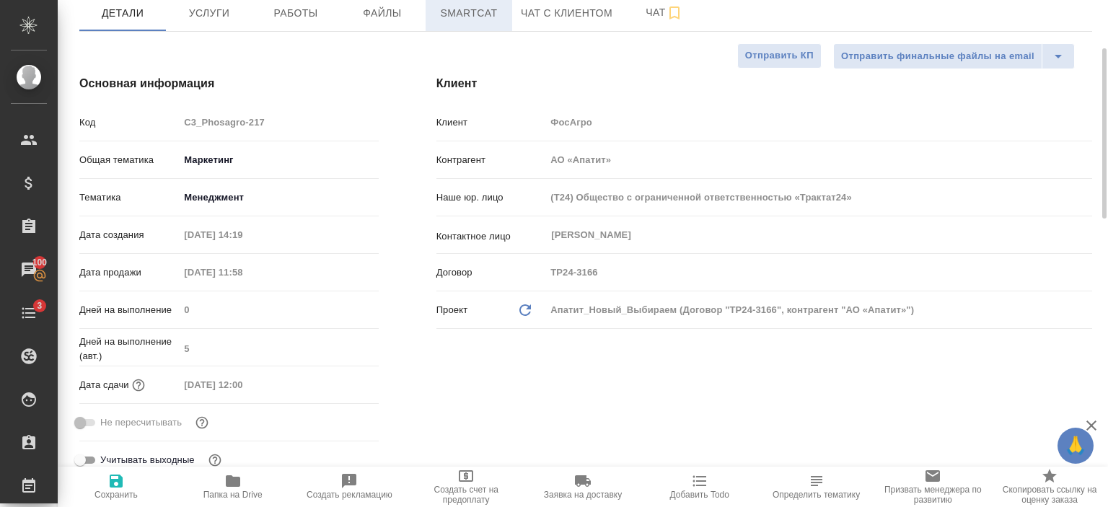
type textarea "x"
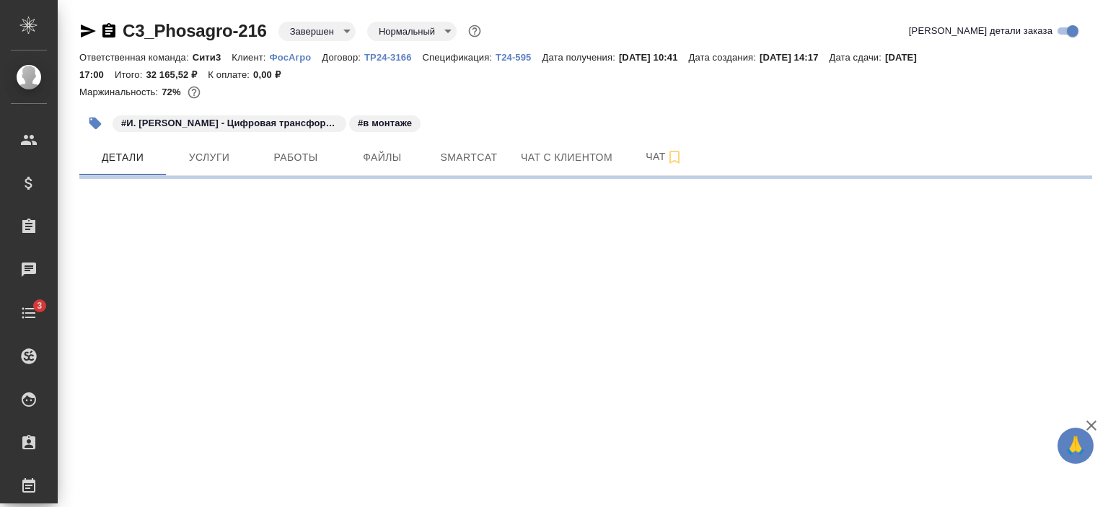
select select "RU"
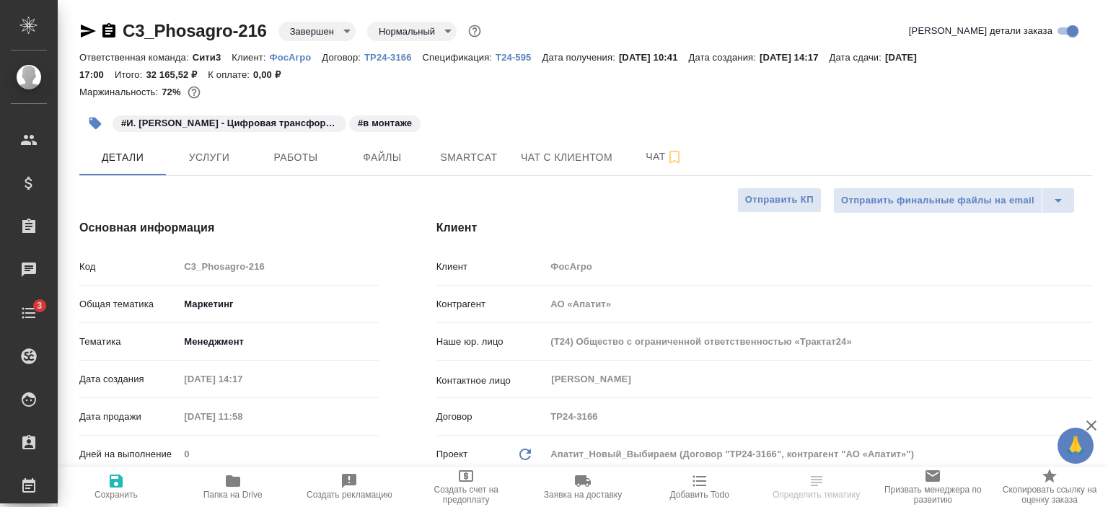
type textarea "x"
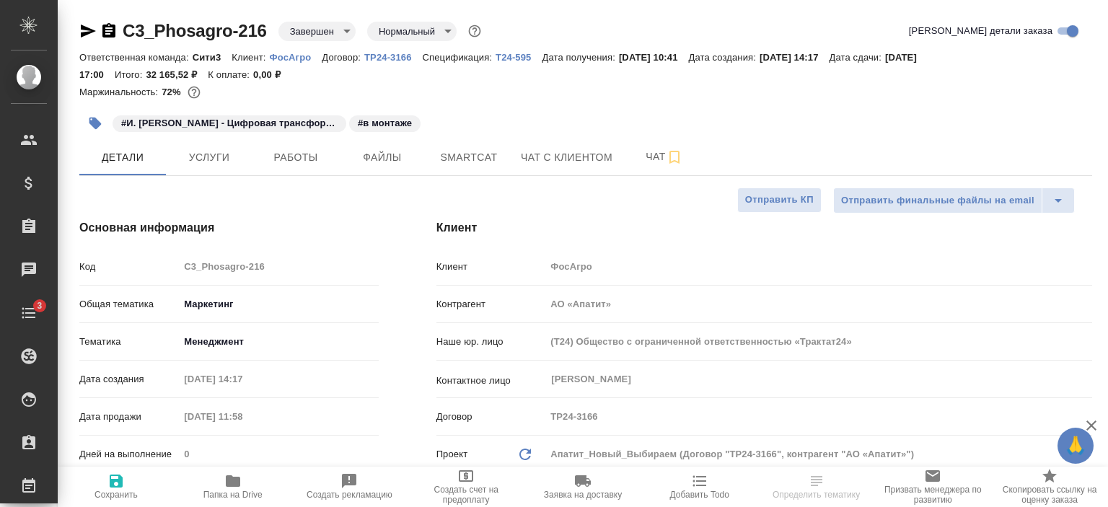
type textarea "x"
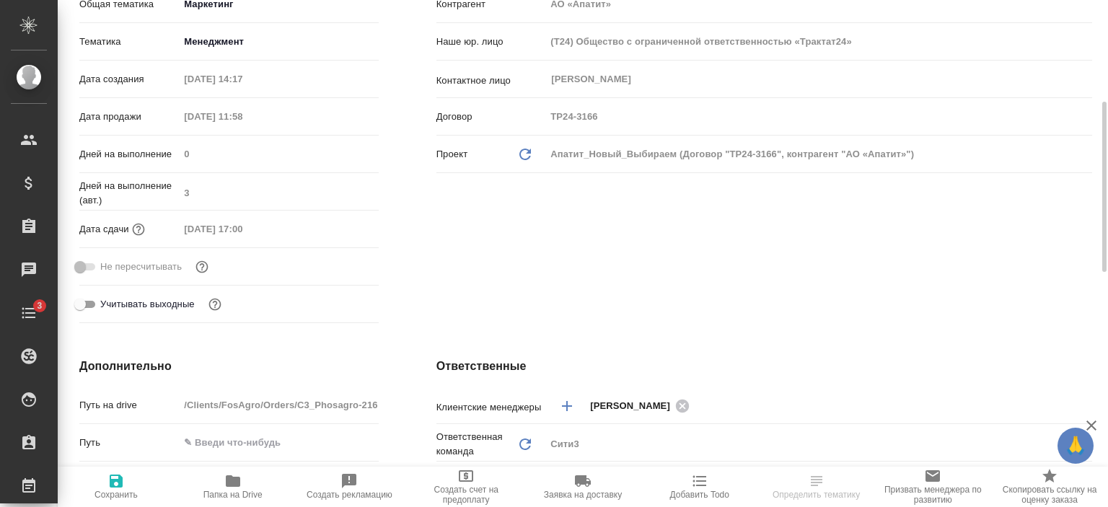
scroll to position [302, 0]
type textarea "x"
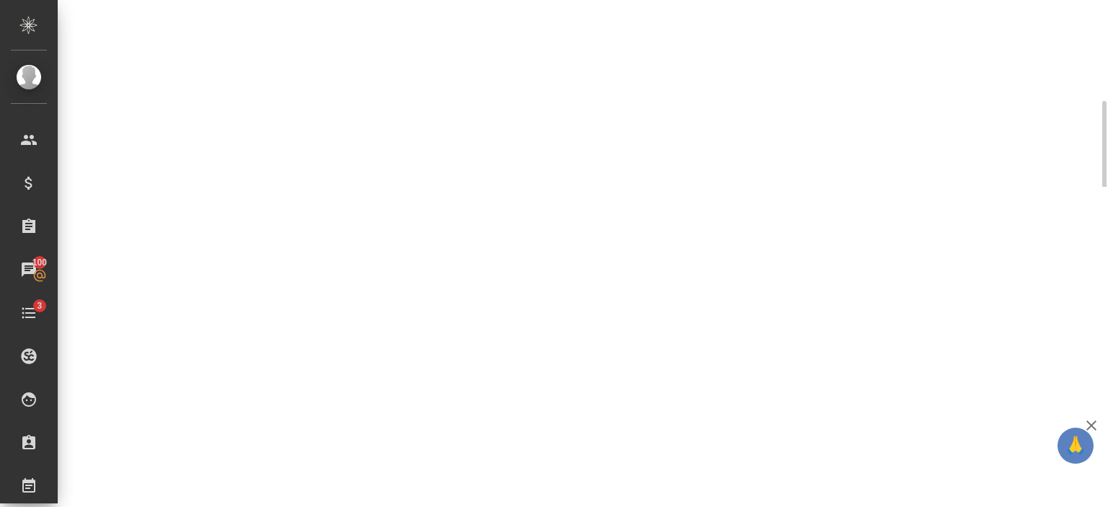
select select "RU"
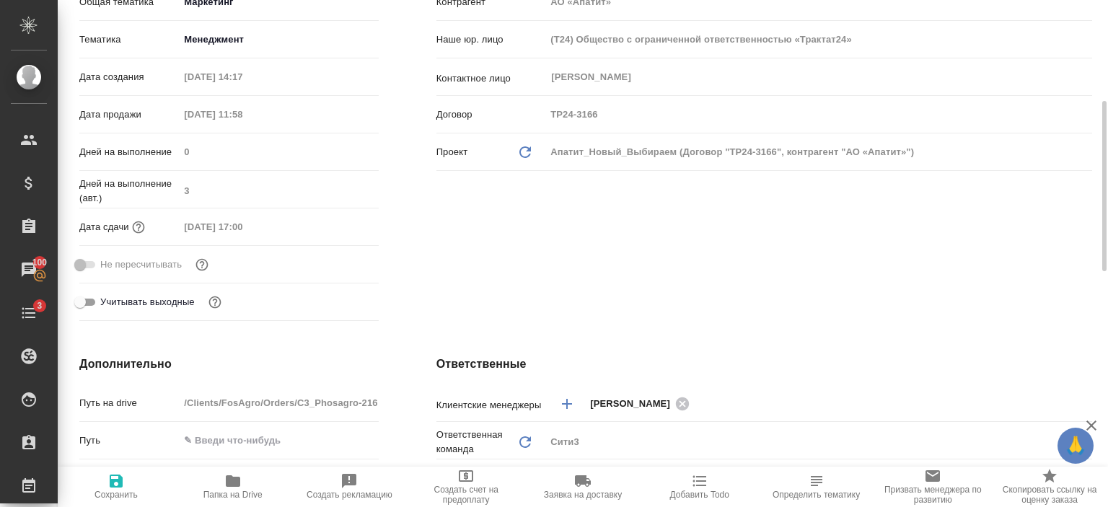
type textarea "x"
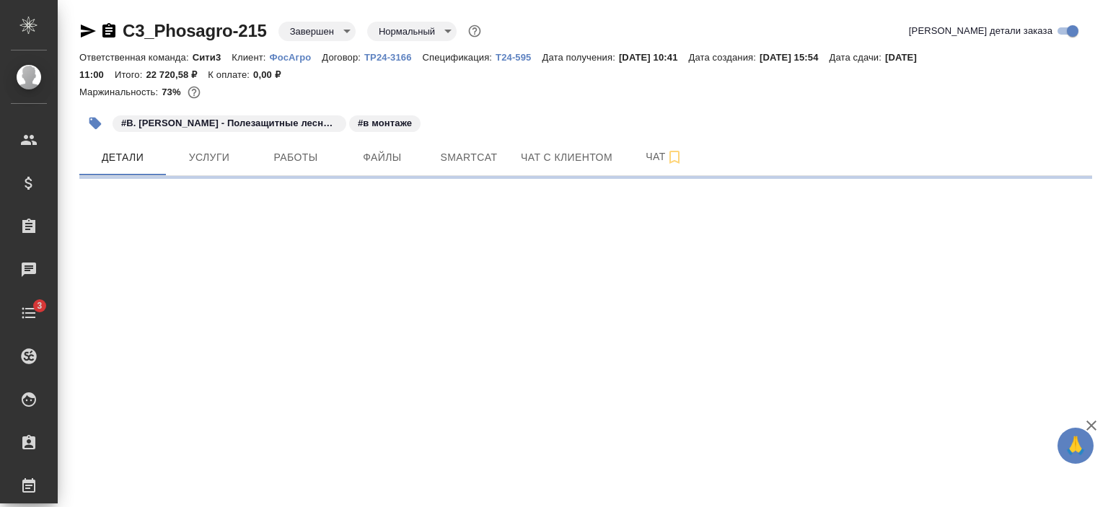
select select "RU"
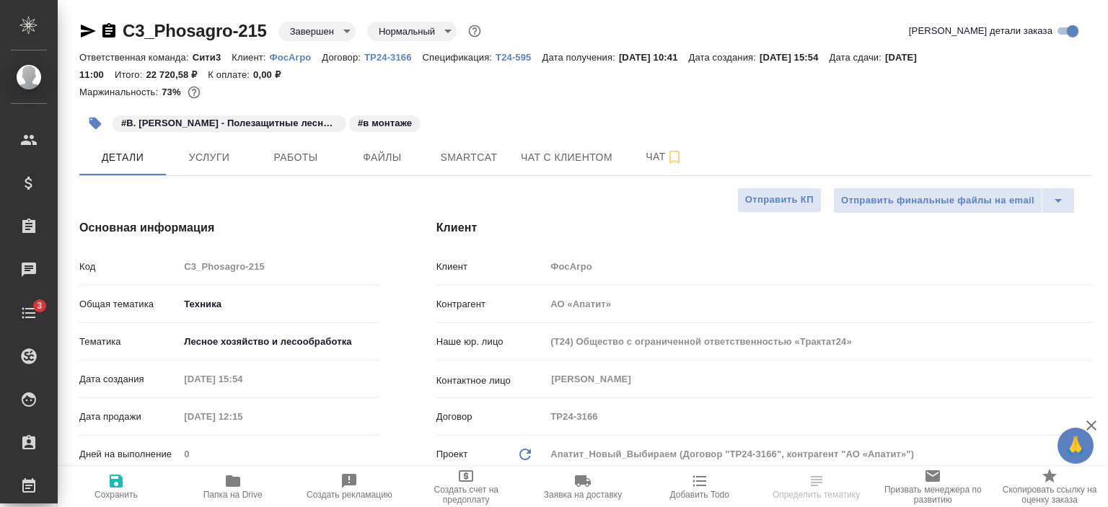
type textarea "x"
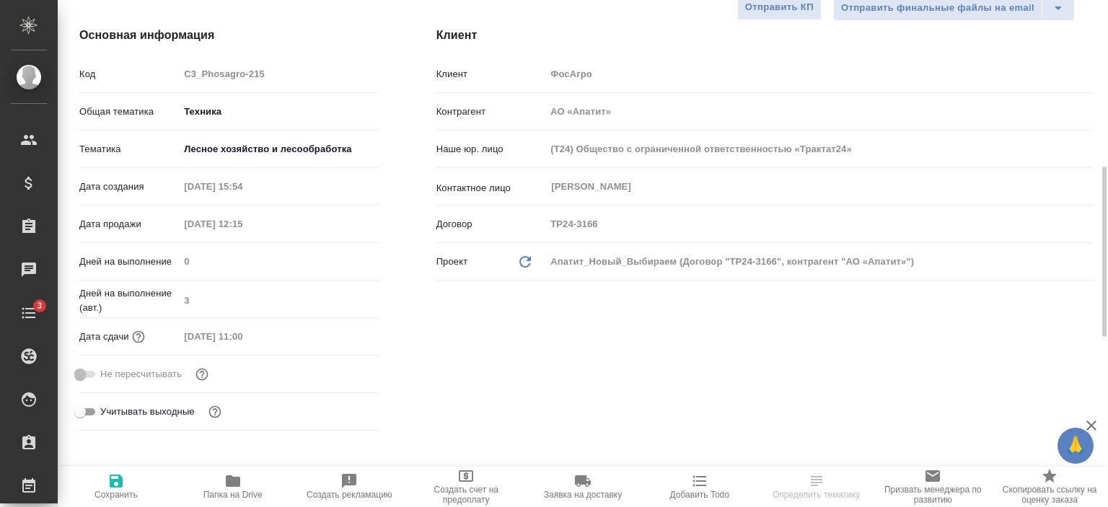
scroll to position [269, 0]
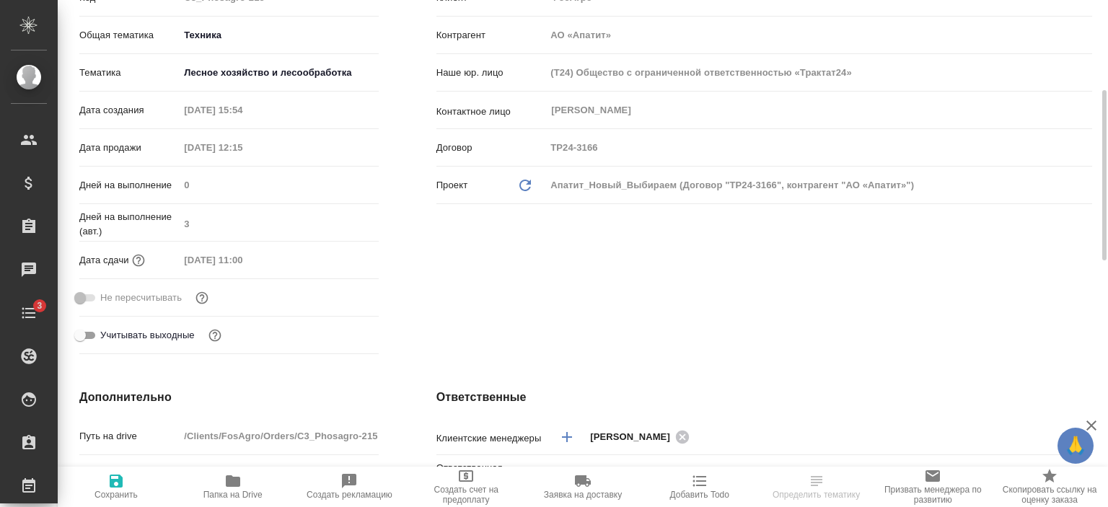
type textarea "x"
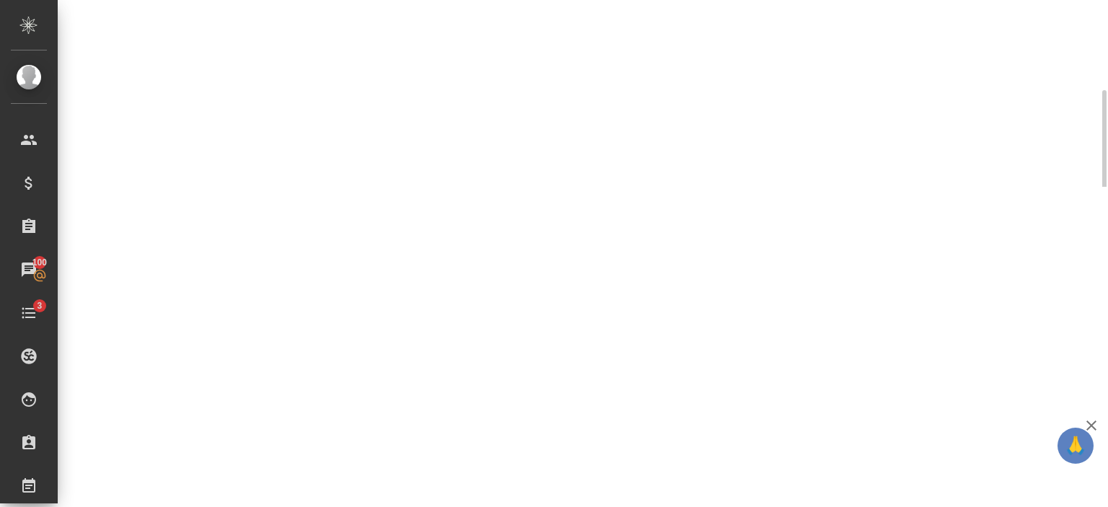
select select "RU"
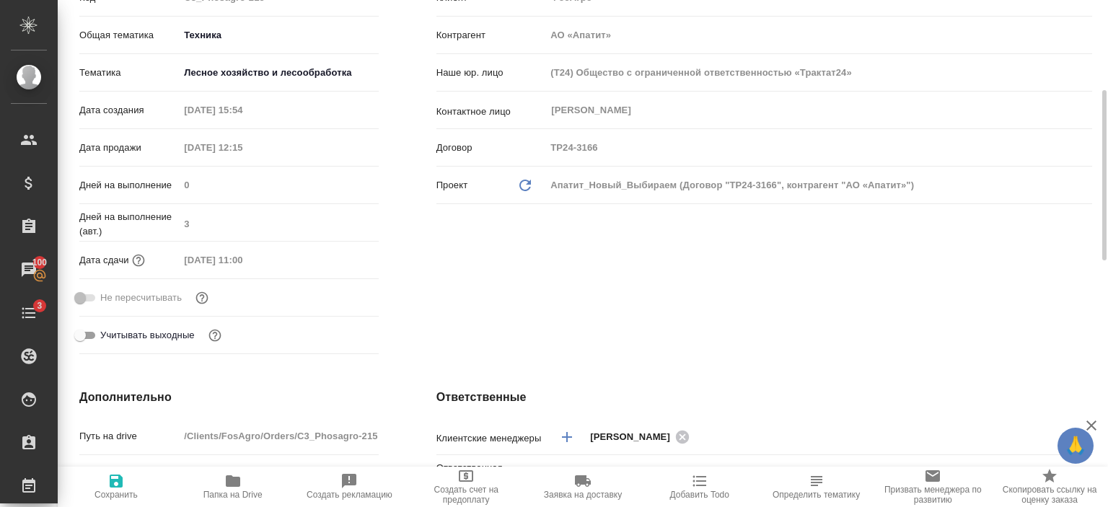
type textarea "x"
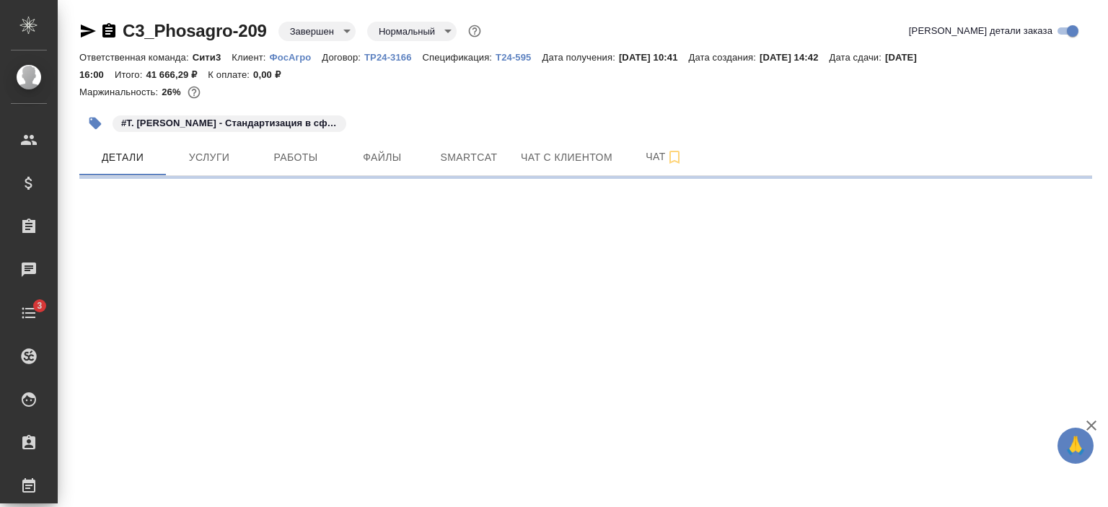
select select "RU"
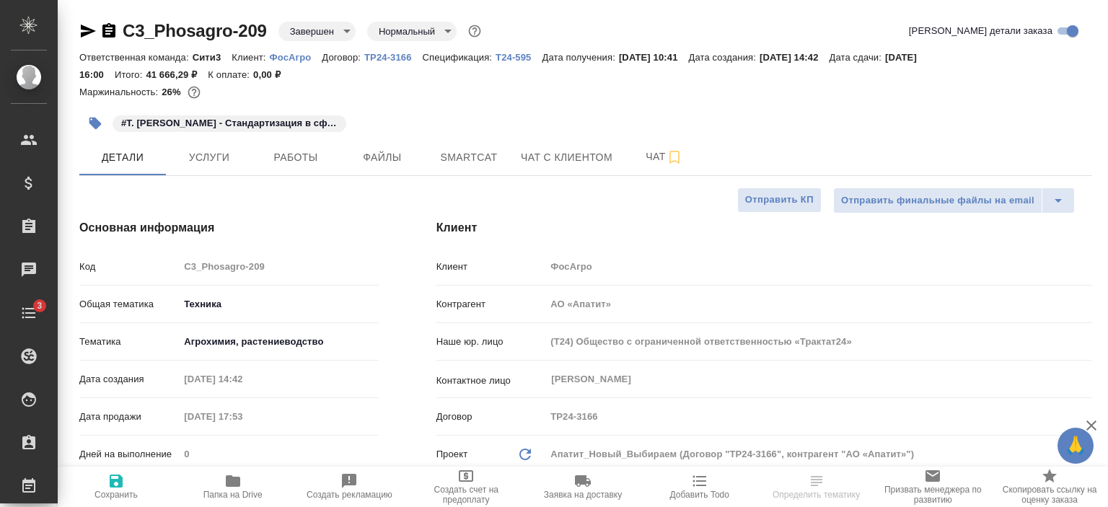
type textarea "x"
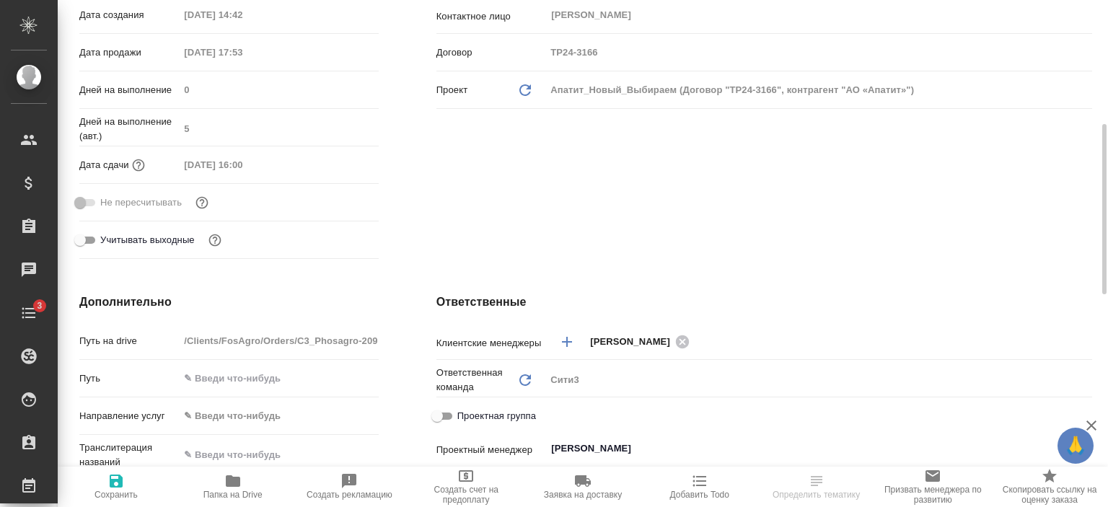
scroll to position [366, 0]
type textarea "x"
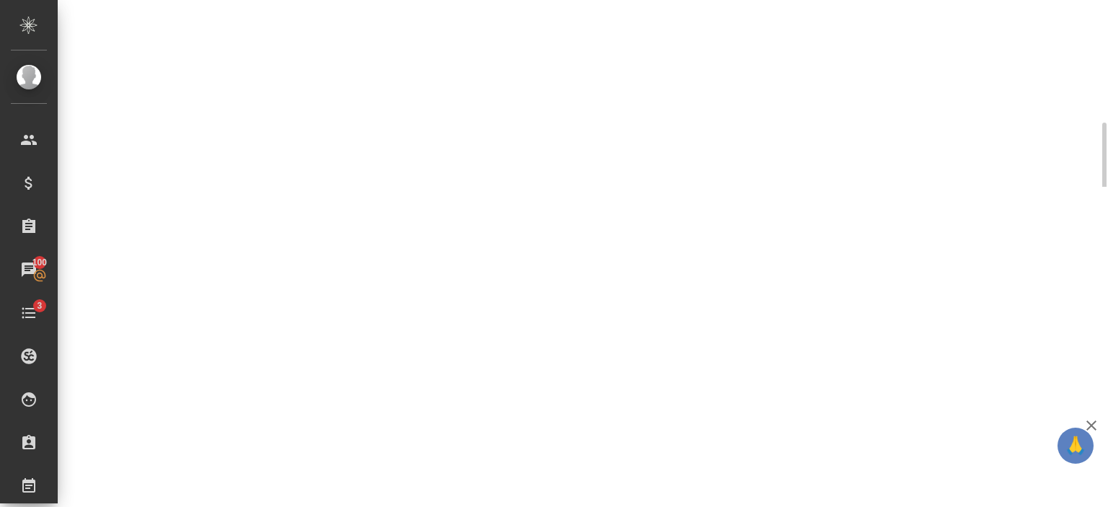
select select "RU"
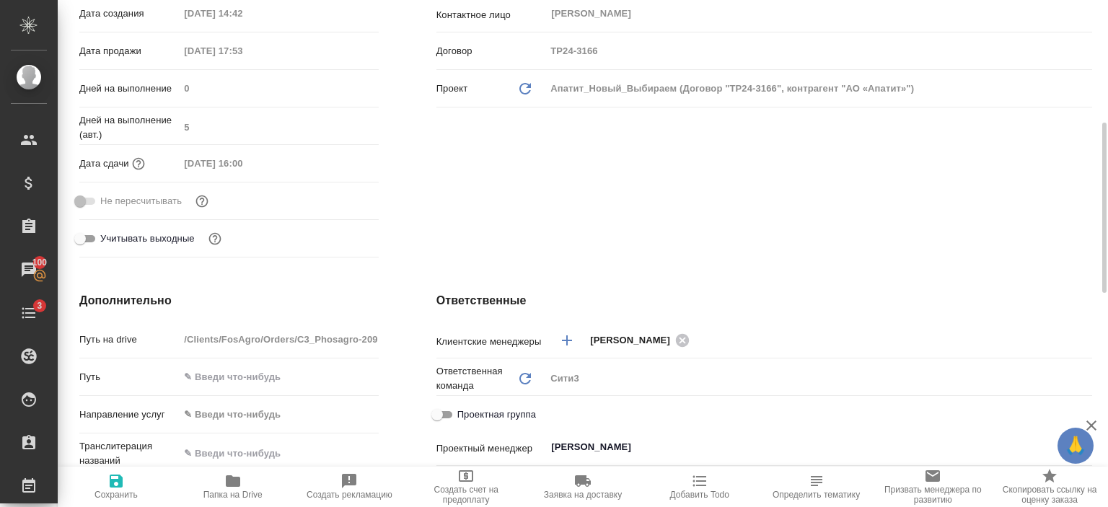
type textarea "x"
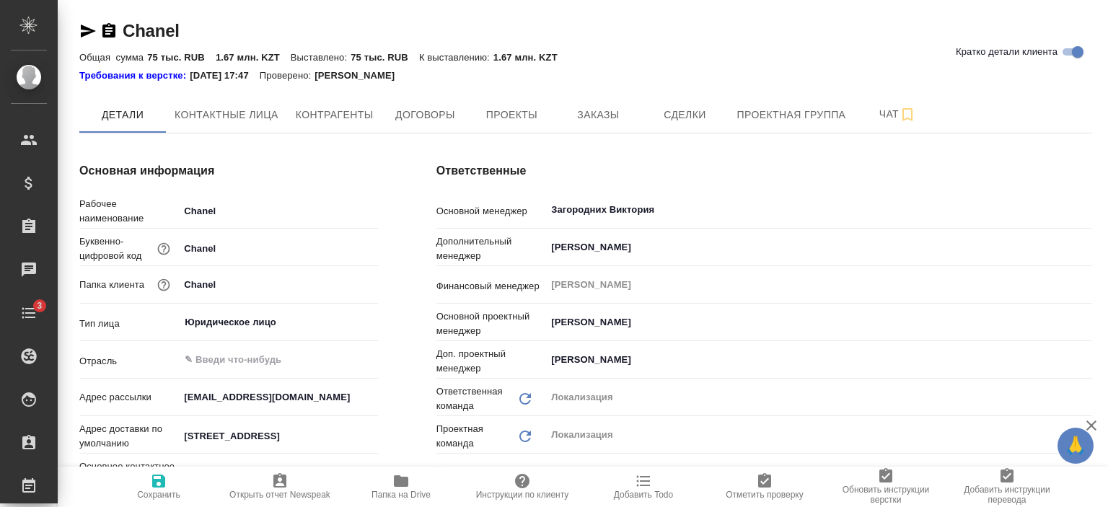
type textarea "x"
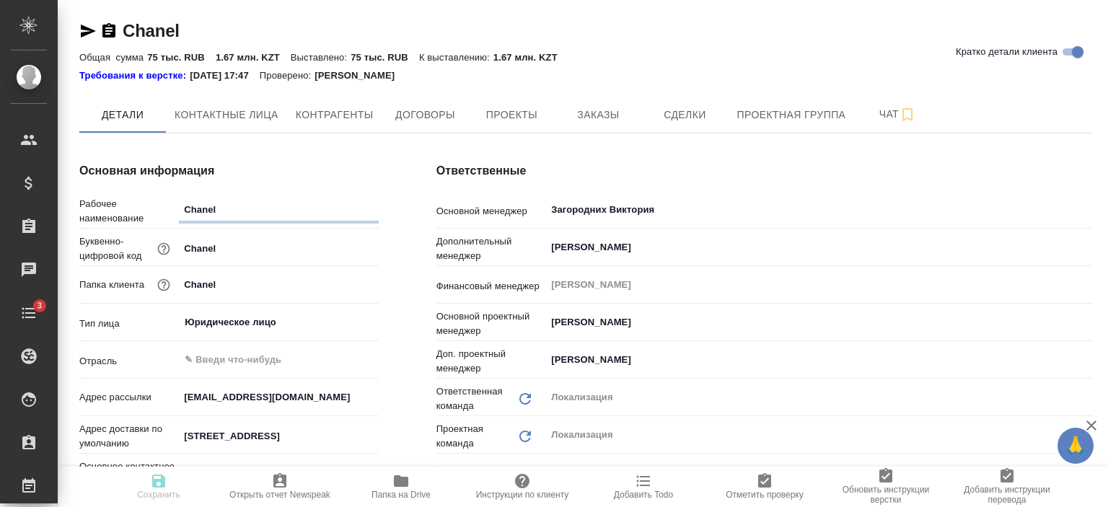
type textarea "x"
click at [580, 129] on button "Заказы" at bounding box center [598, 115] width 87 height 36
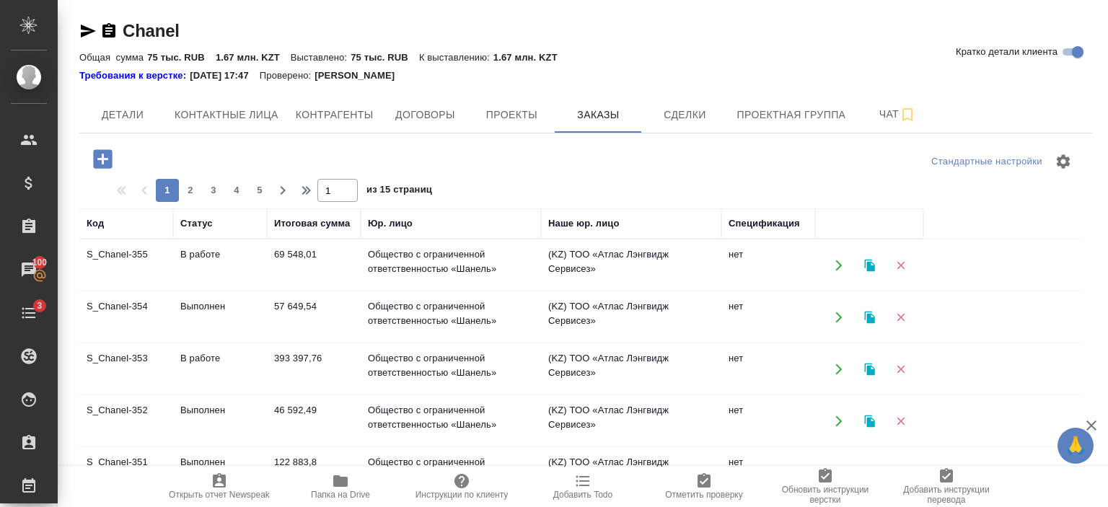
click at [338, 291] on td "57 649,54" at bounding box center [314, 265] width 94 height 51
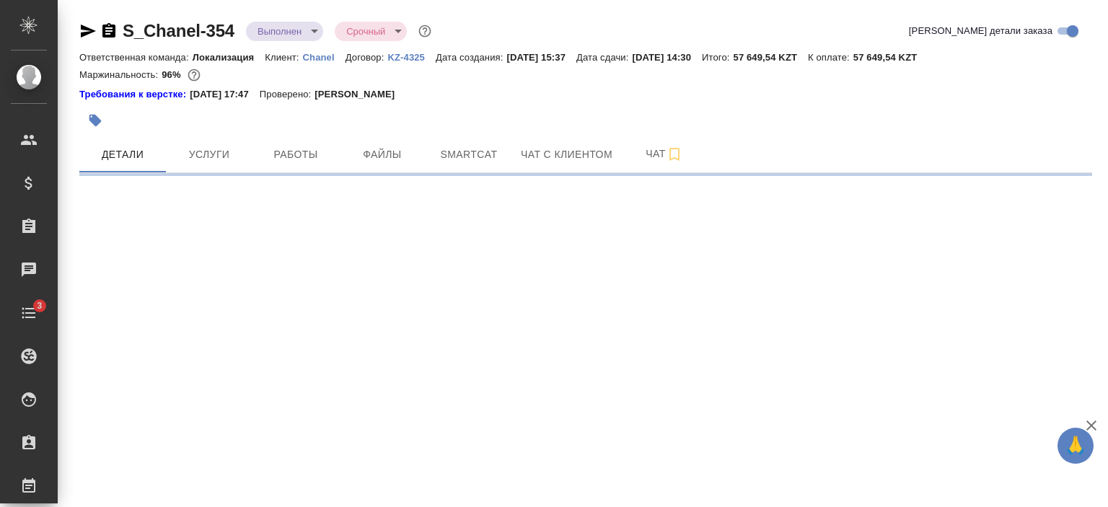
select select "RU"
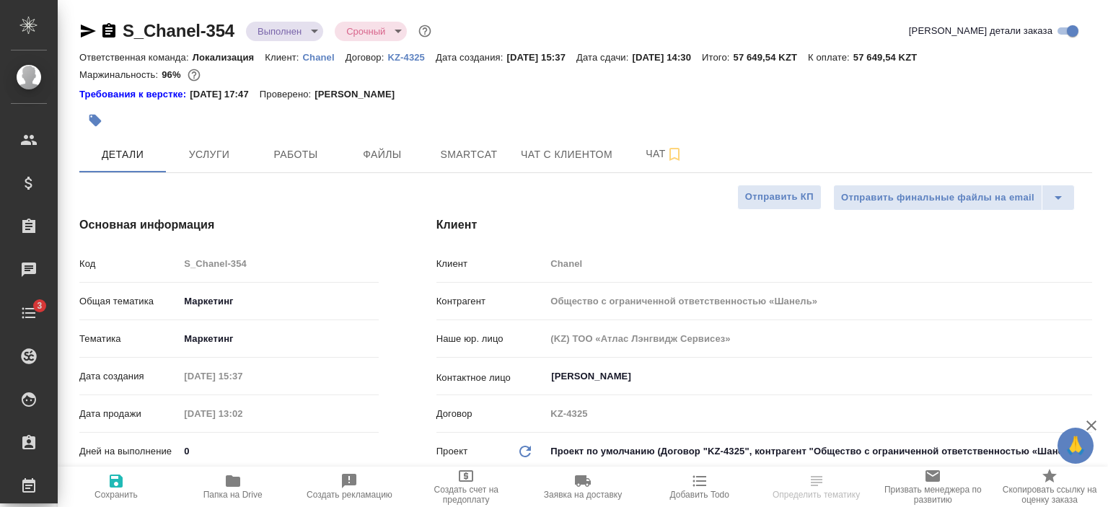
type textarea "x"
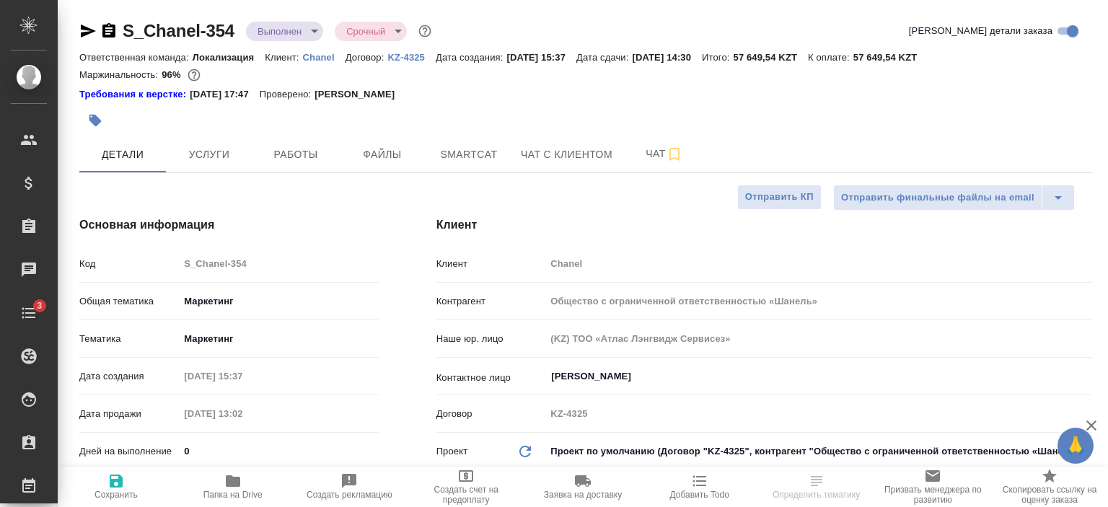
type textarea "x"
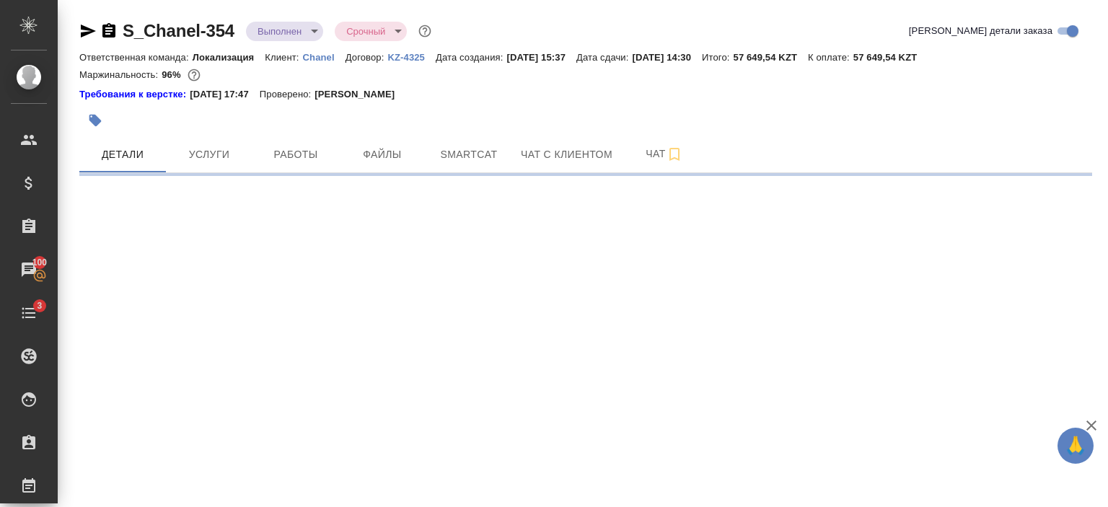
select select "RU"
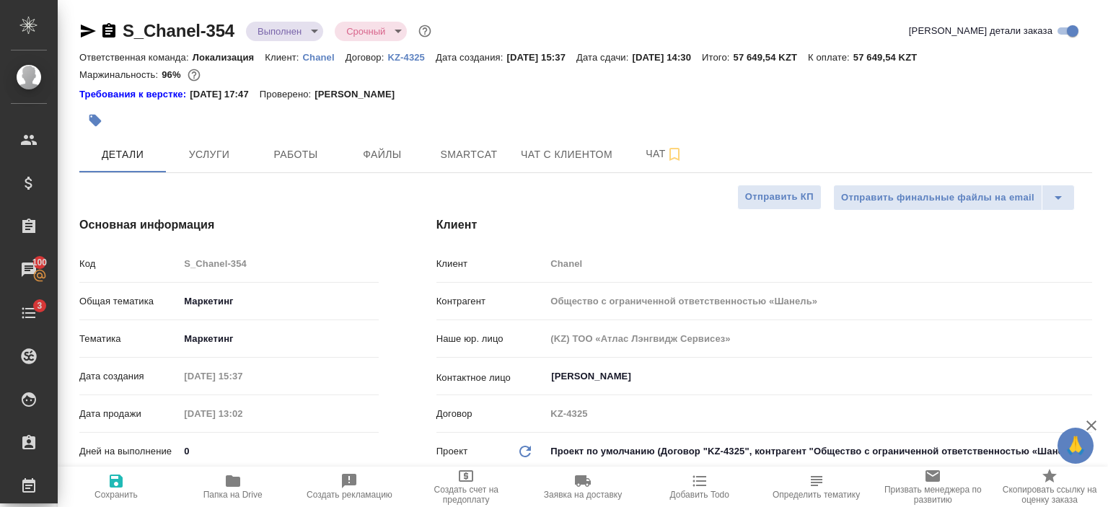
type textarea "x"
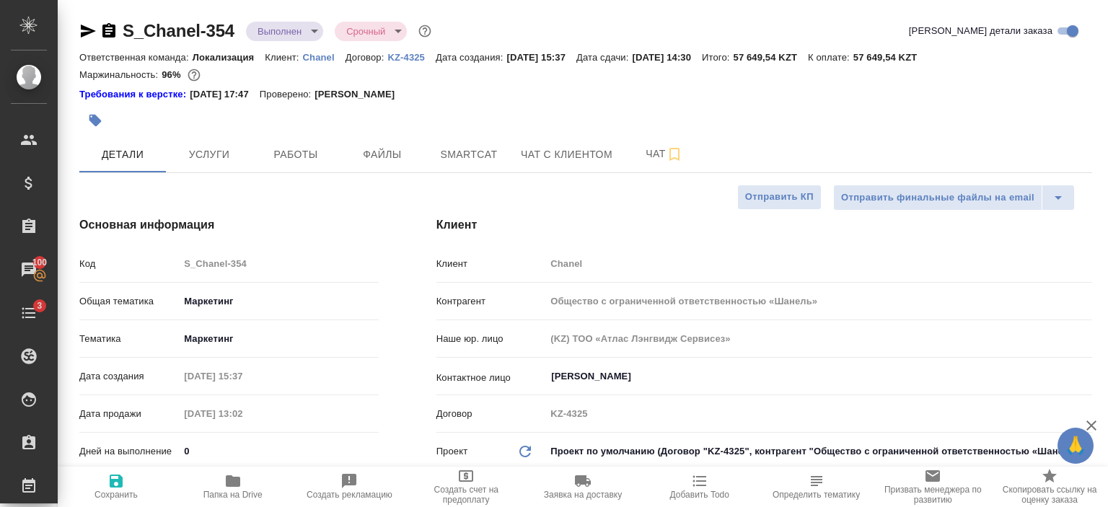
type textarea "x"
